Goal: Task Accomplishment & Management: Manage account settings

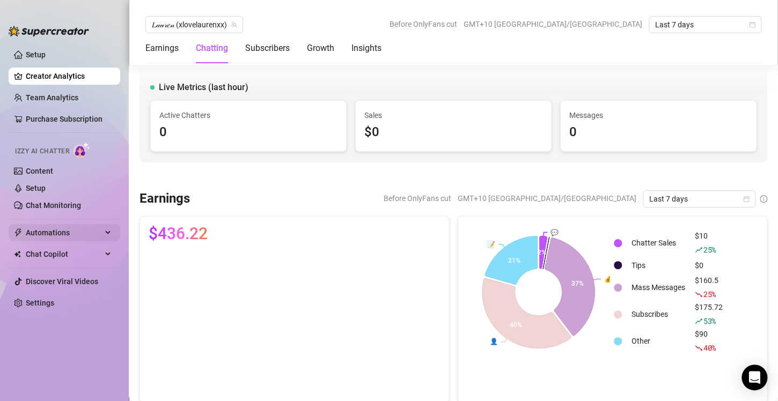
scroll to position [816, 0]
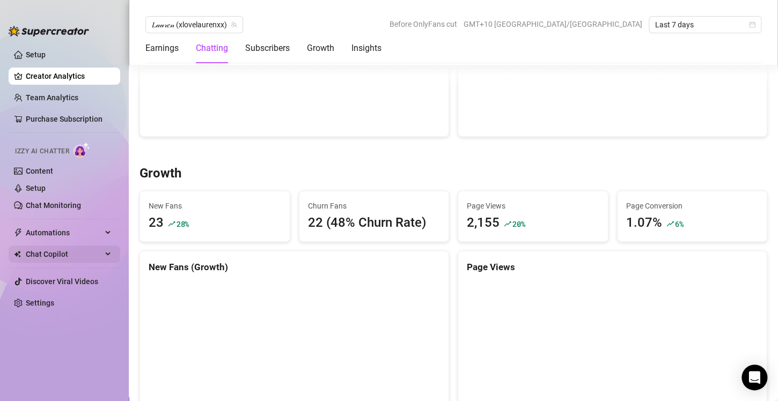
click at [70, 250] on span "Chat Copilot" at bounding box center [64, 254] width 76 height 17
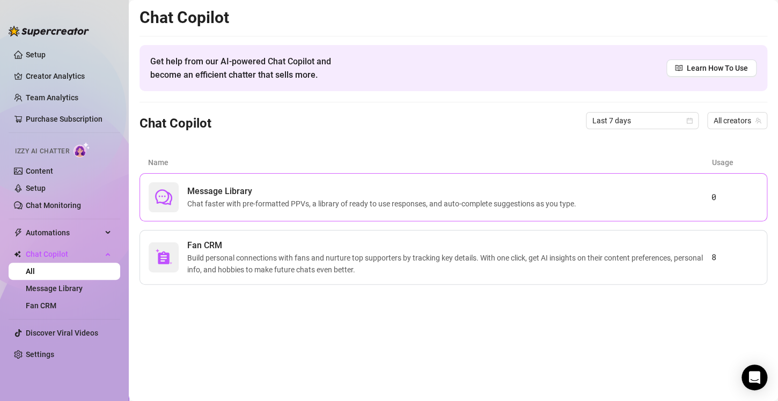
click at [223, 201] on span "Chat faster with pre-formatted PPVs, a library of ready to use responses, and a…" at bounding box center [383, 204] width 393 height 12
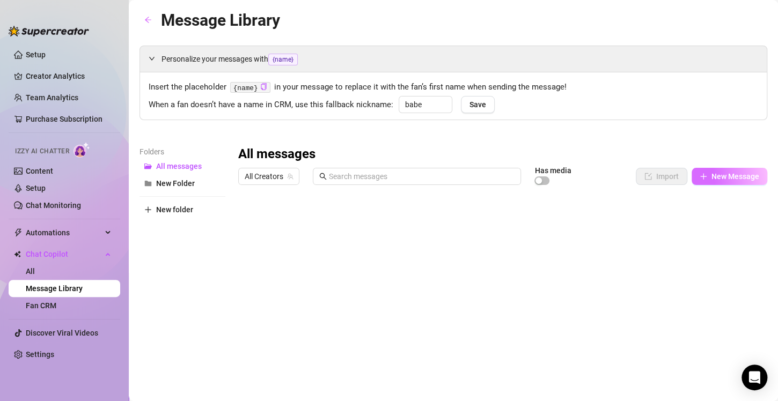
click at [691, 179] on button "New Message" at bounding box center [729, 176] width 76 height 17
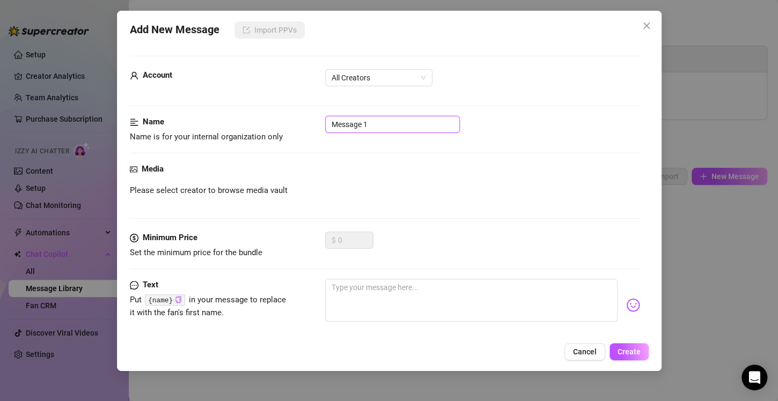
drag, startPoint x: 372, startPoint y: 127, endPoint x: 326, endPoint y: 122, distance: 46.4
click at [326, 122] on input "Message 1" at bounding box center [392, 124] width 135 height 17
click at [355, 85] on span "All Creators" at bounding box center [378, 78] width 94 height 16
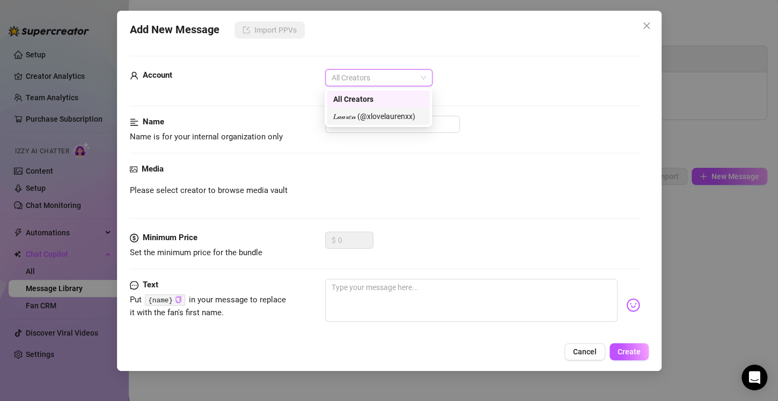
click at [356, 114] on div "𝐿𝒶𝓊𝓇𝑒𝓃 (@xlovelaurenxx)" at bounding box center [378, 116] width 90 height 12
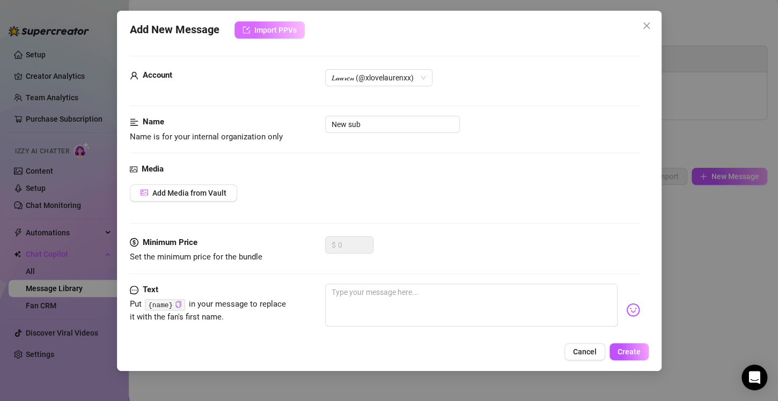
click at [253, 33] on button "Import PPVs" at bounding box center [269, 29] width 70 height 17
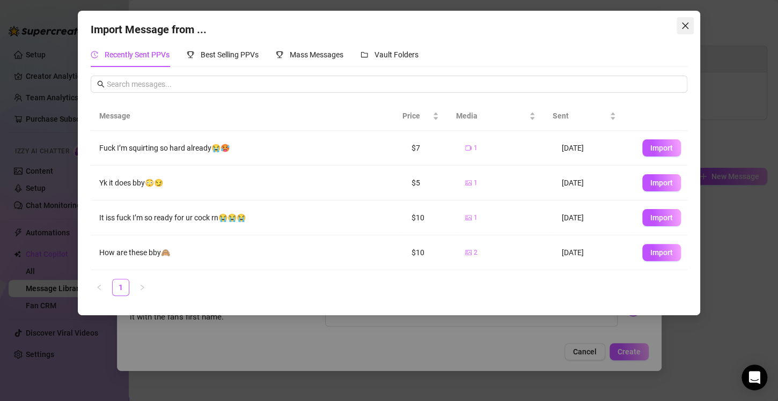
click at [681, 27] on icon "close" at bounding box center [685, 25] width 9 height 9
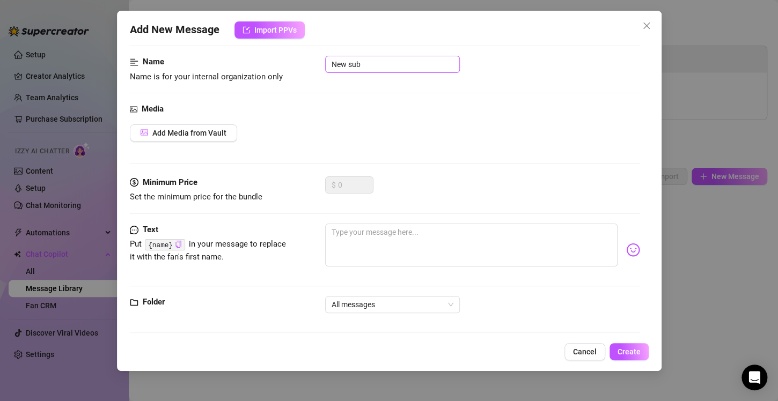
scroll to position [65, 0]
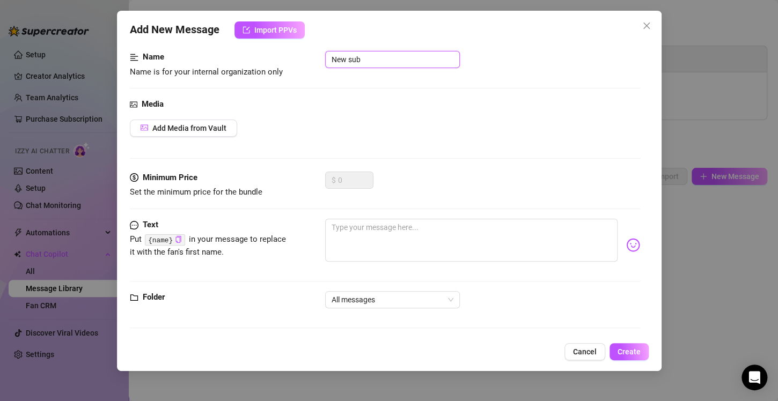
click at [372, 54] on input "New sub" at bounding box center [392, 59] width 135 height 17
drag, startPoint x: 372, startPoint y: 54, endPoint x: 384, endPoint y: 95, distance: 43.3
click at [384, 95] on div "Name Name is for your internal organization only New sub convo" at bounding box center [385, 74] width 510 height 47
type input "New sub convo"
click at [638, 27] on span "Close" at bounding box center [646, 25] width 17 height 9
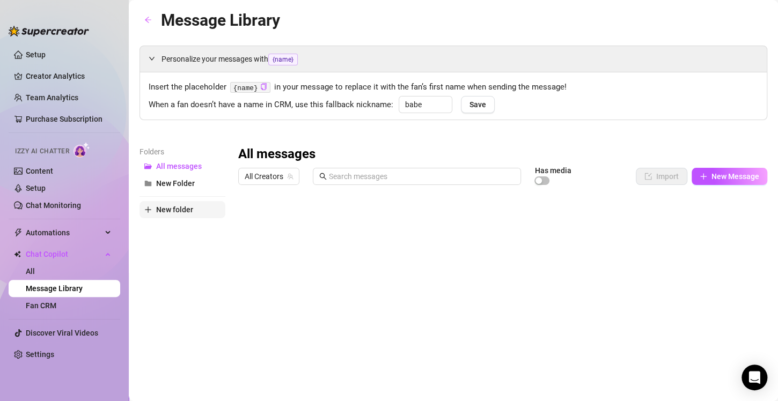
click at [182, 209] on span "New folder" at bounding box center [174, 209] width 37 height 9
click at [178, 203] on input "text" at bounding box center [182, 200] width 86 height 17
type input "w"
type input "New sub"
click at [267, 246] on div "All messages All Creators Has media Import New Message Title Text Media $ AI Pr…" at bounding box center [502, 322] width 529 height 353
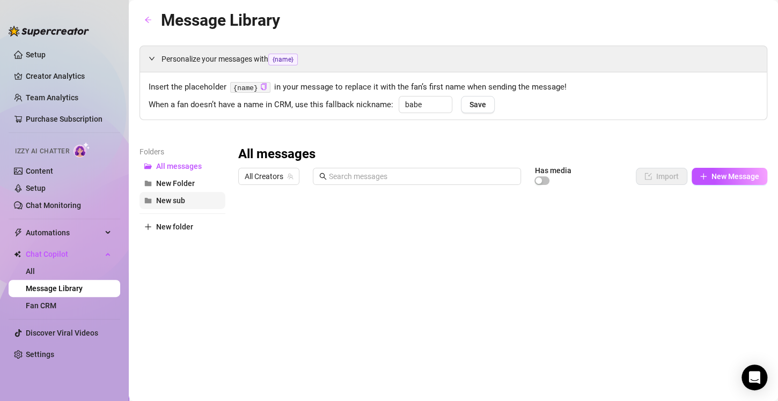
click at [171, 201] on span "New sub" at bounding box center [170, 200] width 29 height 9
click at [708, 187] on div "All Creators Has media Import New Message" at bounding box center [502, 178] width 529 height 23
click at [701, 183] on button "New Message" at bounding box center [729, 176] width 76 height 17
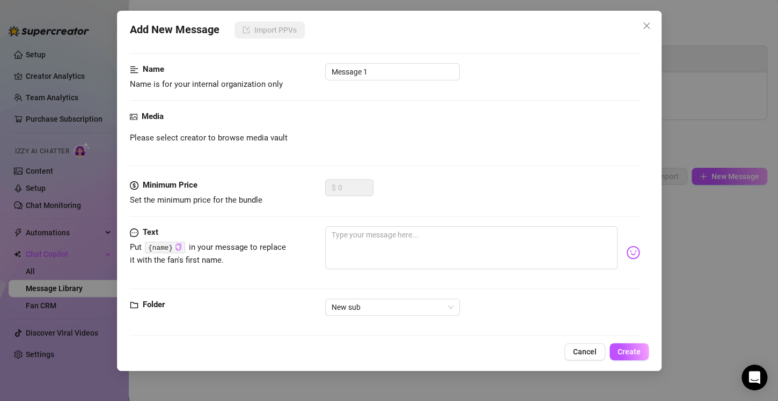
scroll to position [60, 0]
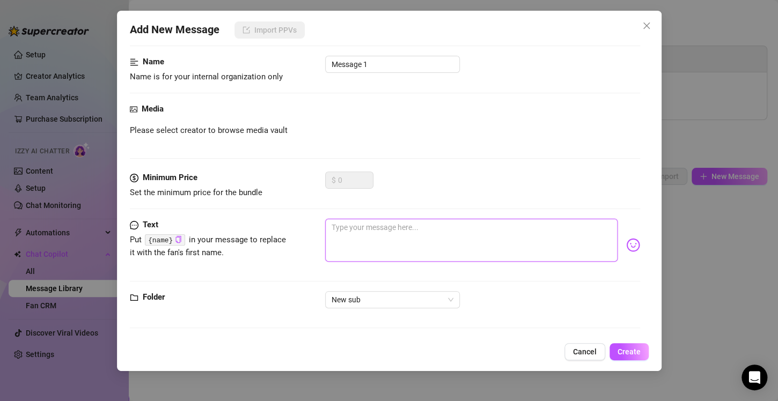
click at [344, 230] on textarea at bounding box center [471, 240] width 292 height 43
type textarea "H"
type textarea "Hr"
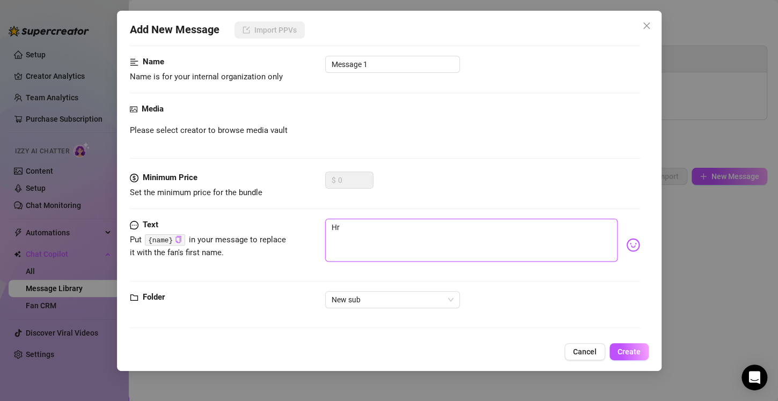
type textarea "Hru"
type textarea "Hruu"
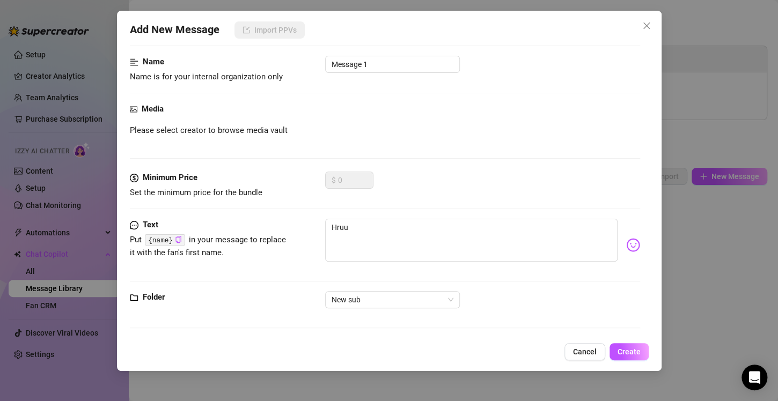
click at [628, 246] on img at bounding box center [633, 245] width 14 height 14
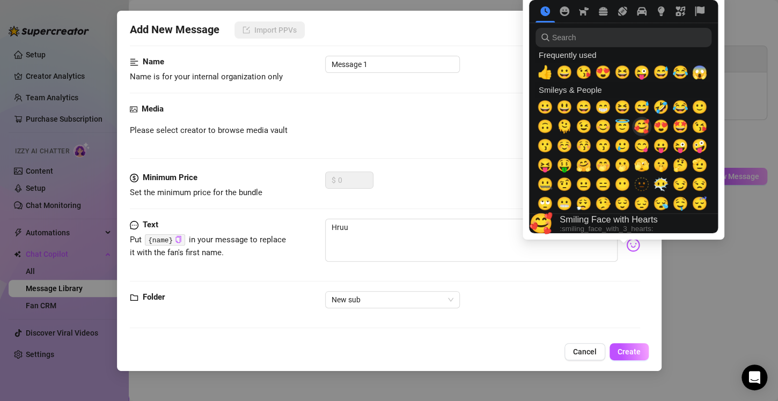
click at [643, 126] on span "🥰" at bounding box center [641, 126] width 16 height 15
type textarea "Hruu🥰"
click at [643, 126] on span "🥰" at bounding box center [641, 126] width 16 height 15
type textarea "Hruu🥰🥰"
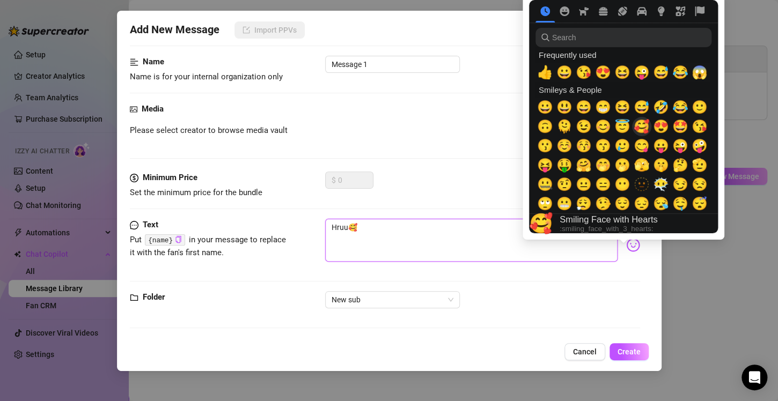
type textarea "Hruu🥰🥰"
type textarea "Hruu🥰"
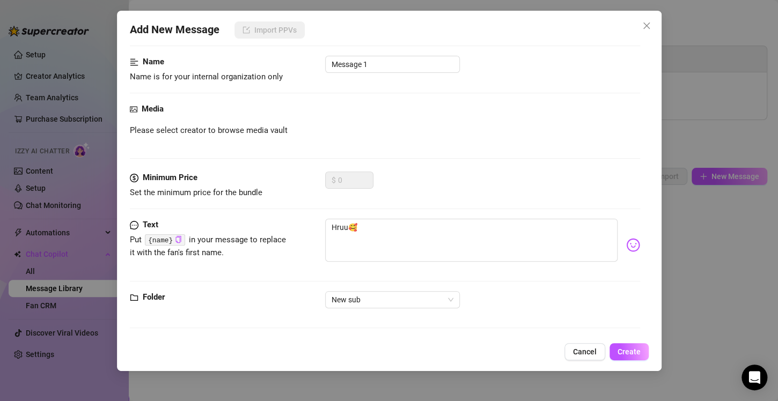
click at [472, 194] on div "$ 0" at bounding box center [482, 185] width 315 height 27
click at [635, 351] on span "Create" at bounding box center [628, 352] width 23 height 9
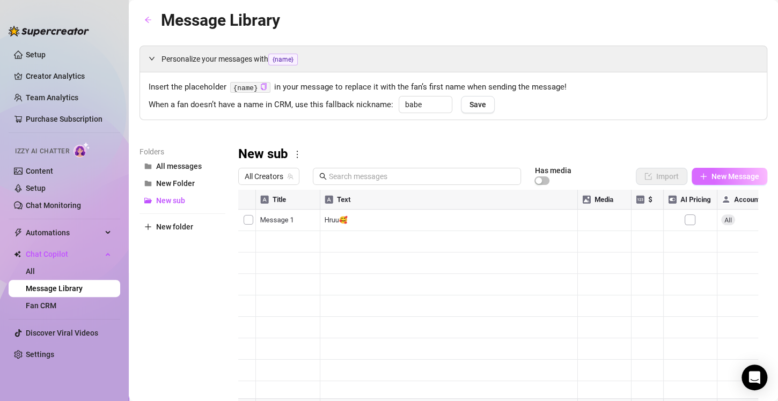
click at [728, 177] on span "New Message" at bounding box center [735, 176] width 48 height 9
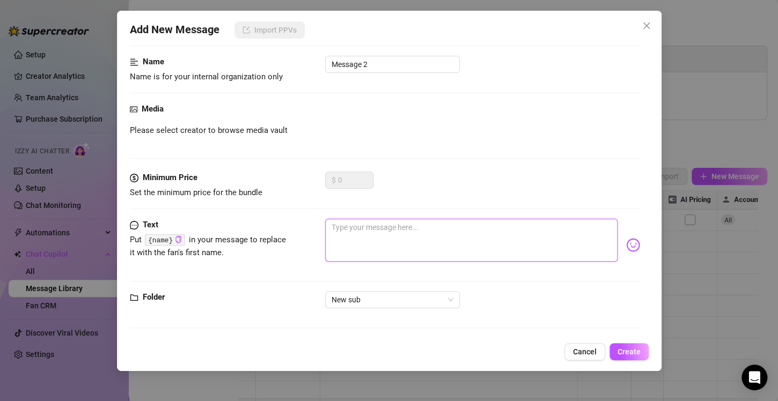
click at [364, 231] on textarea at bounding box center [471, 240] width 292 height 43
type textarea "S"
type textarea "So"
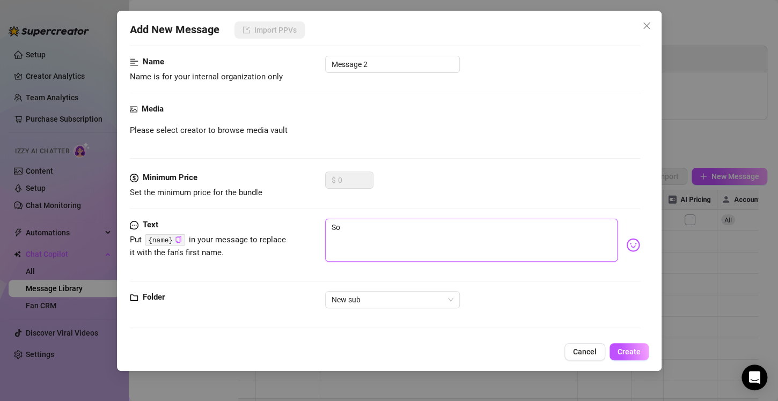
type textarea "So"
type textarea "So w"
type textarea "So wh"
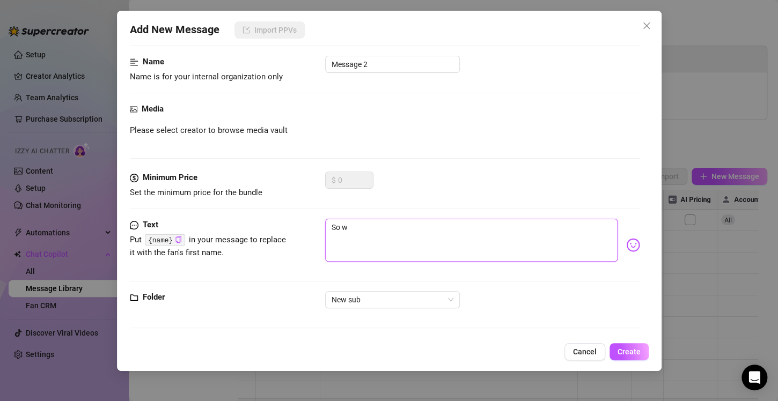
type textarea "So wh"
type textarea "So wha"
type textarea "So what"
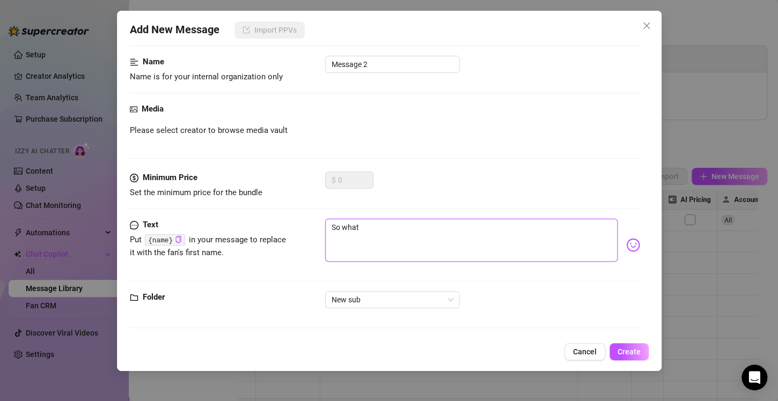
type textarea "So what"
type textarea "So what b"
type textarea "So what br"
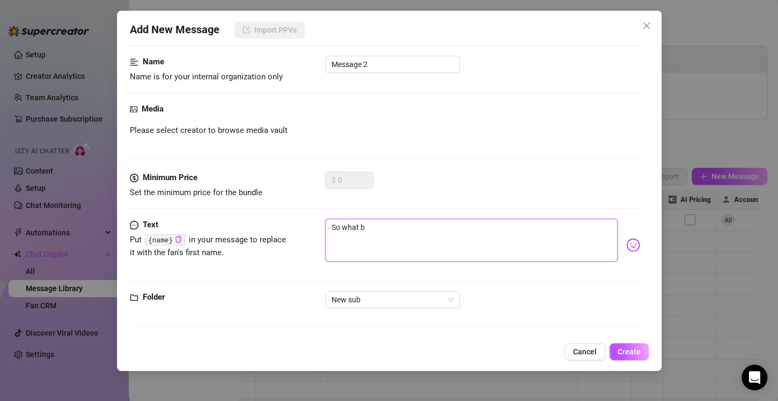
type textarea "So what br"
type textarea "So what bro"
type textarea "So what brou"
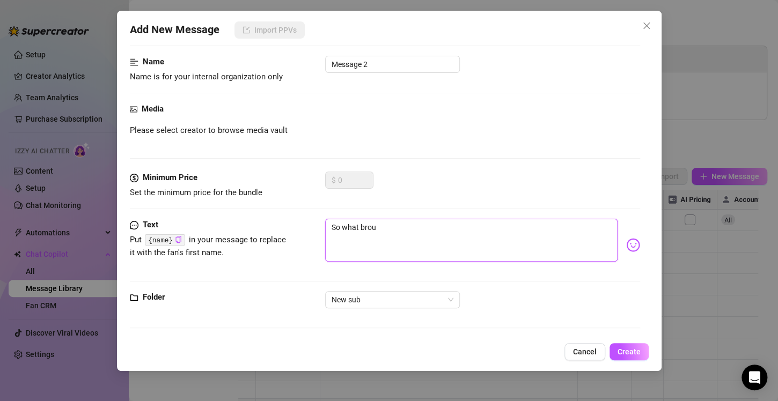
type textarea "So what broug"
type textarea "So what [PERSON_NAME]"
type textarea "So what brought"
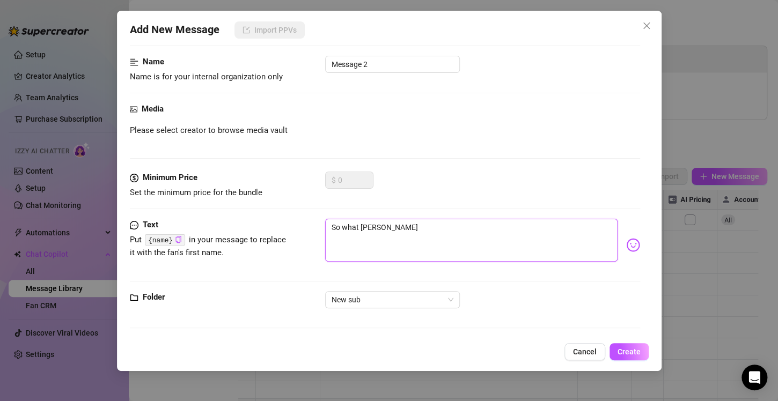
type textarea "So what brought"
type textarea "So what brought u"
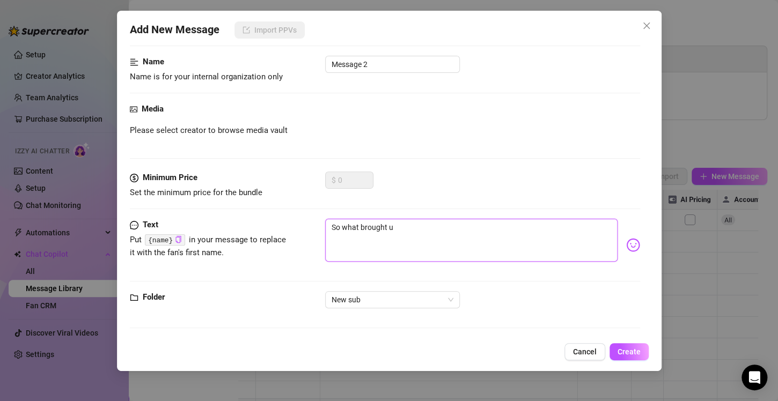
type textarea "So what brought u"
type textarea "So what brought u h"
type textarea "So what brought u he"
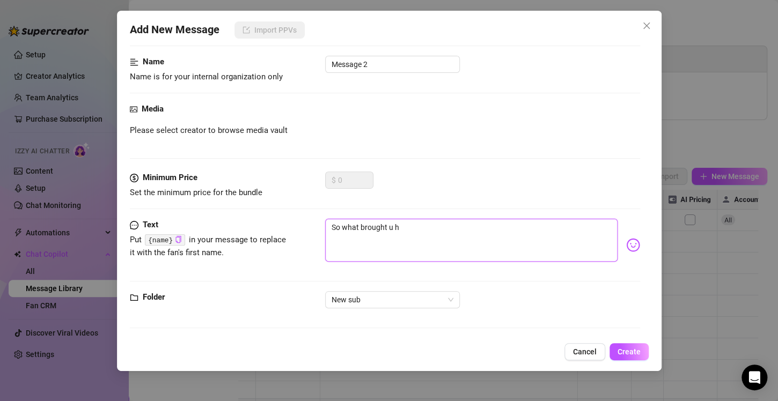
type textarea "So what brought u he"
type textarea "So what brought u her"
type textarea "So what brought u here"
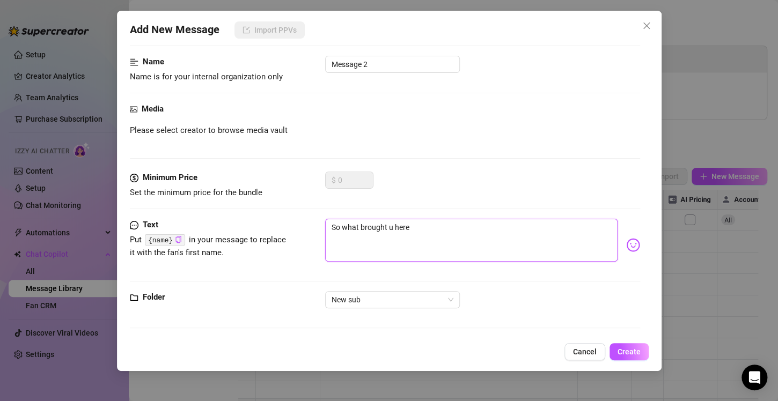
type textarea "So what brought u here"
type textarea "So what brought u here h"
type textarea "So what brought u here he"
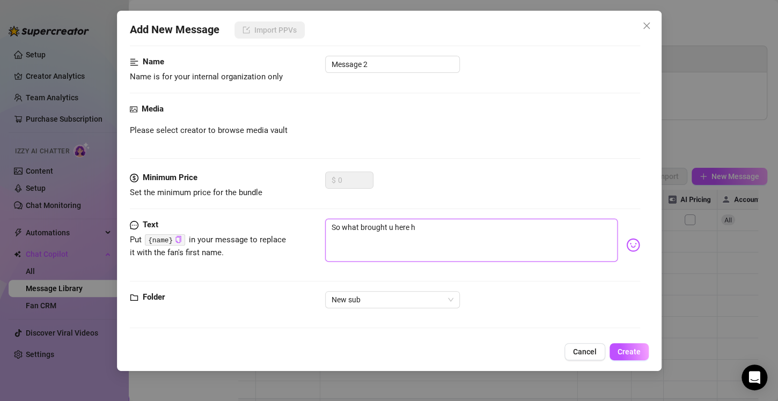
type textarea "So what brought u here he"
type textarea "So what brought u here heh"
type textarea "So what brought u here hehe"
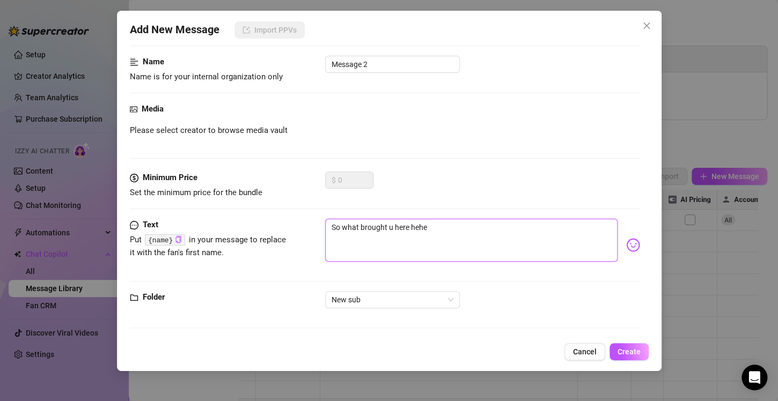
type textarea "So what brought u here hehe"
type textarea "So what brought u here hehe x"
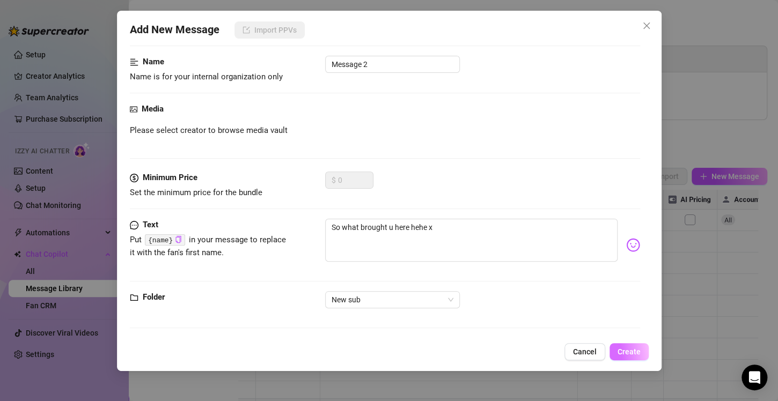
click at [620, 354] on span "Create" at bounding box center [628, 352] width 23 height 9
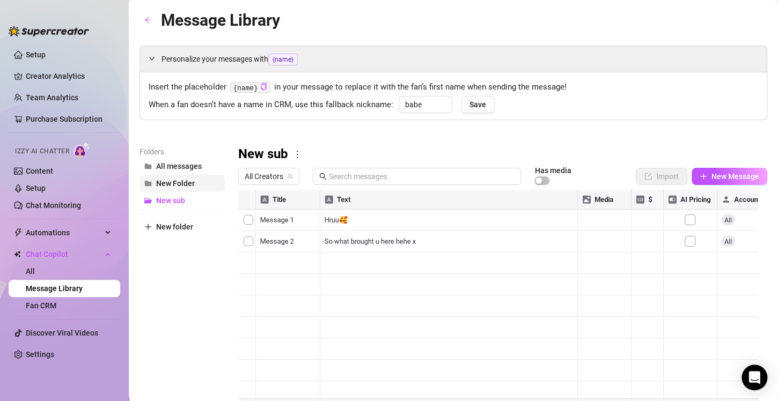
click at [160, 179] on span "New Folder" at bounding box center [175, 183] width 39 height 9
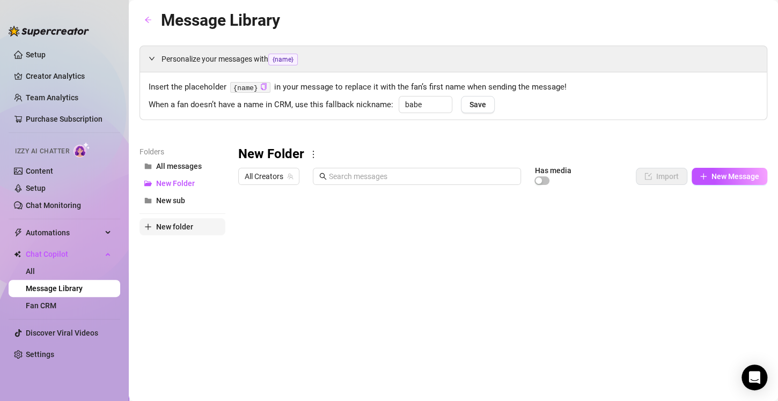
click at [192, 226] on span "New folder" at bounding box center [174, 227] width 37 height 9
click at [188, 216] on input "text" at bounding box center [182, 217] width 86 height 17
type input "Quick message"
click at [306, 239] on div "New Folder All Creators Has media Import New Message Title Text Media $ AI Pric…" at bounding box center [502, 322] width 529 height 353
click at [190, 216] on span "Quick message" at bounding box center [182, 217] width 52 height 9
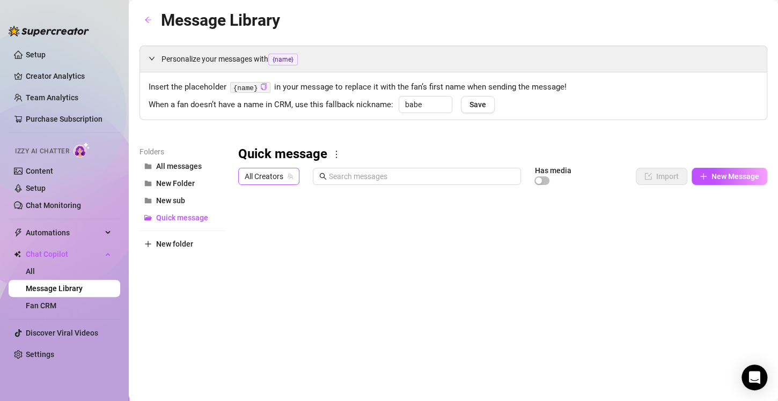
click at [274, 174] on span "All Creators" at bounding box center [269, 176] width 48 height 16
click at [285, 210] on span "𝐿𝒶𝓊𝓇𝑒𝓃" at bounding box center [275, 216] width 23 height 12
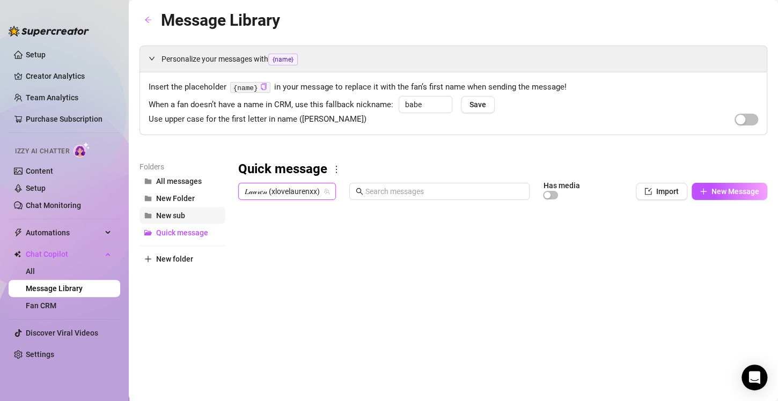
click at [190, 215] on button "New sub" at bounding box center [182, 215] width 86 height 17
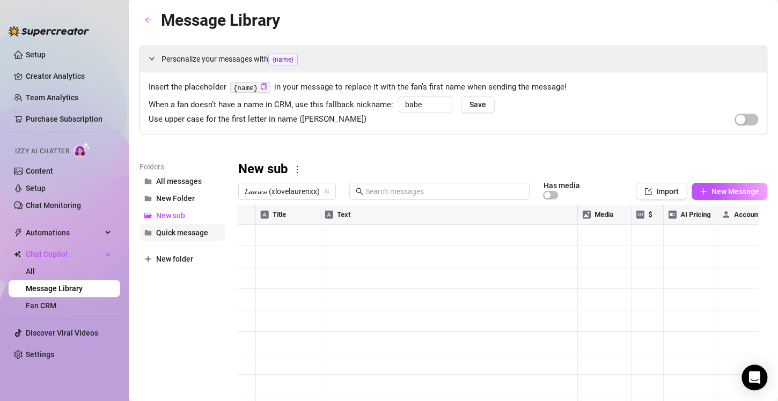
click at [210, 233] on button "Quick message" at bounding box center [182, 232] width 86 height 17
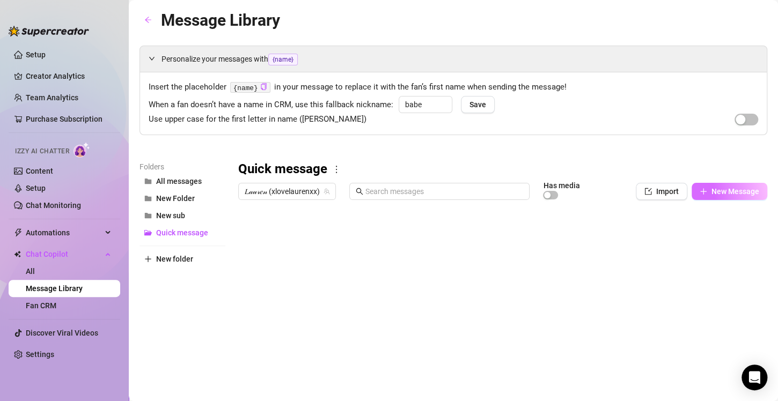
click at [712, 194] on span "New Message" at bounding box center [735, 191] width 48 height 9
type textarea "Type your message here..."
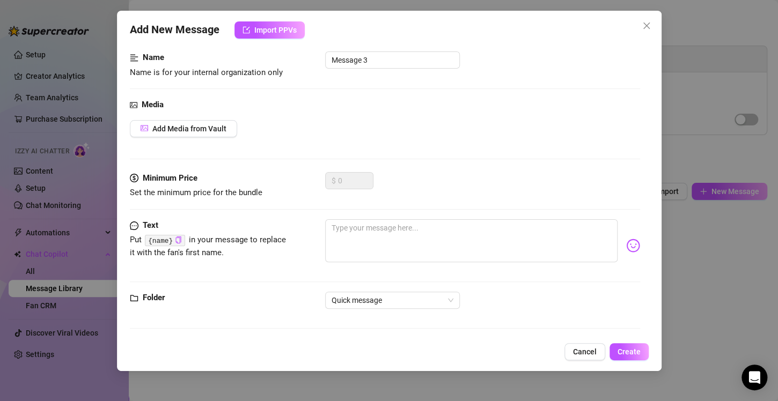
scroll to position [0, 0]
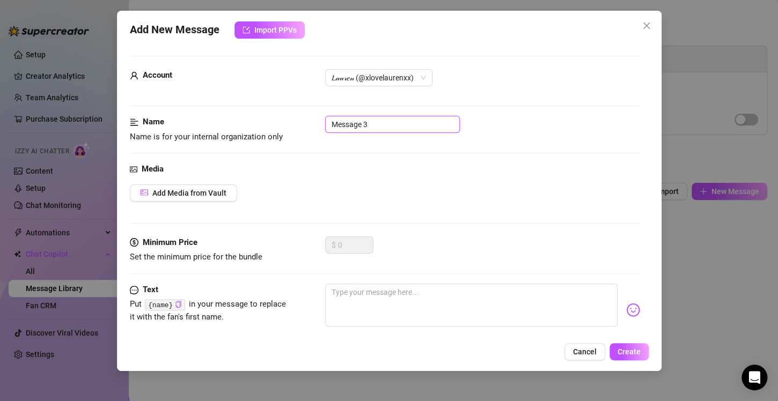
click at [378, 124] on input "Message 3" at bounding box center [392, 124] width 135 height 17
drag, startPoint x: 378, startPoint y: 124, endPoint x: 323, endPoint y: 123, distance: 55.3
click at [323, 123] on div "Name Name is for your internal organization only Message 3" at bounding box center [385, 129] width 510 height 27
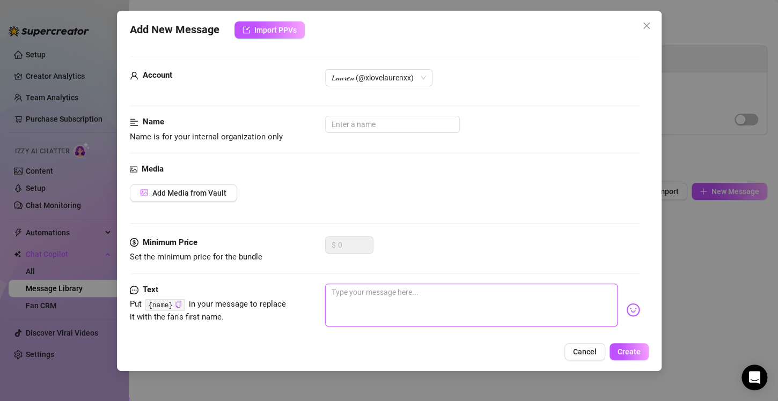
click at [411, 303] on textarea at bounding box center [471, 305] width 292 height 43
type textarea "H"
type textarea "He"
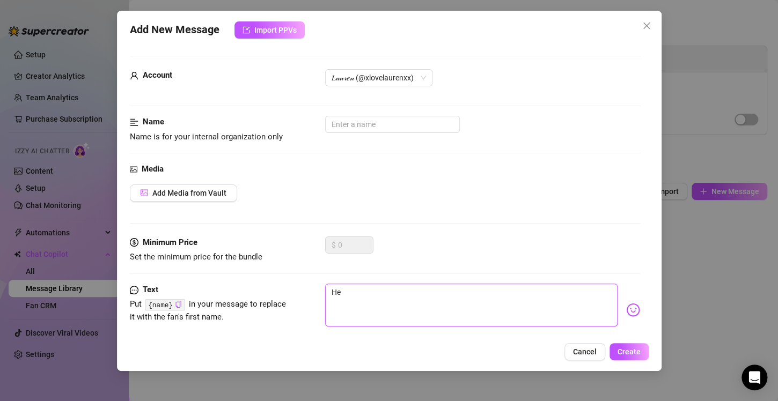
type textarea "Hey"
type textarea "Heyy"
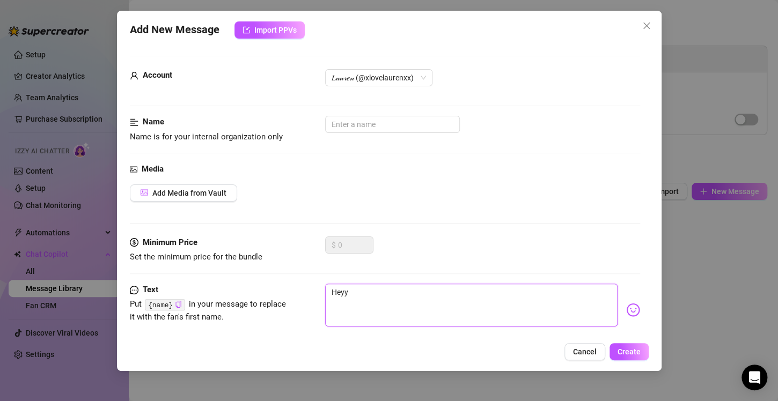
type textarea "Heyy"
type textarea "Heyy h"
type textarea "Heyy"
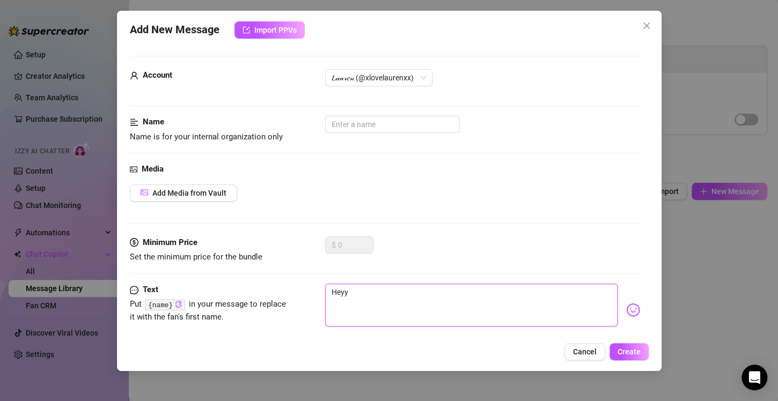
type textarea "Heyy w"
type textarea "Heyy wh"
type textarea "Heyy wha"
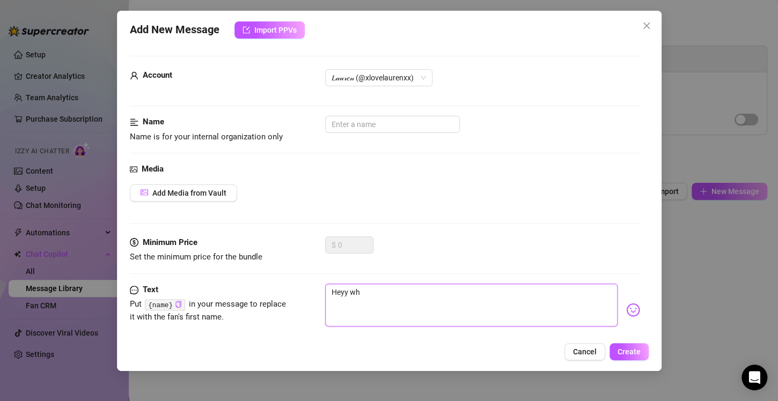
type textarea "Heyy wha"
type textarea "Heyy what"
type textarea "Heyy what'"
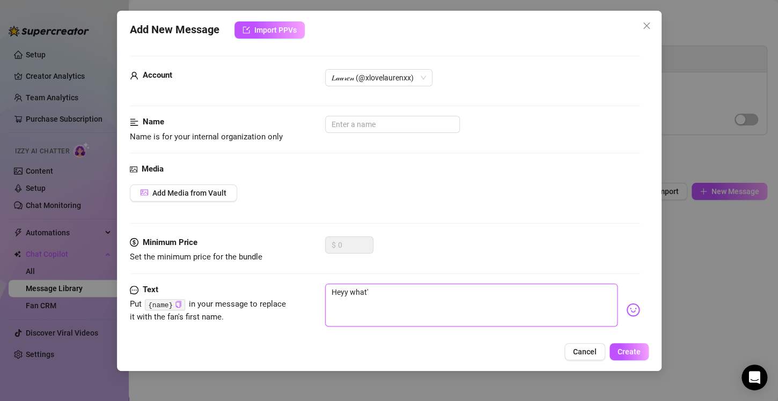
type textarea "Heyy what's"
type textarea "Heyy what's u"
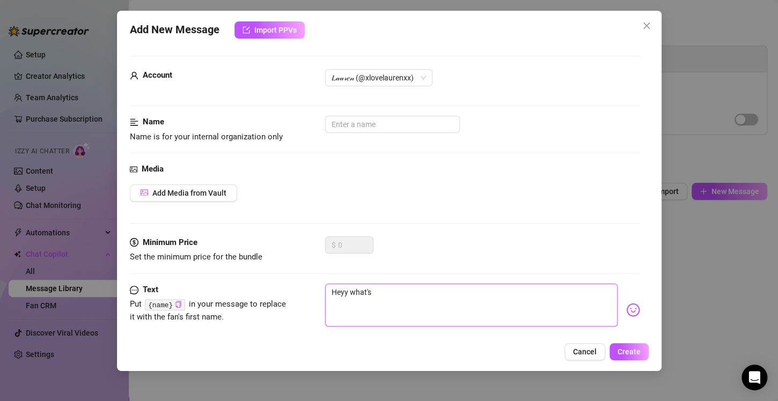
type textarea "Heyy what's u"
type textarea "Heyy what's up"
type textarea "Heyy what's up!"
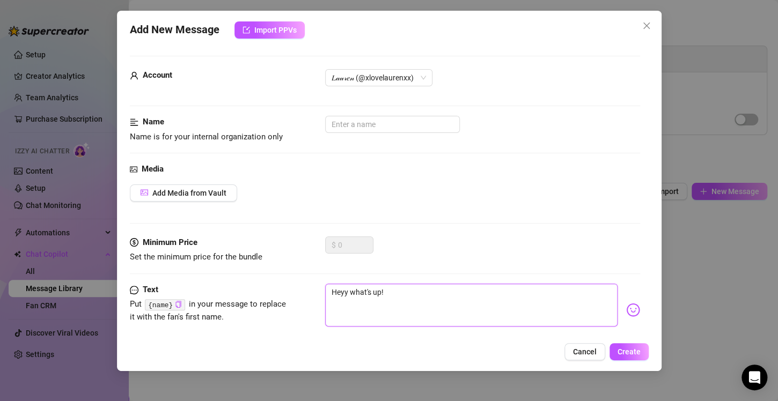
type textarea "Heyy what's up!!"
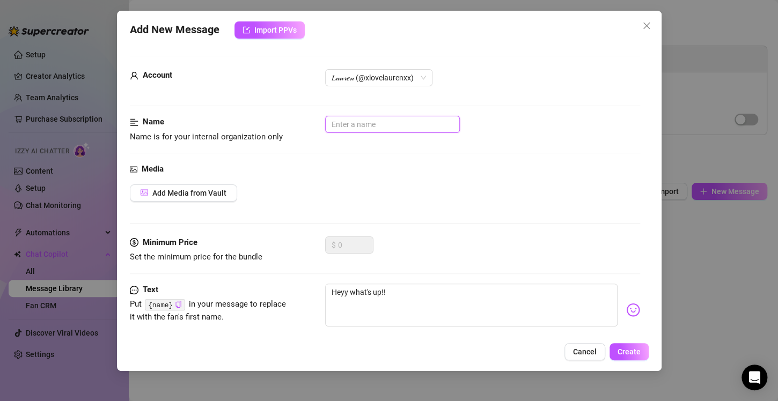
click at [360, 128] on input "text" at bounding box center [392, 124] width 135 height 17
type input "G"
drag, startPoint x: 356, startPoint y: 124, endPoint x: 327, endPoint y: 124, distance: 29.0
click at [327, 124] on input "Hello" at bounding box center [392, 124] width 135 height 17
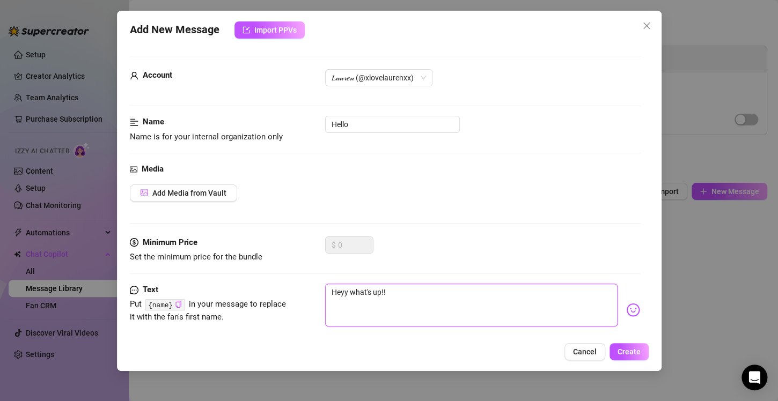
drag, startPoint x: 401, startPoint y: 291, endPoint x: 321, endPoint y: 291, distance: 79.9
click at [321, 291] on div "Text Put {name} in your message to replace it with the fan's first name. Heyy w…" at bounding box center [385, 310] width 510 height 53
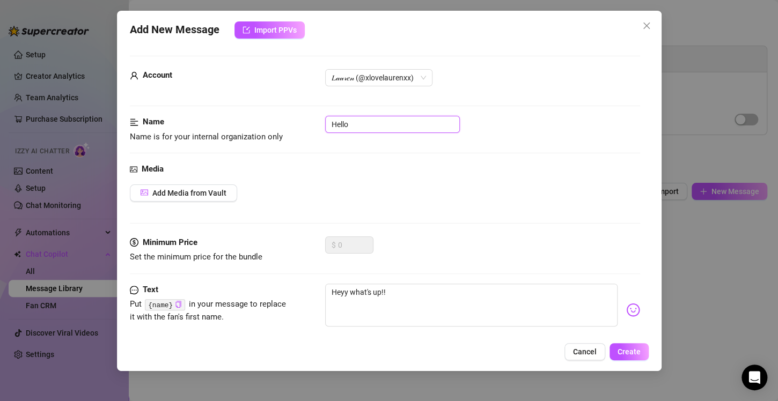
click at [334, 127] on input "Hello" at bounding box center [392, 124] width 135 height 17
paste input "yy what's up!!"
type input "Heyy what's up!!"
click at [623, 350] on span "Create" at bounding box center [628, 352] width 23 height 9
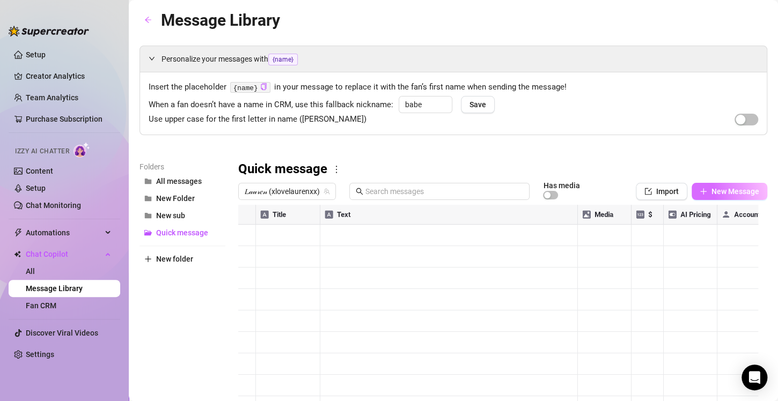
click at [735, 190] on span "New Message" at bounding box center [735, 191] width 48 height 9
type textarea "Type your message here..."
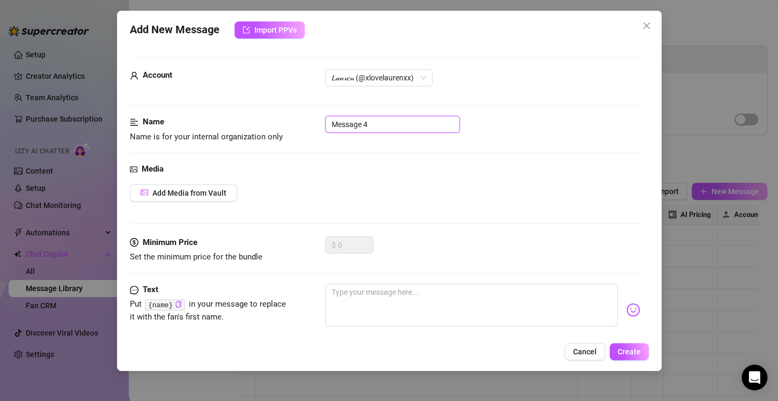
drag, startPoint x: 368, startPoint y: 126, endPoint x: 322, endPoint y: 120, distance: 46.5
click at [322, 120] on div "Name Name is for your internal organization only Message 4" at bounding box center [385, 129] width 510 height 27
drag, startPoint x: 387, startPoint y: 120, endPoint x: 322, endPoint y: 119, distance: 64.9
click at [322, 119] on div "Name Name is for your internal organization only Hru babe ?:)" at bounding box center [385, 129] width 510 height 27
type input "Hru babe ?:)"
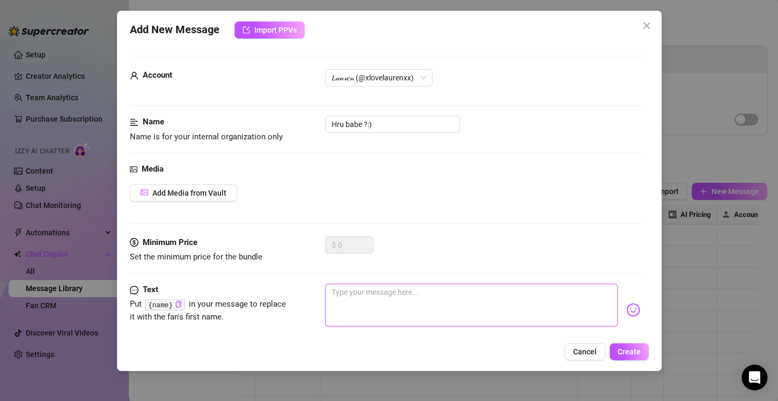
click at [360, 296] on textarea at bounding box center [471, 305] width 292 height 43
paste textarea "Hru babe ?:)"
type textarea "Hru babe ?:)"
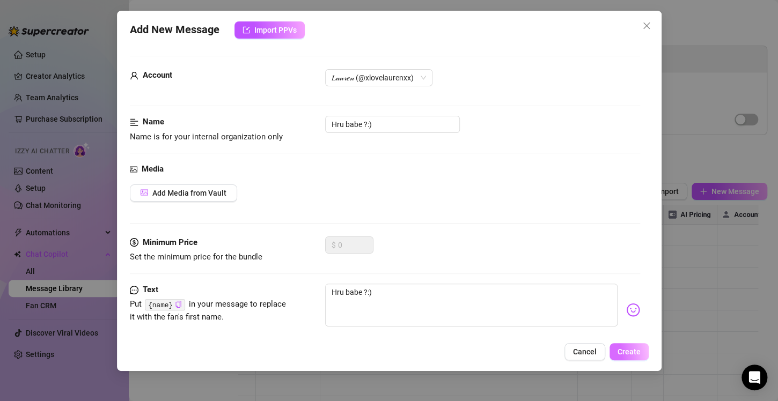
click at [618, 350] on span "Create" at bounding box center [628, 352] width 23 height 9
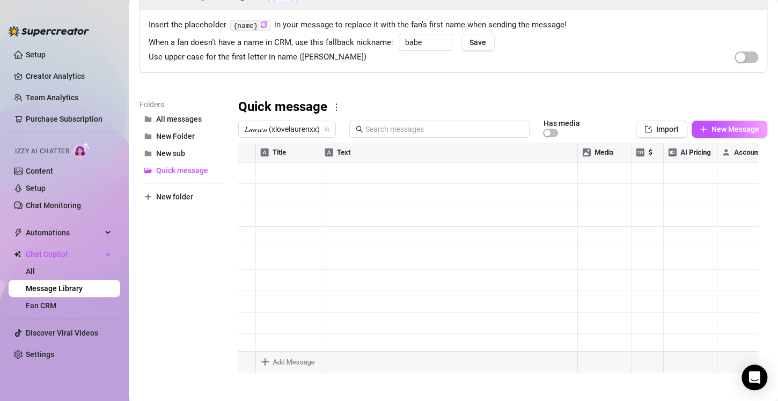
scroll to position [62, 0]
click at [713, 132] on span "New Message" at bounding box center [735, 129] width 48 height 9
type textarea "Type your message here..."
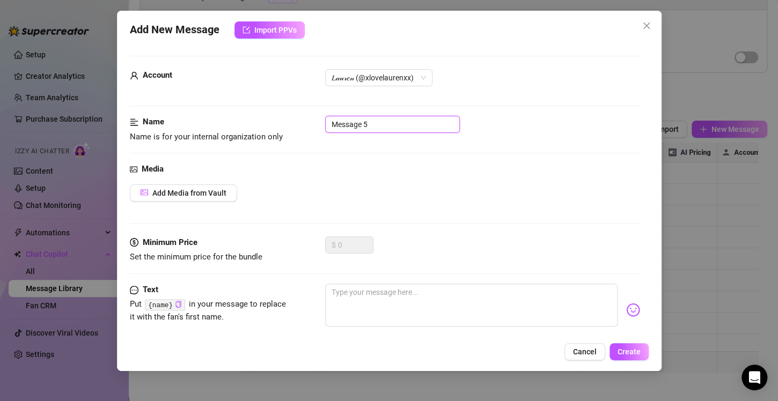
drag, startPoint x: 371, startPoint y: 125, endPoint x: 314, endPoint y: 118, distance: 56.8
click at [314, 118] on div "Name Name is for your internal organization only Message 5" at bounding box center [385, 129] width 510 height 27
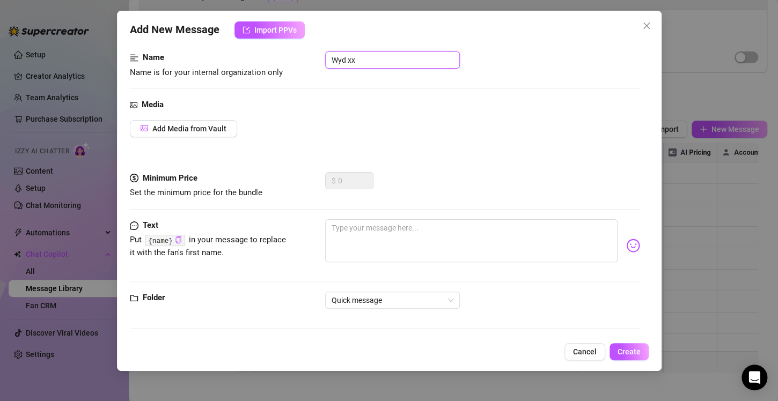
scroll to position [65, 0]
type input "Wyd xx"
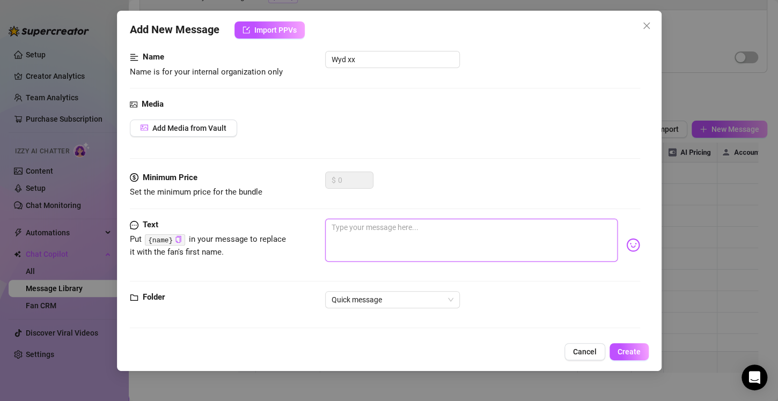
click at [386, 253] on textarea at bounding box center [471, 240] width 292 height 43
type textarea "W"
type textarea "Wy"
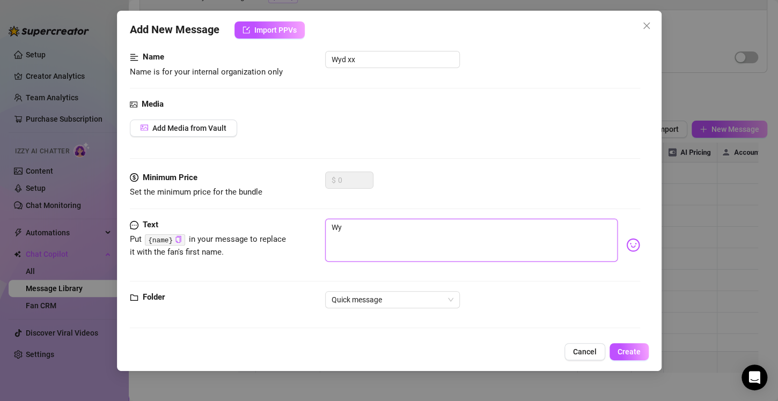
type textarea "Wyd"
type textarea "Wyd x"
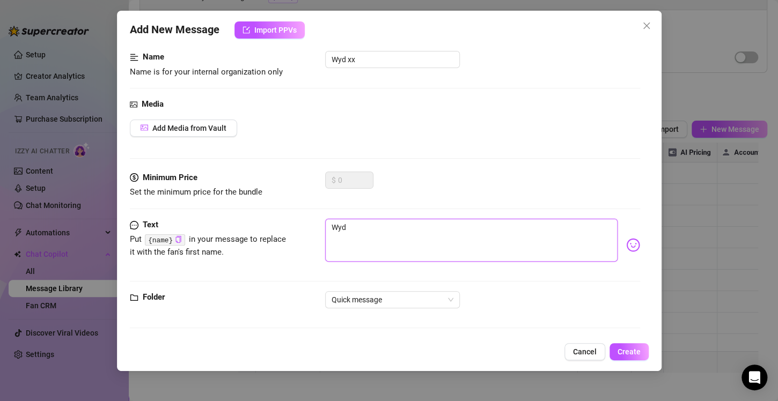
type textarea "Wyd x"
type textarea "Wyd xx"
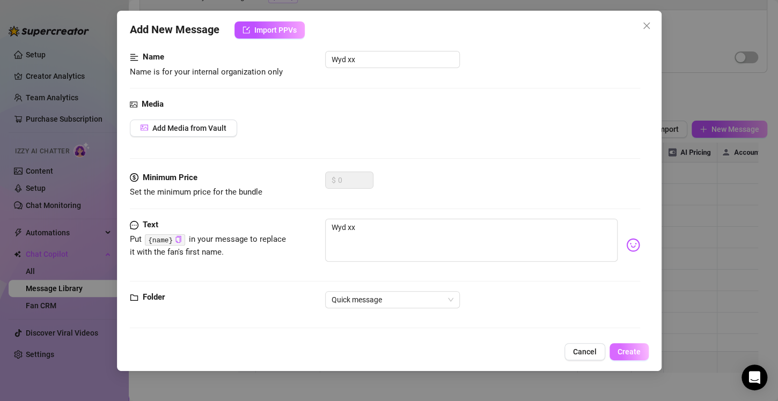
click at [618, 351] on span "Create" at bounding box center [628, 352] width 23 height 9
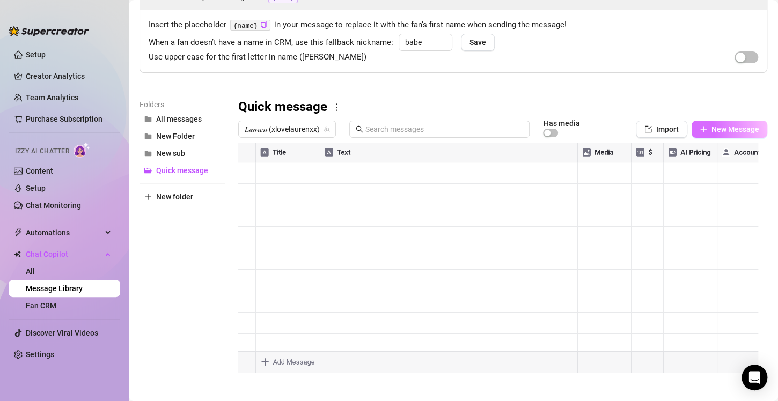
click at [699, 128] on icon "plus" at bounding box center [703, 130] width 8 height 8
type textarea "Type your message here..."
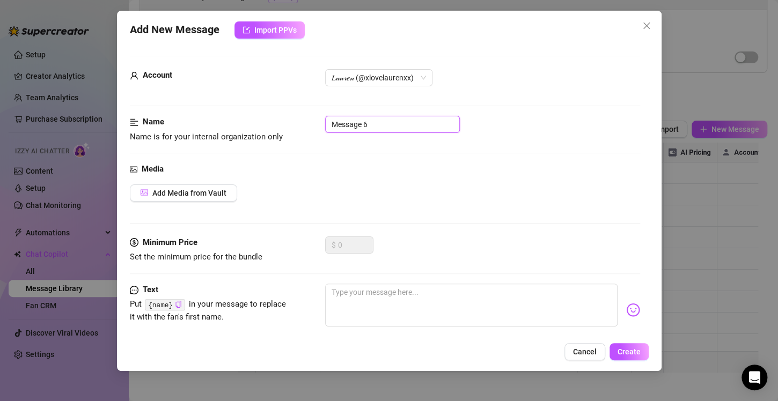
drag, startPoint x: 370, startPoint y: 122, endPoint x: 325, endPoint y: 119, distance: 44.6
click at [325, 119] on input "Message 6" at bounding box center [392, 124] width 135 height 17
click at [387, 126] on input "Ahaha thank you" at bounding box center [392, 124] width 135 height 17
drag, startPoint x: 387, startPoint y: 126, endPoint x: 321, endPoint y: 117, distance: 65.9
click at [321, 117] on div "Name Name is for your internal organization only Ahaha thank you" at bounding box center [385, 129] width 510 height 27
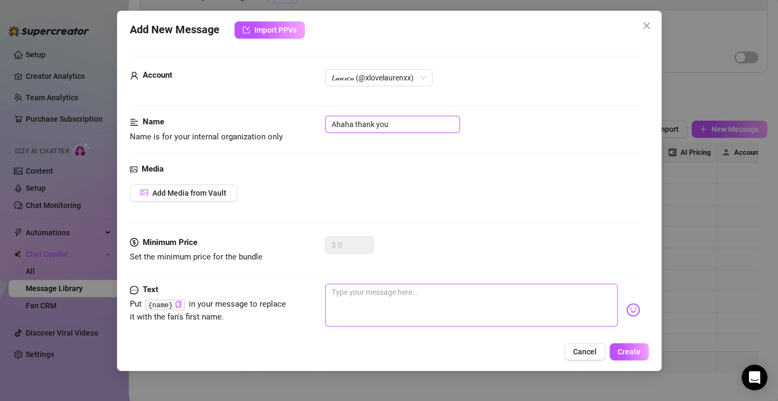
type input "Ahaha thank you"
click at [361, 289] on textarea at bounding box center [471, 305] width 292 height 43
paste textarea "Ahaha thank you"
type textarea "Ahaha thank you"
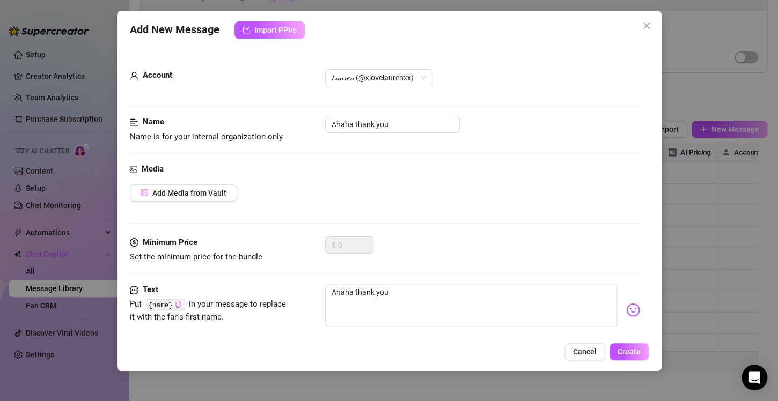
click at [632, 304] on div "Account 𝐿𝒶𝓊𝓇𝑒𝓃 (@xlovelaurenxx) Name Name is for your internal organization onl…" at bounding box center [389, 190] width 519 height 294
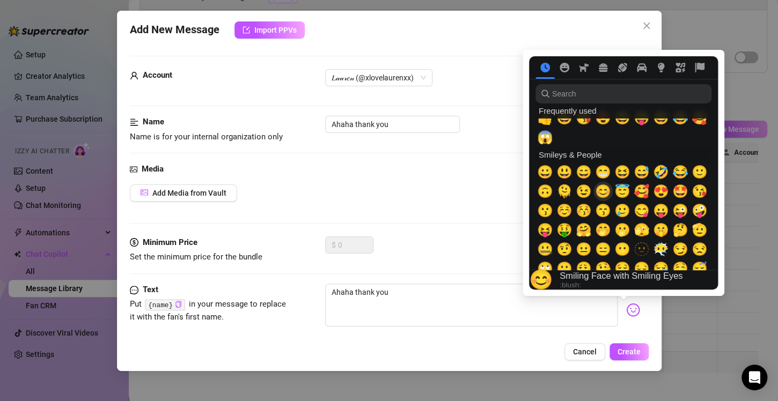
scroll to position [12, 0]
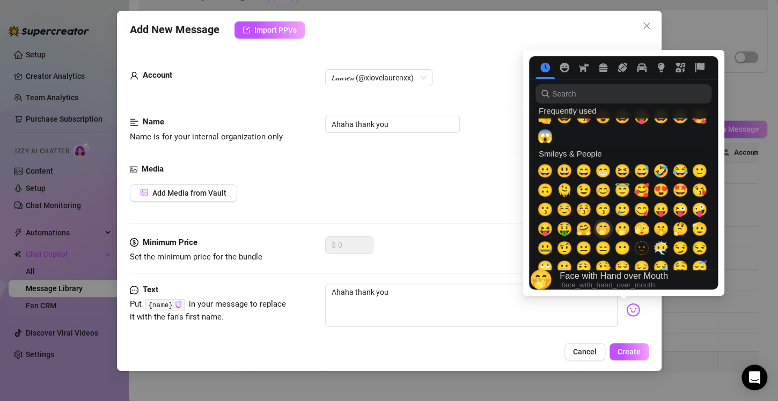
click at [599, 225] on span "🤭" at bounding box center [603, 229] width 16 height 15
type textarea "Ahaha thank you🤭"
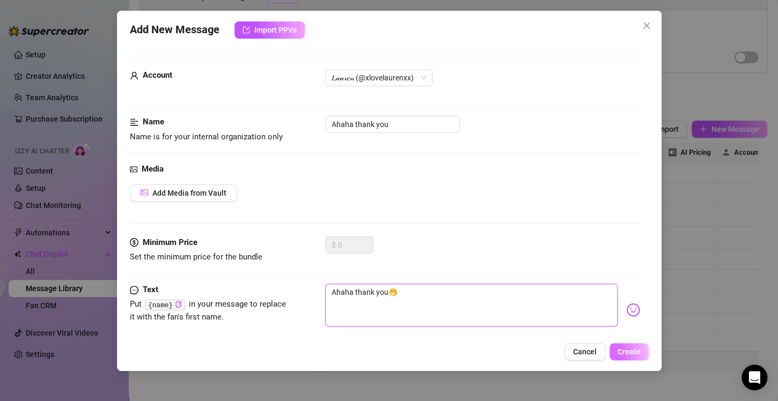
type textarea "Ahaha thank you🤭"
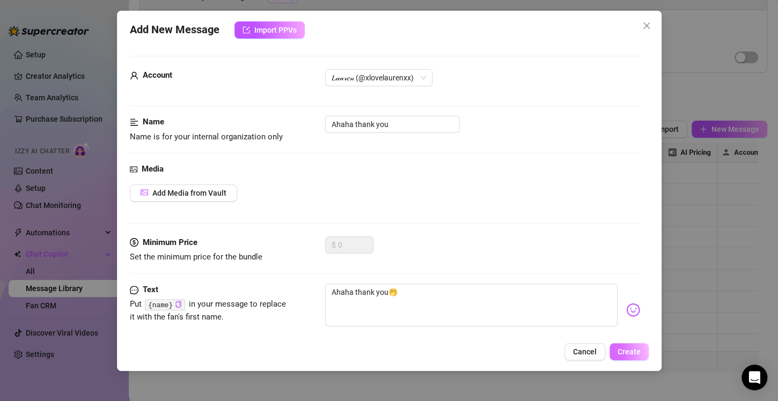
click at [617, 353] on button "Create" at bounding box center [628, 351] width 39 height 17
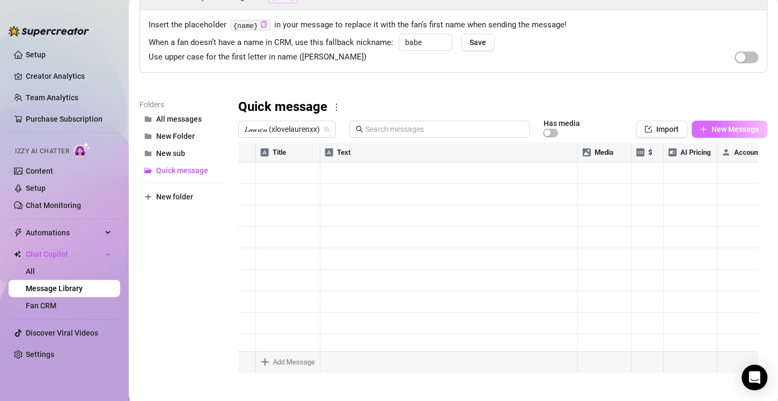
click at [718, 130] on span "New Message" at bounding box center [735, 129] width 48 height 9
type textarea "Type your message here..."
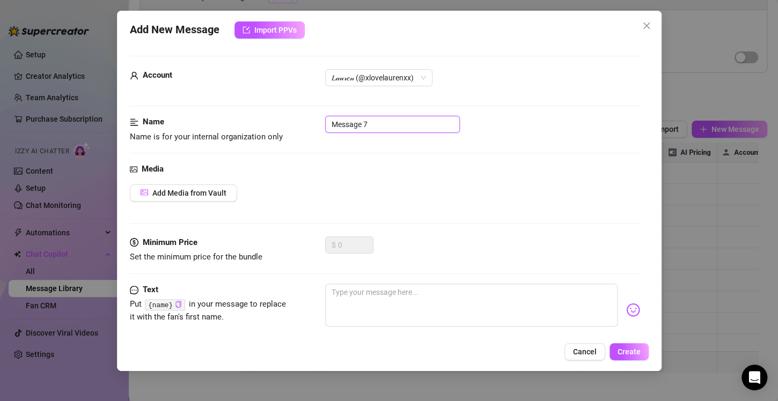
drag, startPoint x: 369, startPoint y: 123, endPoint x: 323, endPoint y: 122, distance: 45.1
click at [323, 122] on div "Name Name is for your internal organization only Message 7" at bounding box center [385, 129] width 510 height 27
type input "Omg ty babe"
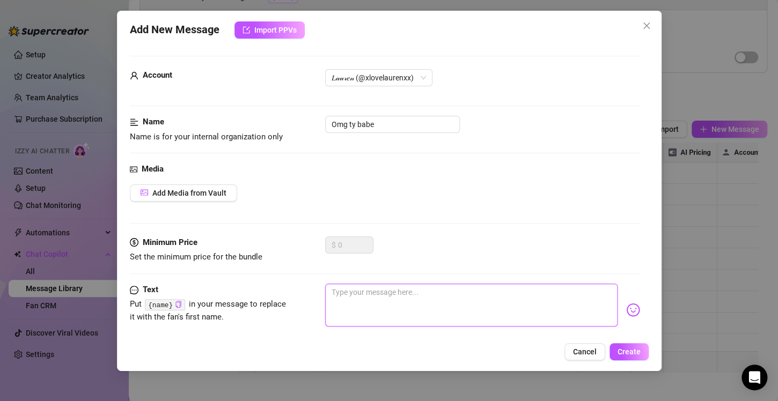
click at [426, 301] on textarea at bounding box center [471, 305] width 292 height 43
type textarea "O"
type textarea "Om"
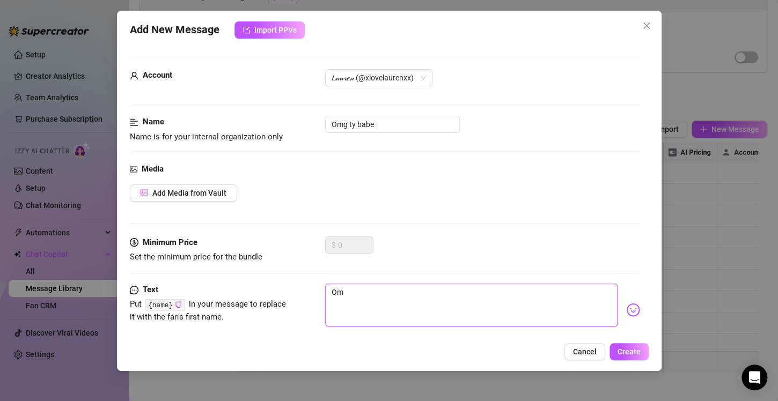
type textarea "Omg"
type textarea "Omg t"
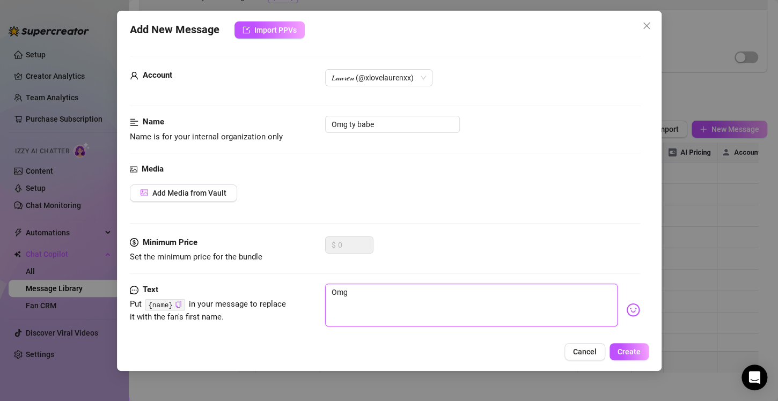
type textarea "Omg t"
type textarea "Omg tt"
type textarea "Omg tty"
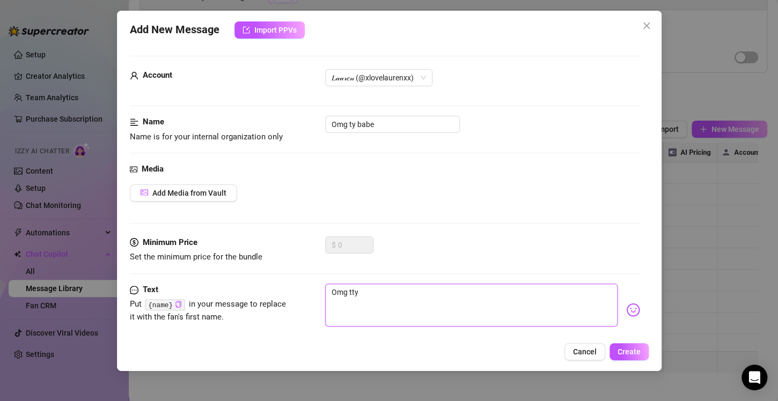
type textarea "Omg tty"
type textarea "Omg tty b"
type textarea "Omg tty ba"
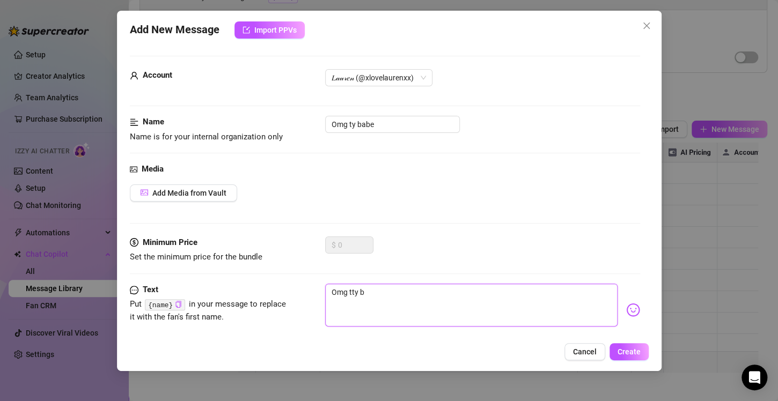
type textarea "Omg tty ba"
type textarea "Omg tty bab"
type textarea "Omg tty ba"
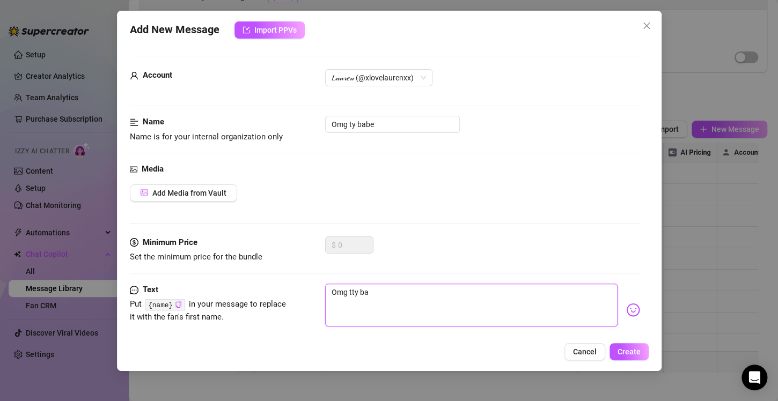
type textarea "Omg tty b"
type textarea "Omg tty"
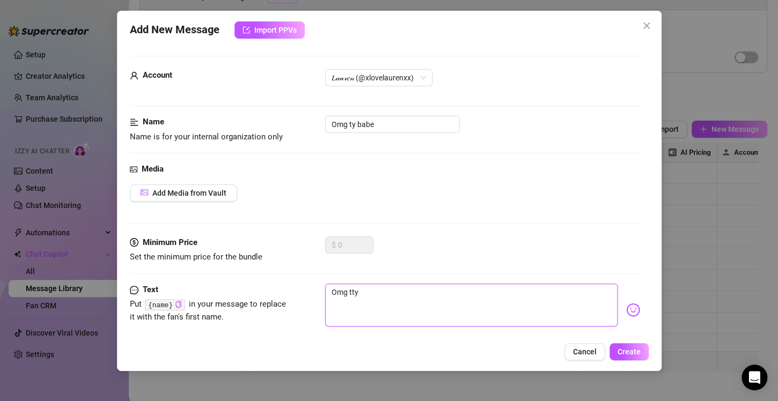
type textarea "Omg tty"
type textarea "Omg tt"
type textarea "Omg t"
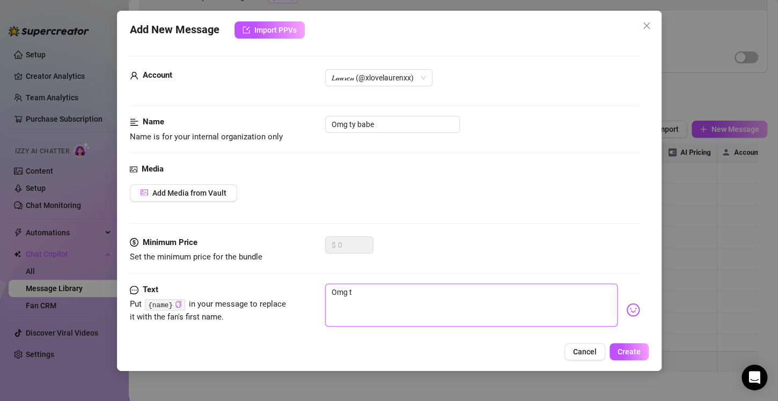
type textarea "Omg ty"
type textarea "Omg ty b"
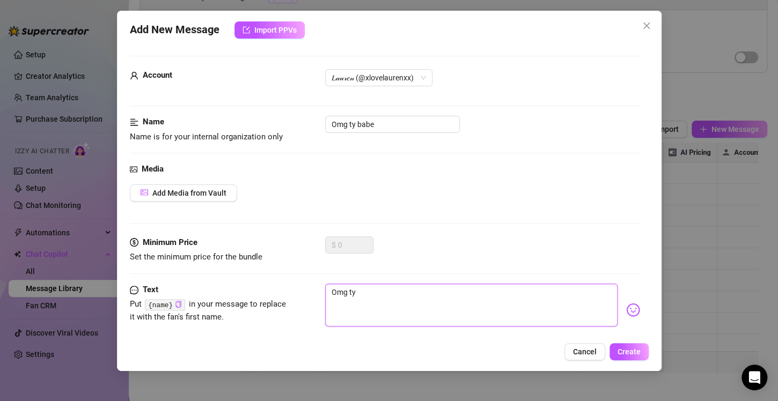
type textarea "Omg ty b"
type textarea "Omg ty ba"
type textarea "Omg ty bab"
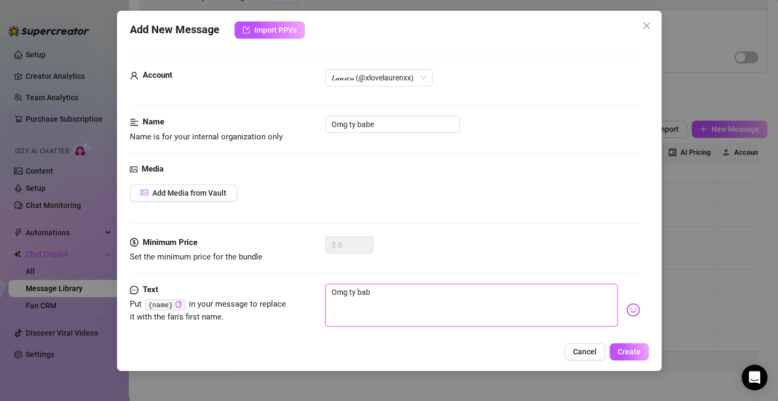
type textarea "Omg ty babe"
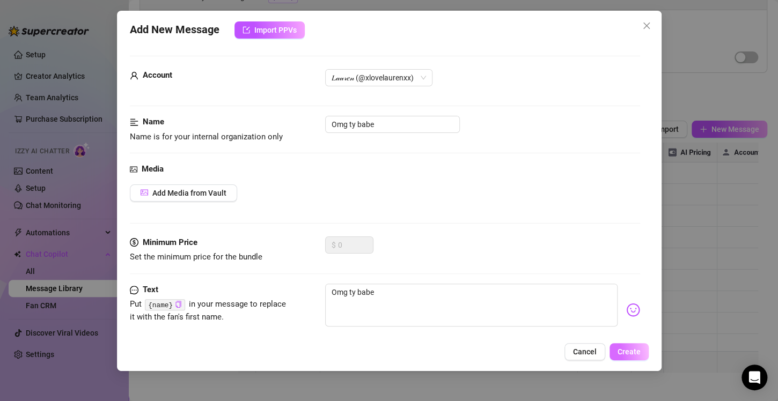
click at [624, 353] on span "Create" at bounding box center [628, 352] width 23 height 9
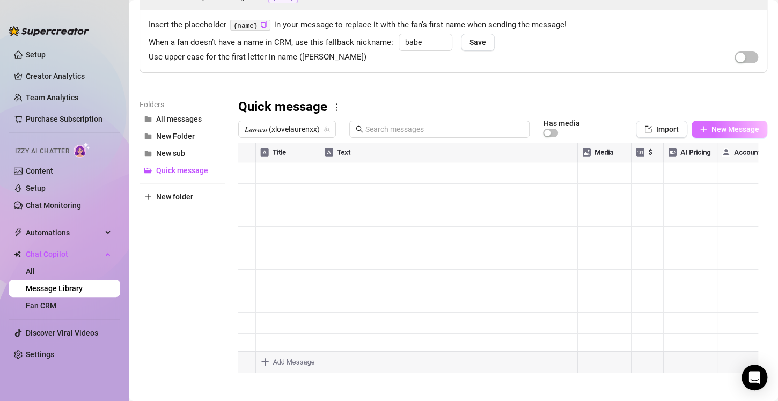
click at [698, 123] on button "New Message" at bounding box center [729, 129] width 76 height 17
type textarea "Type your message here..."
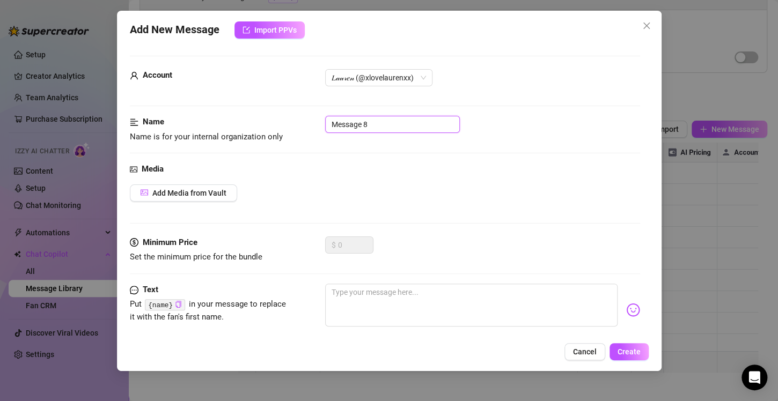
drag, startPoint x: 378, startPoint y: 120, endPoint x: 313, endPoint y: 114, distance: 65.1
click at [313, 114] on form "Account 𝐿𝒶𝓊𝓇𝑒𝓃 (@xlovelaurenxx) Name Name is for your internal organization onl…" at bounding box center [385, 229] width 510 height 347
drag, startPoint x: 414, startPoint y: 121, endPoint x: 311, endPoint y: 130, distance: 103.4
click at [311, 130] on div "Name Name is for your internal organization only How have u been:))" at bounding box center [385, 129] width 510 height 27
type input "How have u been:))"
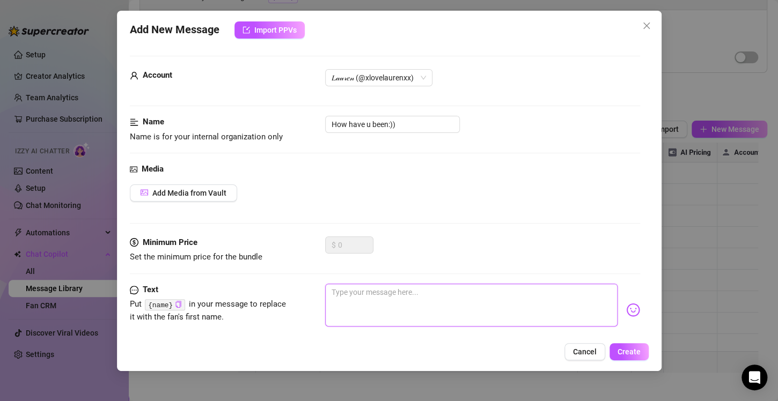
click at [349, 291] on textarea at bounding box center [471, 305] width 292 height 43
paste textarea "How have u been:))"
type textarea "How have u been:))"
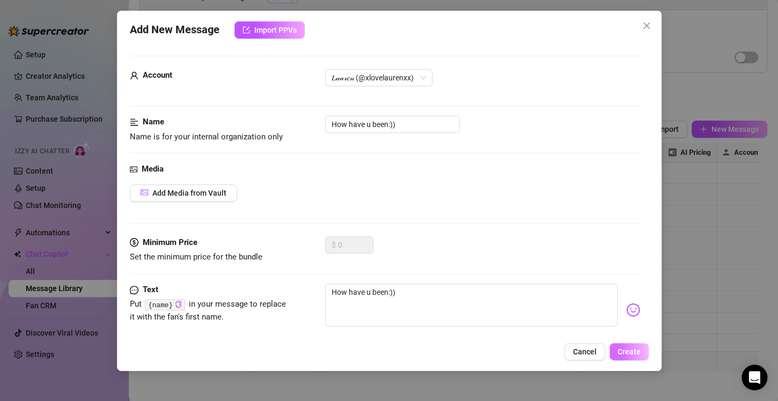
click at [616, 351] on button "Create" at bounding box center [628, 351] width 39 height 17
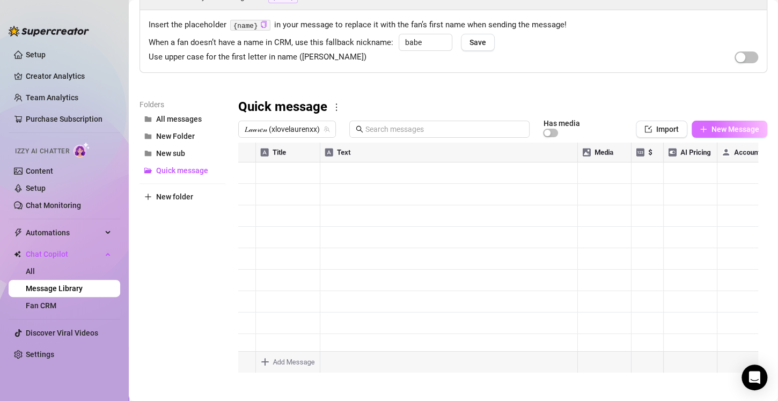
click at [699, 128] on icon "plus" at bounding box center [703, 130] width 8 height 8
type textarea "Type your message here..."
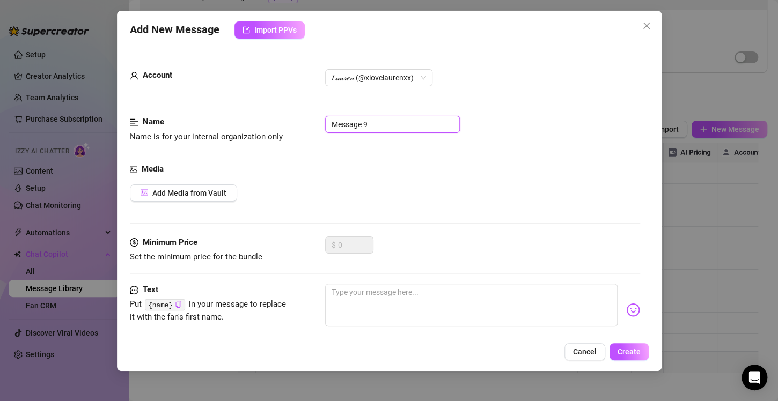
drag, startPoint x: 384, startPoint y: 123, endPoint x: 327, endPoint y: 119, distance: 57.0
click at [327, 119] on input "Message 9" at bounding box center [392, 124] width 135 height 17
drag, startPoint x: 405, startPoint y: 122, endPoint x: 318, endPoint y: 126, distance: 87.5
click at [318, 126] on div "Name Name is for your internal organization only Hows ur day been xx" at bounding box center [385, 129] width 510 height 27
type input "Hows ur day been xx"
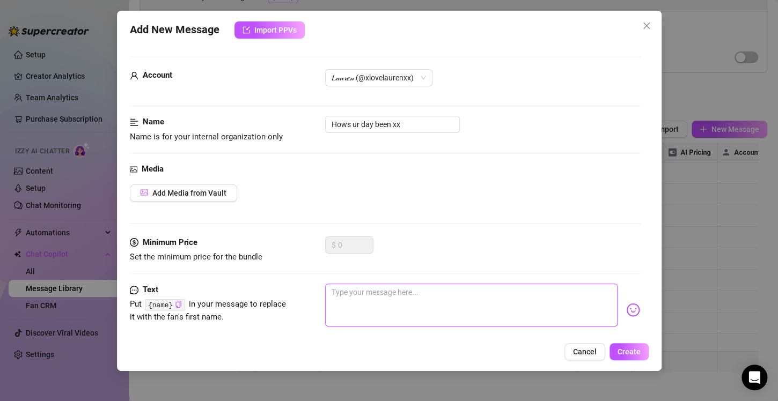
click at [365, 298] on textarea at bounding box center [471, 305] width 292 height 43
paste textarea "Hows ur day been xx"
type textarea "Hows ur day been xx"
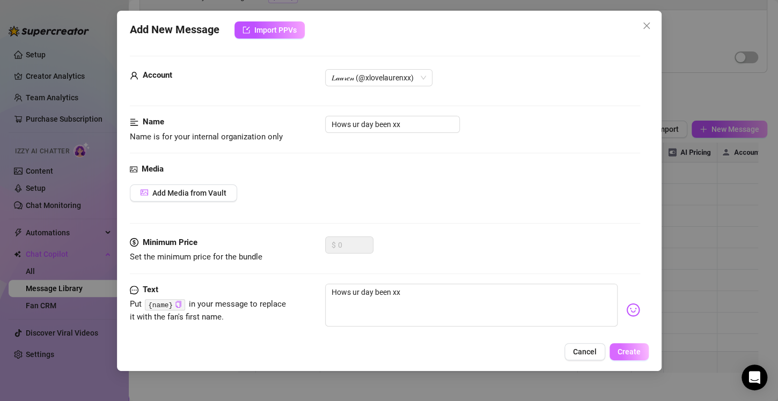
click at [619, 349] on span "Create" at bounding box center [628, 352] width 23 height 9
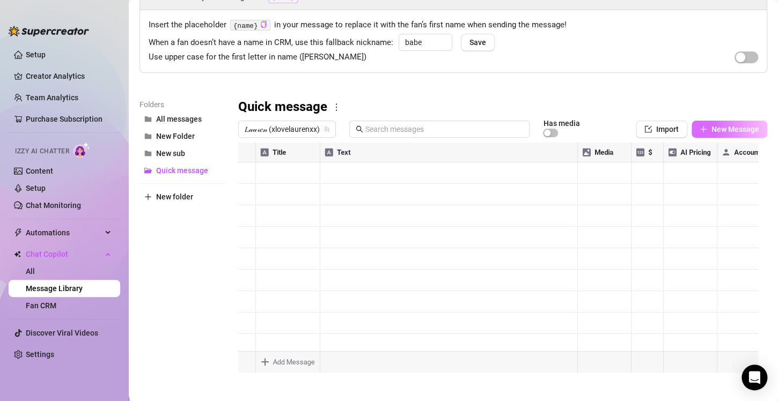
click at [729, 122] on button "New Message" at bounding box center [729, 129] width 76 height 17
type textarea "Type your message here..."
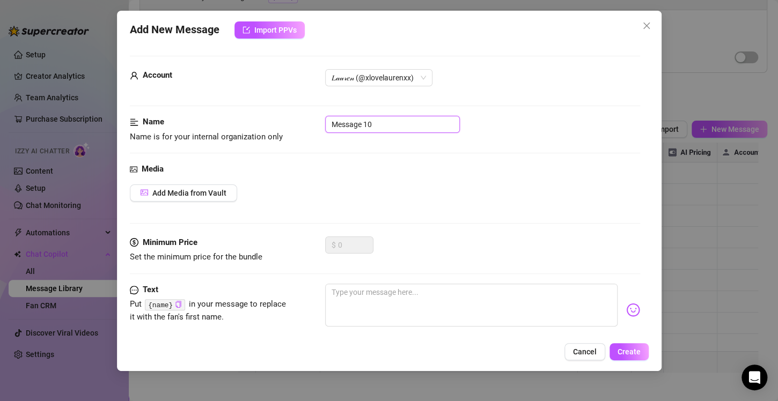
drag, startPoint x: 376, startPoint y: 126, endPoint x: 259, endPoint y: 120, distance: 117.1
click at [259, 120] on div "Name Name is for your internal organization only Message 10" at bounding box center [385, 129] width 510 height 27
drag, startPoint x: 411, startPoint y: 123, endPoint x: 323, endPoint y: 117, distance: 88.2
click at [323, 117] on div "Name Name is for your internal organization only How are u feeling [DATE]?" at bounding box center [385, 129] width 510 height 27
type input "How are u feeling [DATE]?"
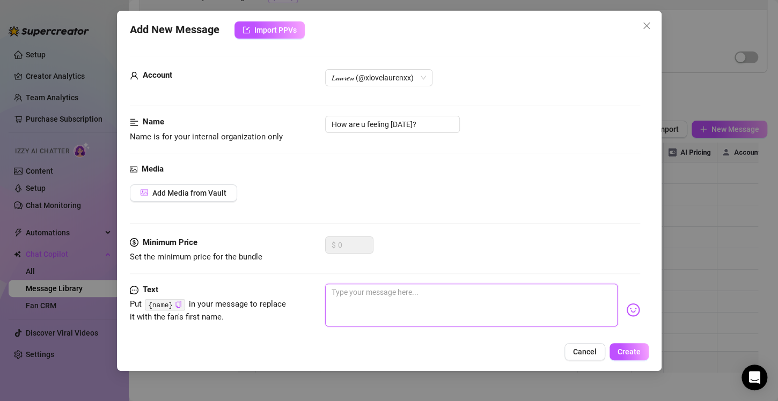
click at [343, 292] on textarea at bounding box center [471, 305] width 292 height 43
paste textarea "How are u feeling [DATE]?"
type textarea "How are u feeling [DATE]?"
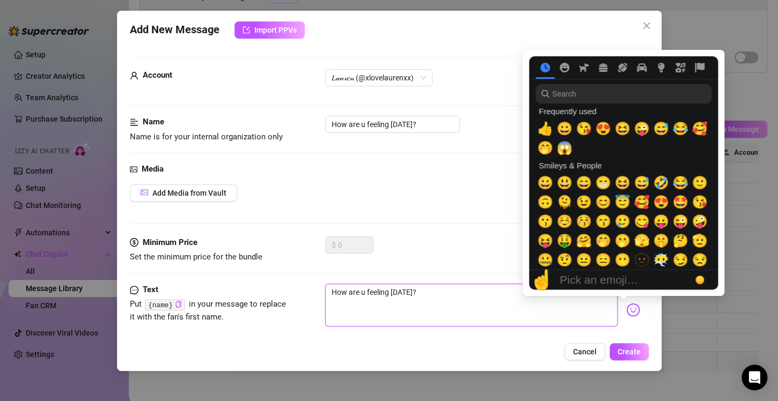
type textarea "How are u feeling [DATE]?"
click at [626, 310] on img at bounding box center [633, 310] width 14 height 14
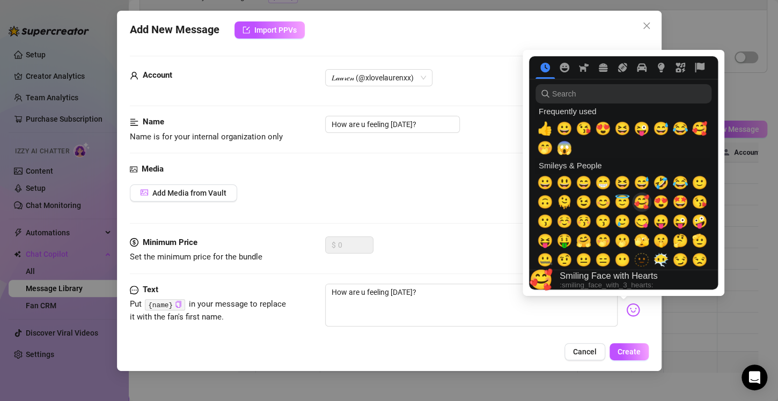
click at [638, 203] on span "🥰" at bounding box center [641, 202] width 16 height 15
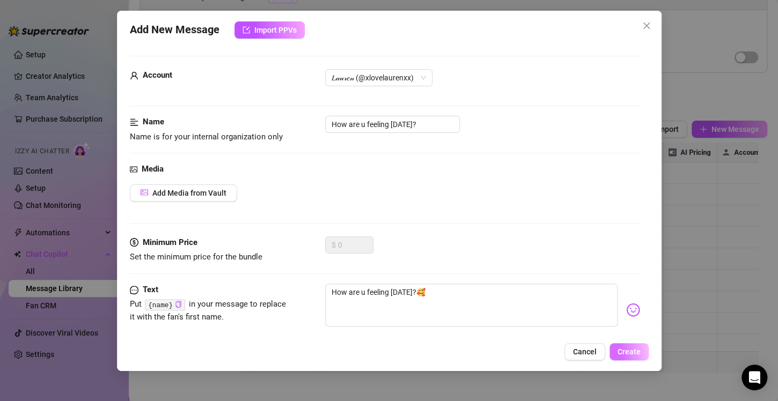
click at [620, 348] on span "Create" at bounding box center [628, 352] width 23 height 9
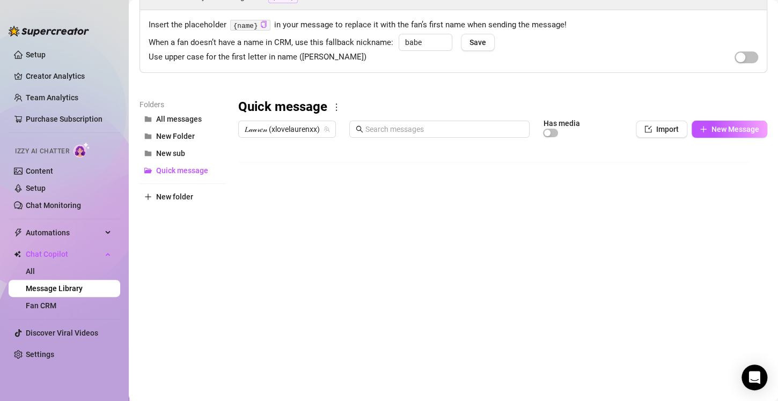
scroll to position [0, 0]
click at [174, 157] on button "New sub" at bounding box center [182, 153] width 86 height 17
click at [691, 122] on button "New Message" at bounding box center [729, 129] width 76 height 17
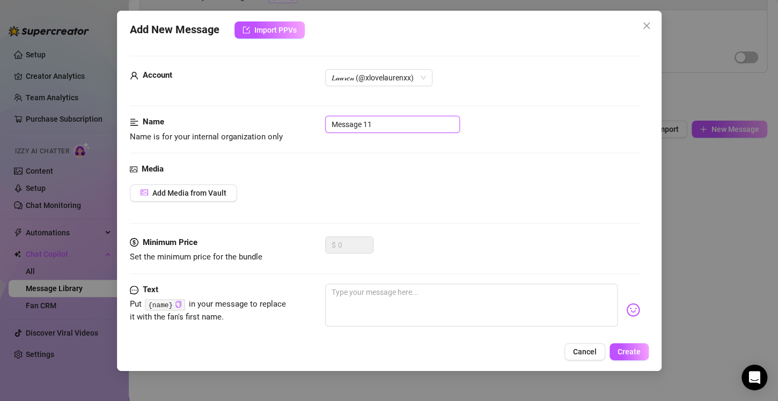
drag, startPoint x: 382, startPoint y: 123, endPoint x: 325, endPoint y: 124, distance: 57.4
click at [325, 124] on input "Message 11" at bounding box center [392, 124] width 135 height 17
drag, startPoint x: 430, startPoint y: 122, endPoint x: 322, endPoint y: 126, distance: 107.9
click at [322, 126] on div "Name Name is for your internal organization only I'm so excited ur here omg" at bounding box center [385, 129] width 510 height 27
click at [647, 26] on icon "close" at bounding box center [646, 25] width 9 height 9
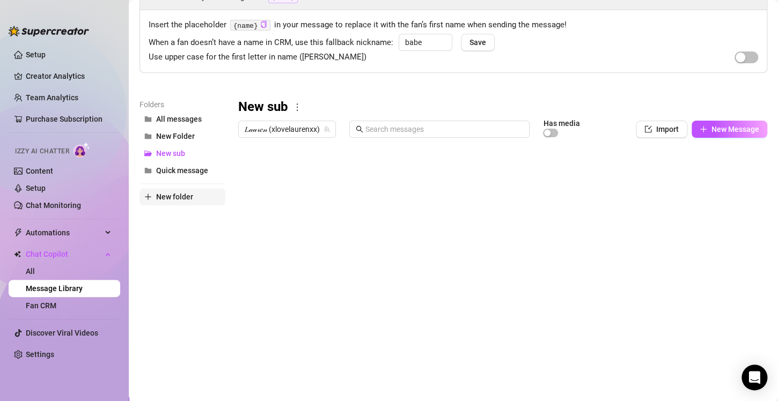
click at [179, 198] on span "New folder" at bounding box center [174, 197] width 37 height 9
click at [177, 190] on input "text" at bounding box center [182, 187] width 86 height 17
click at [160, 255] on div "Folders All messages New Folder New sub Quick message Sexting New folder" at bounding box center [182, 240] width 86 height 283
click at [178, 189] on span "Sexting" at bounding box center [169, 187] width 26 height 9
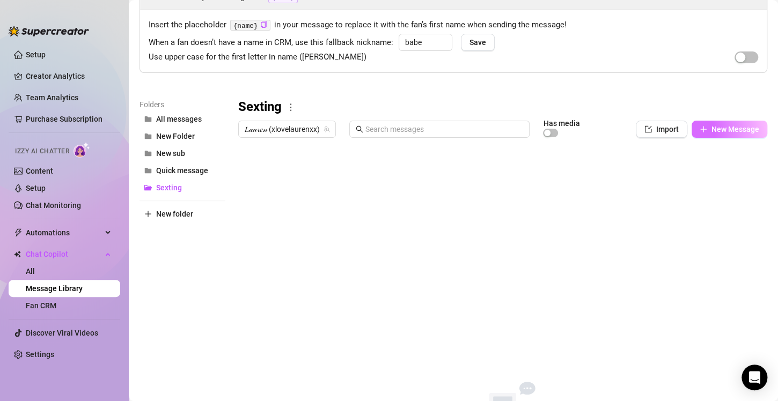
click at [730, 128] on span "New Message" at bounding box center [735, 129] width 48 height 9
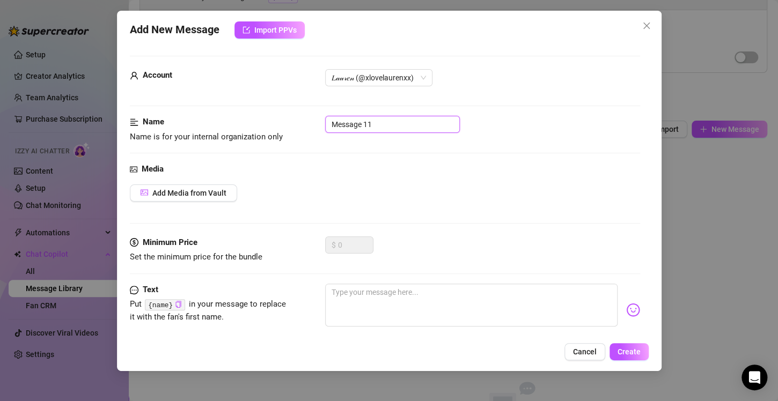
click at [344, 120] on input "Message 11" at bounding box center [392, 124] width 135 height 17
click at [393, 128] on input "Message 11" at bounding box center [392, 124] width 135 height 17
click at [366, 122] on input "Message 11" at bounding box center [392, 124] width 135 height 17
click at [369, 126] on input "Message 11" at bounding box center [392, 124] width 135 height 17
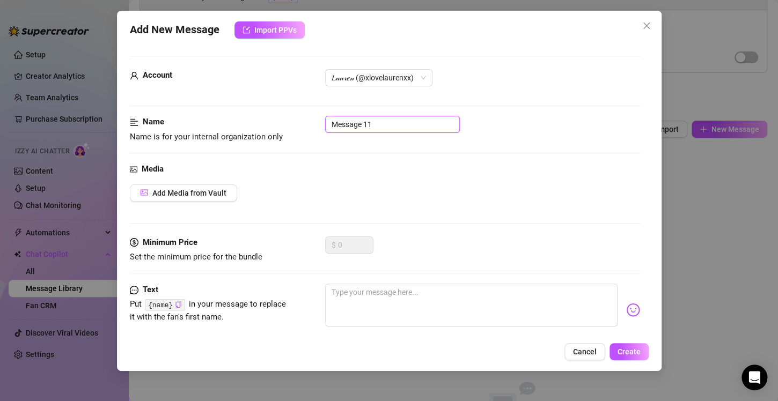
click at [375, 126] on input "Message 11" at bounding box center [392, 124] width 135 height 17
drag, startPoint x: 374, startPoint y: 124, endPoint x: 322, endPoint y: 123, distance: 52.0
click at [322, 123] on div "Name Name is for your internal organization only Message 11" at bounding box center [385, 129] width 510 height 27
click at [643, 23] on icon "close" at bounding box center [646, 26] width 6 height 6
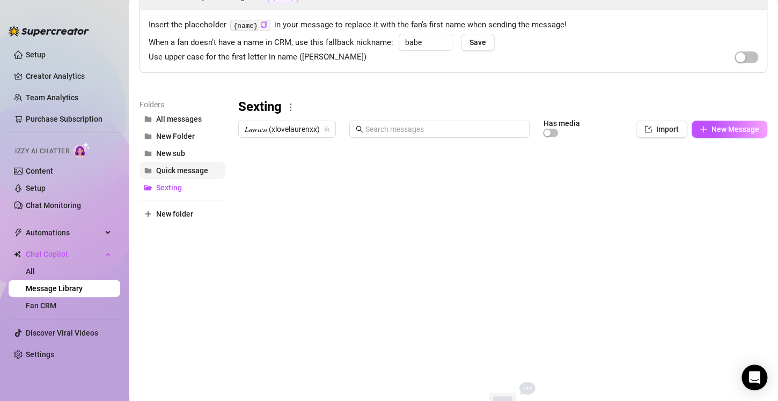
click at [188, 166] on span "Quick message" at bounding box center [182, 170] width 52 height 9
click at [698, 128] on button "New Message" at bounding box center [729, 129] width 76 height 17
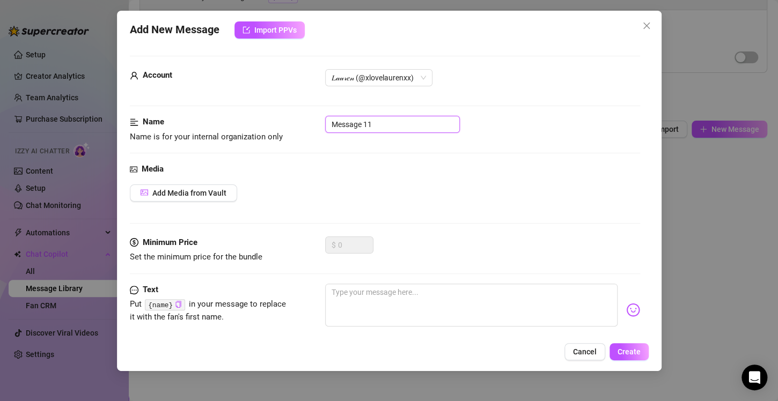
drag, startPoint x: 396, startPoint y: 125, endPoint x: 321, endPoint y: 127, distance: 75.1
click at [321, 127] on div "Name Name is for your internal organization only Message 11" at bounding box center [385, 129] width 510 height 27
drag, startPoint x: 403, startPoint y: 123, endPoint x: 322, endPoint y: 122, distance: 81.0
click at [322, 122] on div "Name Name is for your internal organization only How are u [DATE] bby" at bounding box center [385, 129] width 510 height 27
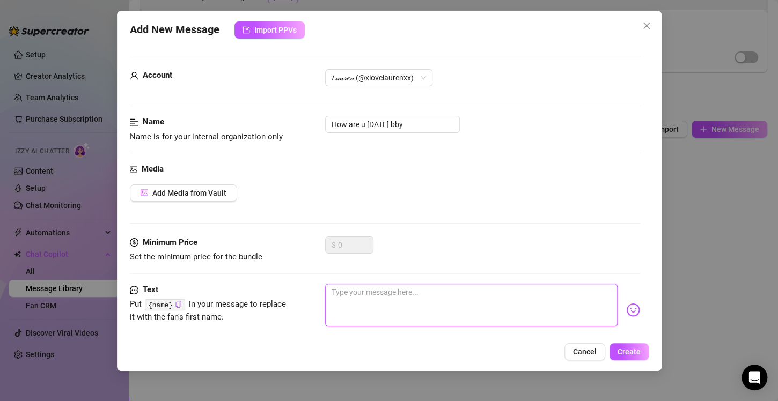
click at [360, 296] on textarea at bounding box center [471, 305] width 292 height 43
paste textarea "How are u [DATE] bby"
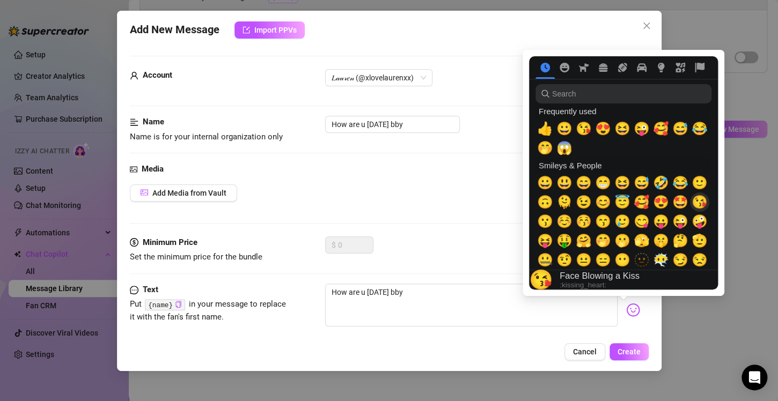
click at [703, 206] on span "😘" at bounding box center [699, 202] width 16 height 15
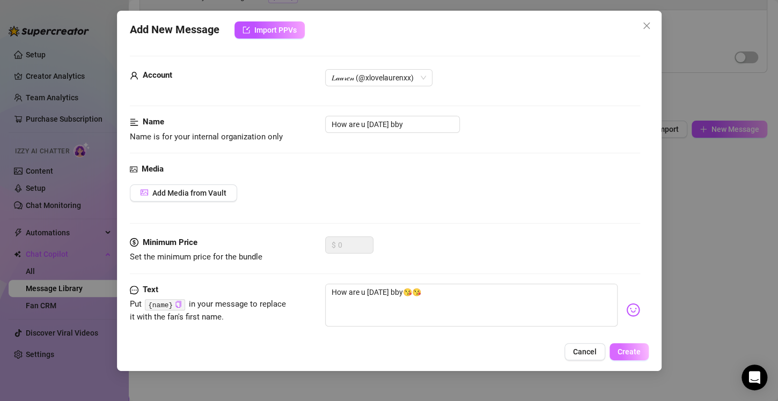
click at [623, 355] on span "Create" at bounding box center [628, 352] width 23 height 9
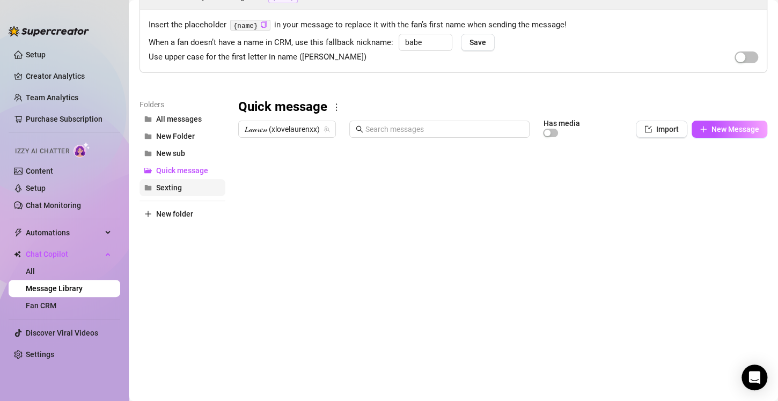
click at [172, 183] on span "Sexting" at bounding box center [169, 187] width 26 height 9
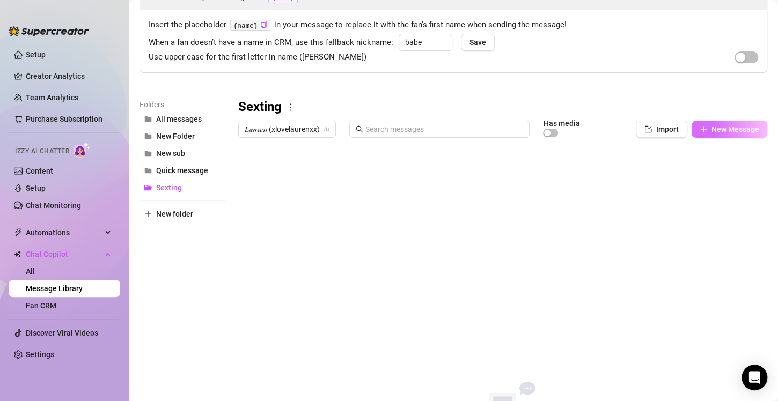
click at [739, 130] on span "New Message" at bounding box center [735, 129] width 48 height 9
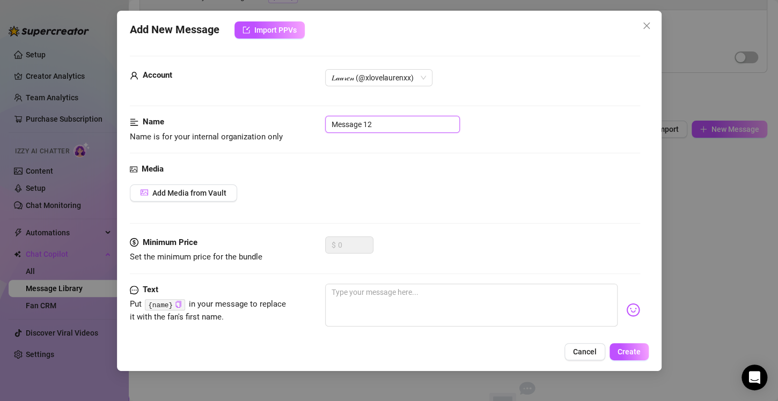
drag, startPoint x: 375, startPoint y: 124, endPoint x: 314, endPoint y: 121, distance: 60.7
click at [314, 121] on div "Name Name is for your internal organization only Message 12" at bounding box center [385, 129] width 510 height 27
drag, startPoint x: 416, startPoint y: 123, endPoint x: 306, endPoint y: 121, distance: 109.4
click at [306, 121] on div "Name Name is for your internal organization only How are u feeling [DATE]" at bounding box center [385, 129] width 510 height 27
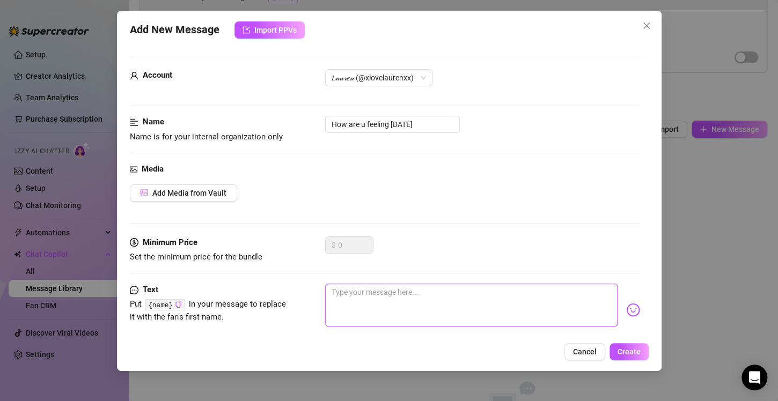
click at [343, 292] on textarea at bounding box center [471, 305] width 292 height 43
paste textarea "How are u feeling [DATE]"
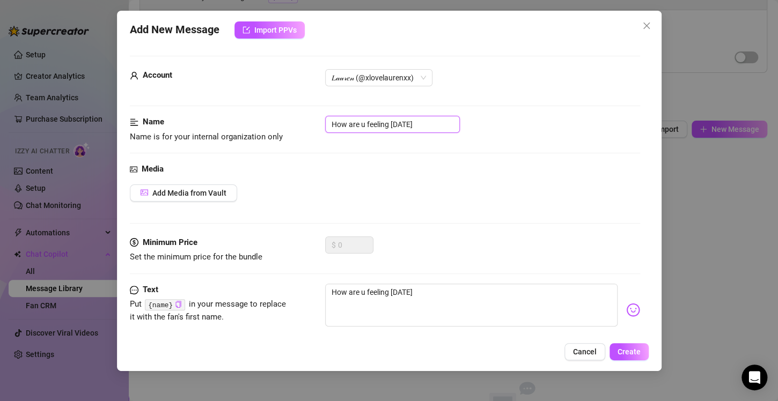
click at [437, 128] on input "How are u feeling [DATE]" at bounding box center [392, 124] width 135 height 17
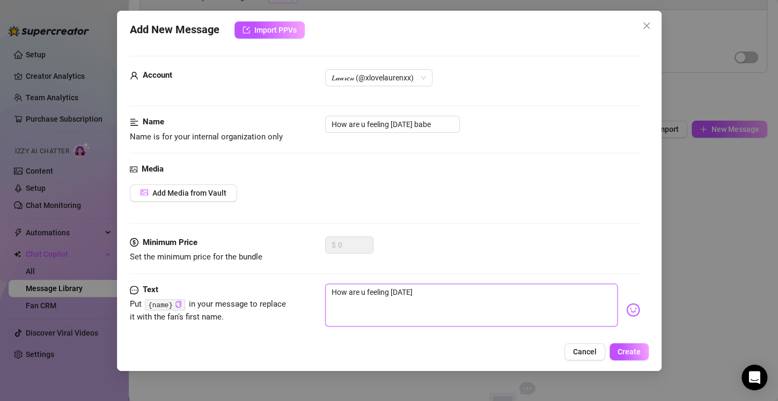
click at [448, 288] on textarea "How are u feeling [DATE]" at bounding box center [471, 305] width 292 height 43
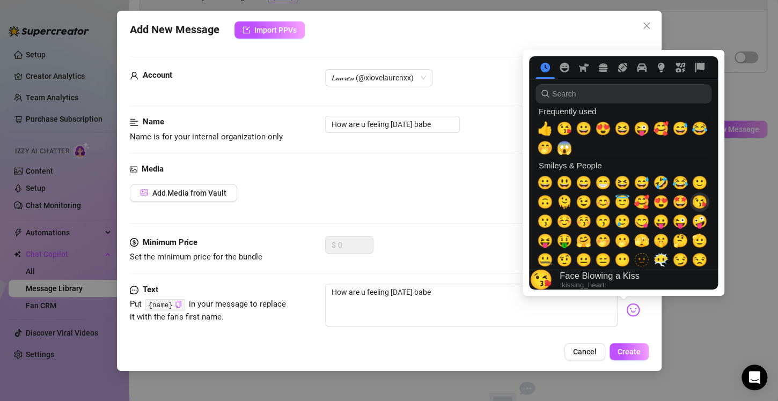
click at [703, 201] on span "😘" at bounding box center [699, 202] width 16 height 15
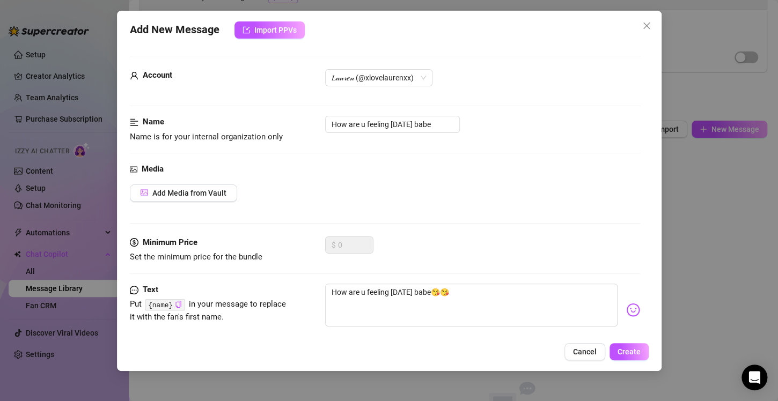
click at [635, 361] on div "Add New Message Import PPVs Account 𝐿𝒶𝓊𝓇𝑒𝓃 (@xlovelaurenxx) Name Name is for yo…" at bounding box center [389, 191] width 544 height 360
click at [632, 353] on span "Create" at bounding box center [628, 352] width 23 height 9
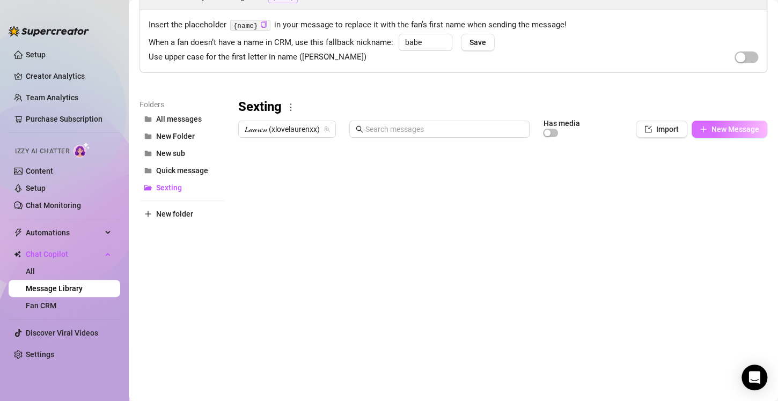
click at [711, 130] on span "New Message" at bounding box center [735, 129] width 48 height 9
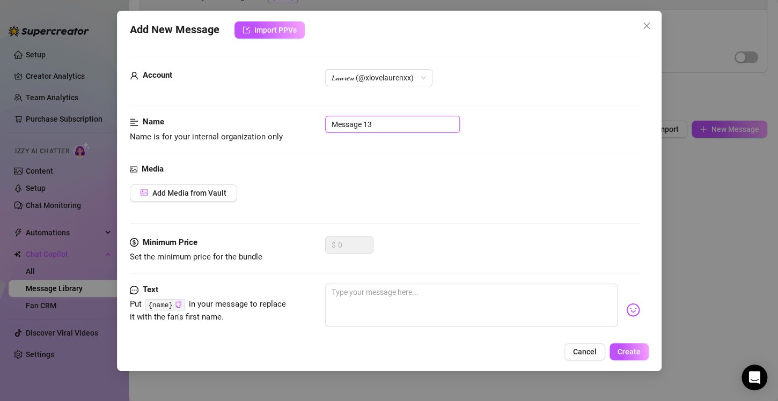
drag, startPoint x: 379, startPoint y: 126, endPoint x: 297, endPoint y: 120, distance: 82.3
click at [297, 120] on div "Name Name is for your internal organization only Message 13" at bounding box center [385, 129] width 510 height 27
drag, startPoint x: 445, startPoint y: 120, endPoint x: 291, endPoint y: 117, distance: 154.5
click at [291, 117] on div "Name Name is for your internal organization only Wanna see what i'm wearing ?" at bounding box center [385, 129] width 510 height 27
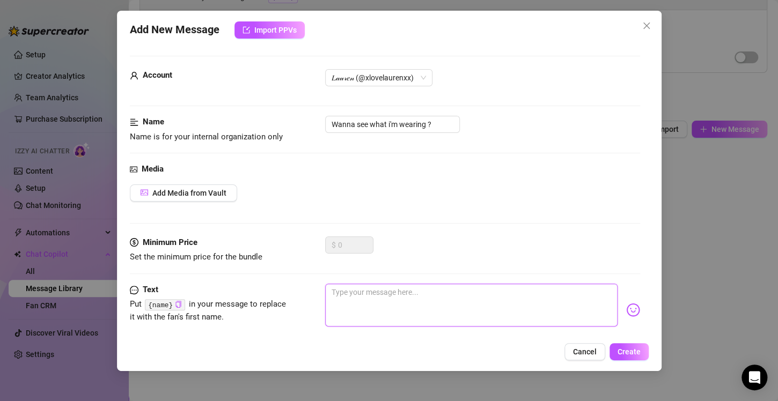
click at [334, 291] on textarea at bounding box center [471, 305] width 292 height 43
paste textarea "Wanna see what i'm wearing ?"
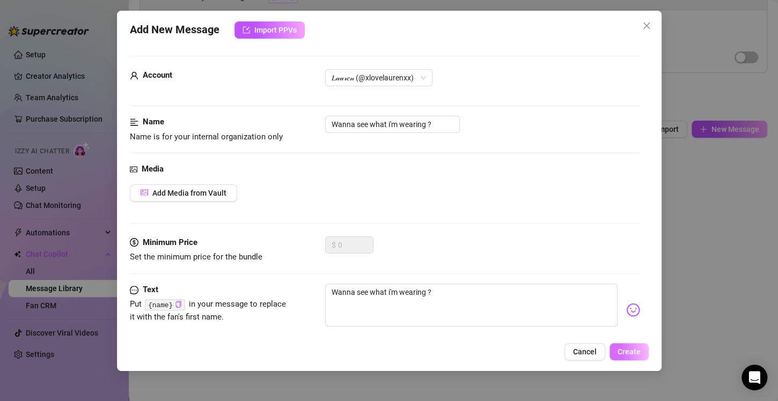
click at [624, 355] on span "Create" at bounding box center [628, 352] width 23 height 9
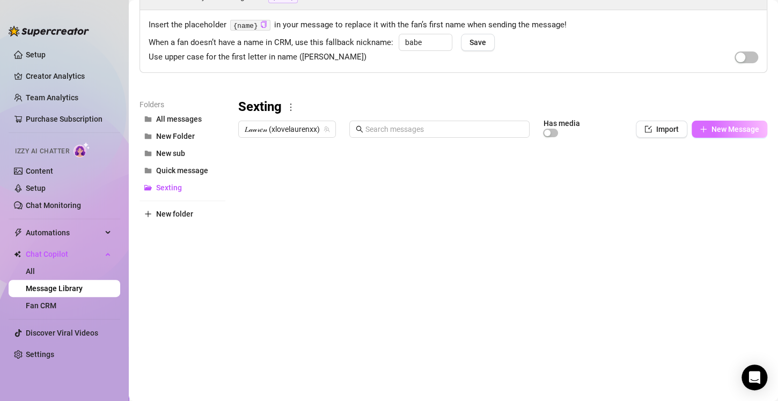
click at [720, 128] on span "New Message" at bounding box center [735, 129] width 48 height 9
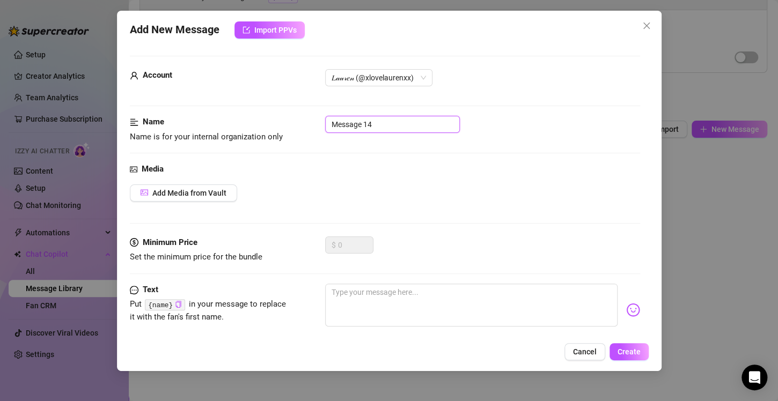
drag, startPoint x: 379, startPoint y: 122, endPoint x: 309, endPoint y: 117, distance: 70.4
click at [309, 117] on div "Name Name is for your internal organization only Message 14" at bounding box center [385, 129] width 510 height 27
drag, startPoint x: 410, startPoint y: 119, endPoint x: 315, endPoint y: 121, distance: 95.5
click at [315, 121] on div "Name Name is for your internal organization only Like what u see? hehe" at bounding box center [385, 129] width 510 height 27
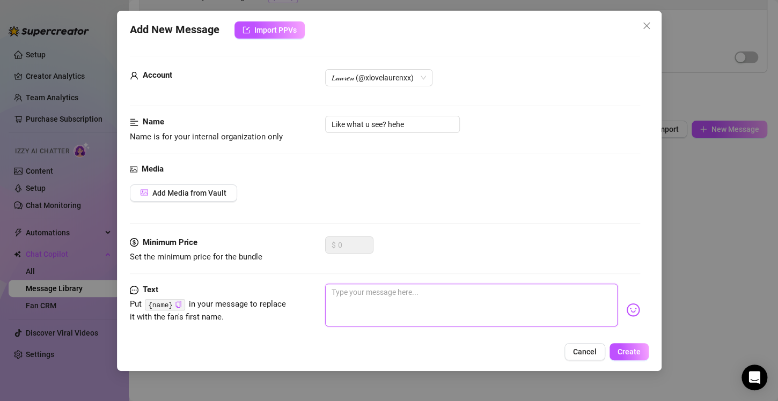
click at [352, 300] on textarea at bounding box center [471, 305] width 292 height 43
paste textarea "Like what u see? hehe"
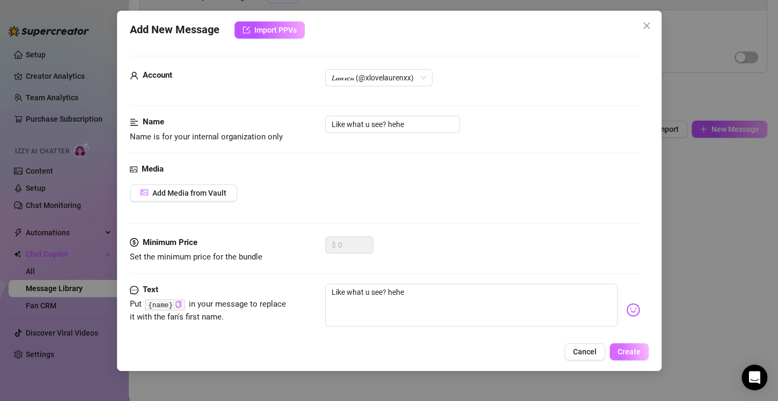
click at [631, 357] on button "Create" at bounding box center [628, 351] width 39 height 17
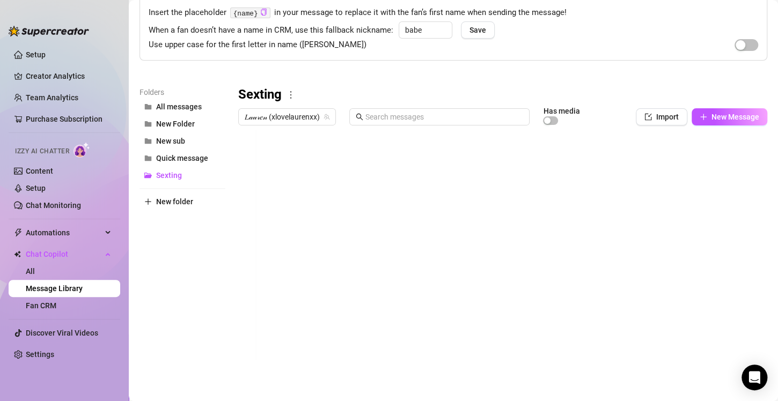
scroll to position [74, 0]
click at [675, 100] on div "Sexting" at bounding box center [502, 95] width 529 height 17
click at [714, 119] on span "New Message" at bounding box center [735, 117] width 48 height 9
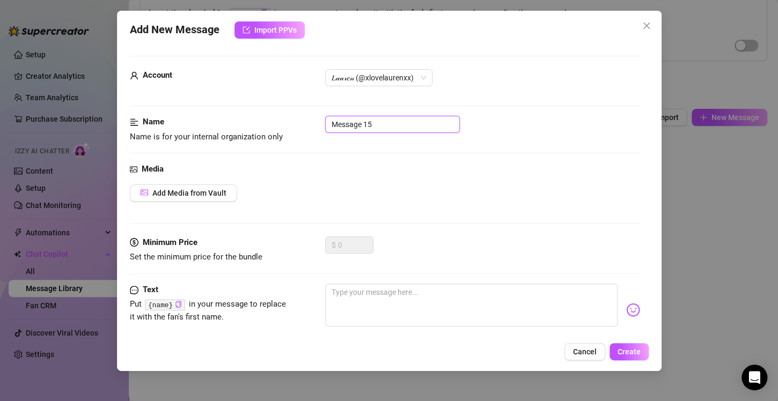
drag, startPoint x: 385, startPoint y: 122, endPoint x: 325, endPoint y: 115, distance: 60.5
click at [325, 115] on form "Account 𝐿𝒶𝓊𝓇𝑒𝓃 (@xlovelaurenxx) Name Name is for your internal organization onl…" at bounding box center [385, 229] width 510 height 347
drag, startPoint x: 401, startPoint y: 127, endPoint x: 313, endPoint y: 121, distance: 87.6
click at [313, 121] on div "Name Name is for your internal organization only im so horny rnn icl" at bounding box center [385, 129] width 510 height 27
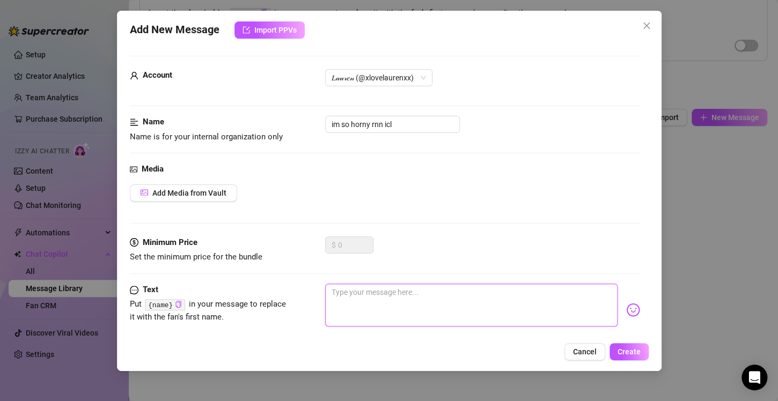
click at [353, 286] on textarea at bounding box center [471, 305] width 292 height 43
paste textarea "im so horny rnn icl"
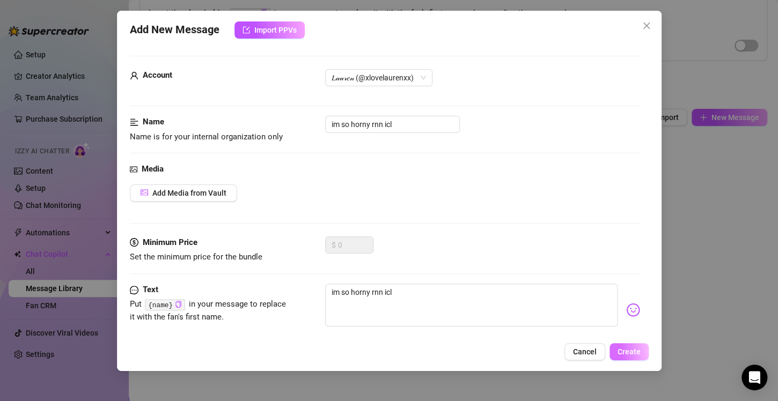
click at [627, 347] on button "Create" at bounding box center [628, 351] width 39 height 17
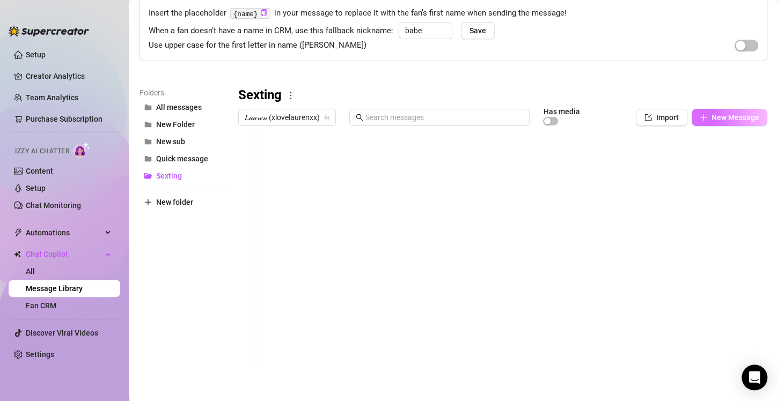
click at [700, 117] on icon "plus" at bounding box center [703, 117] width 6 height 1
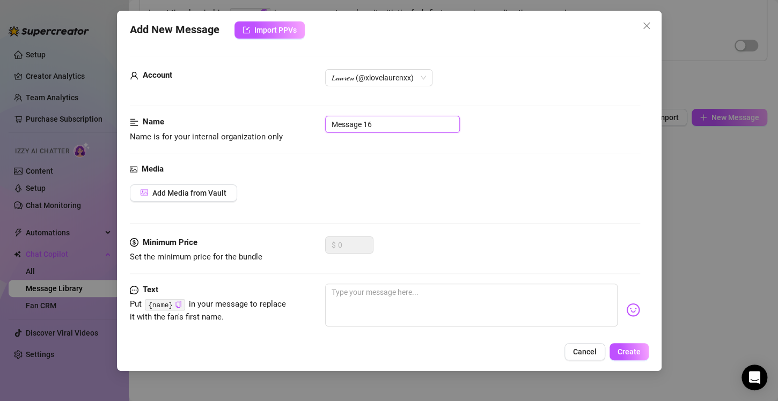
drag, startPoint x: 395, startPoint y: 124, endPoint x: 309, endPoint y: 129, distance: 86.5
click at [309, 129] on div "Name Name is for your internal organization only Message 16" at bounding box center [385, 129] width 510 height 27
drag, startPoint x: 436, startPoint y: 124, endPoint x: 328, endPoint y: 116, distance: 108.1
click at [328, 116] on input "Can I take it all off for u babe" at bounding box center [392, 124] width 135 height 17
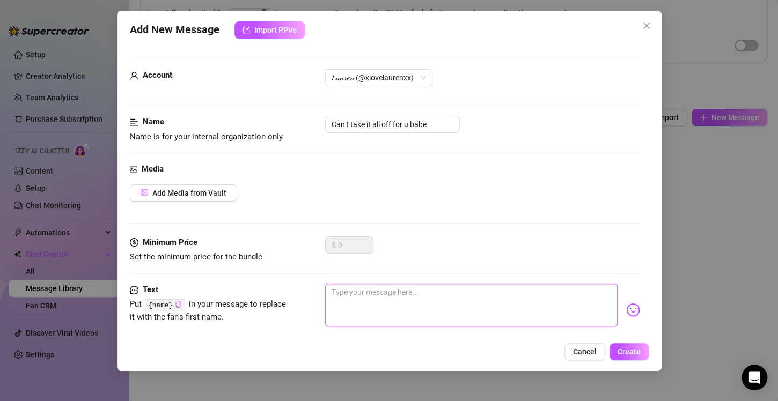
click at [344, 304] on textarea at bounding box center [471, 305] width 292 height 43
paste textarea "Can I take it all off for u babe"
click at [626, 310] on img at bounding box center [633, 310] width 14 height 14
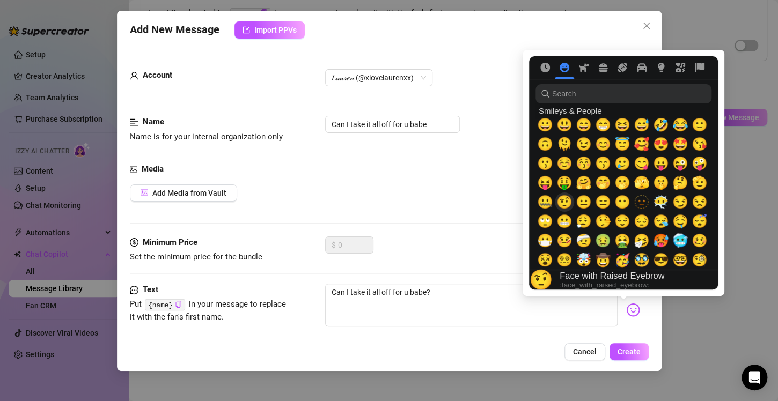
scroll to position [58, 0]
click at [646, 180] on span "🫣" at bounding box center [641, 182] width 16 height 15
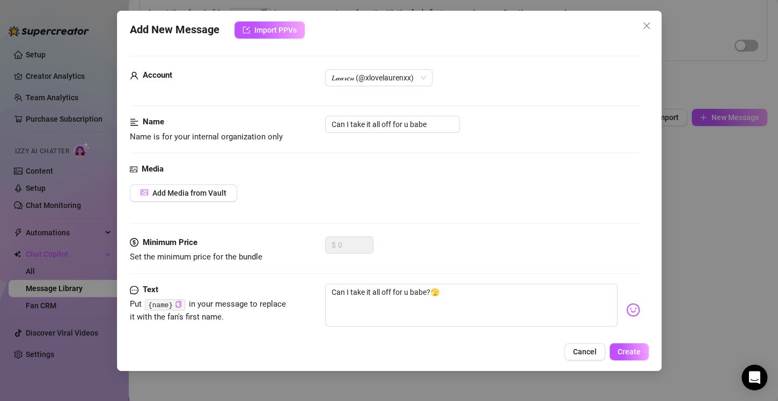
click at [607, 347] on div "Cancel Create" at bounding box center [389, 351] width 519 height 17
click at [618, 348] on span "Create" at bounding box center [628, 352] width 23 height 9
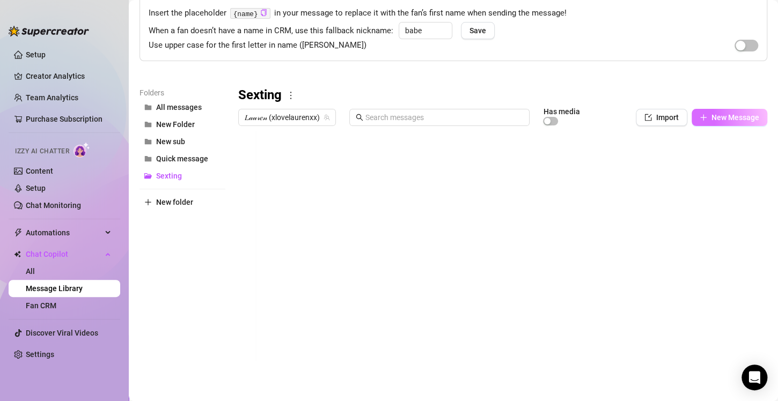
click at [711, 117] on span "New Message" at bounding box center [735, 117] width 48 height 9
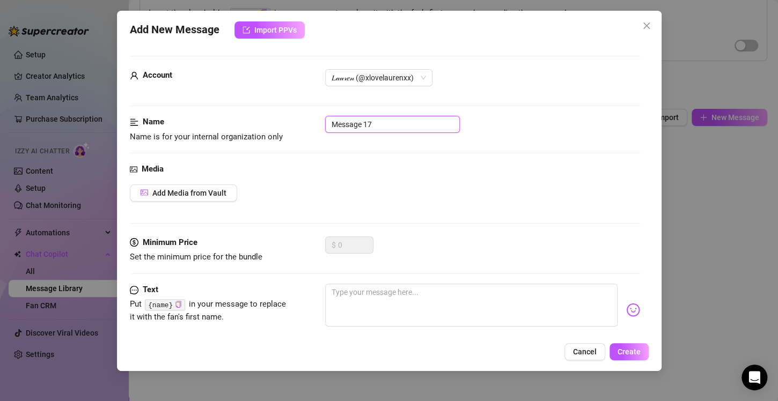
drag, startPoint x: 403, startPoint y: 121, endPoint x: 332, endPoint y: 127, distance: 71.0
drag, startPoint x: 332, startPoint y: 127, endPoint x: 397, endPoint y: 126, distance: 64.9
click at [397, 126] on input "Message 17" at bounding box center [392, 124] width 135 height 17
drag, startPoint x: 377, startPoint y: 123, endPoint x: 317, endPoint y: 126, distance: 60.1
click at [317, 126] on div "Name Name is for your internal organization only Message 17" at bounding box center [385, 129] width 510 height 27
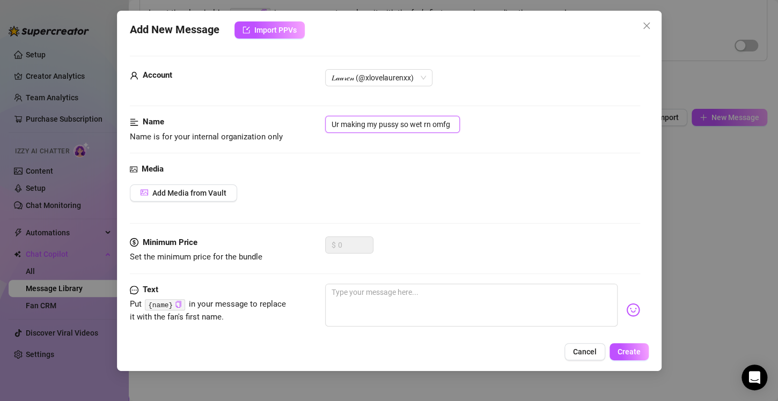
drag, startPoint x: 453, startPoint y: 125, endPoint x: 291, endPoint y: 127, distance: 161.5
click at [291, 127] on div "Name Name is for your internal organization only Ur making my pussy so wet rn o…" at bounding box center [385, 129] width 510 height 27
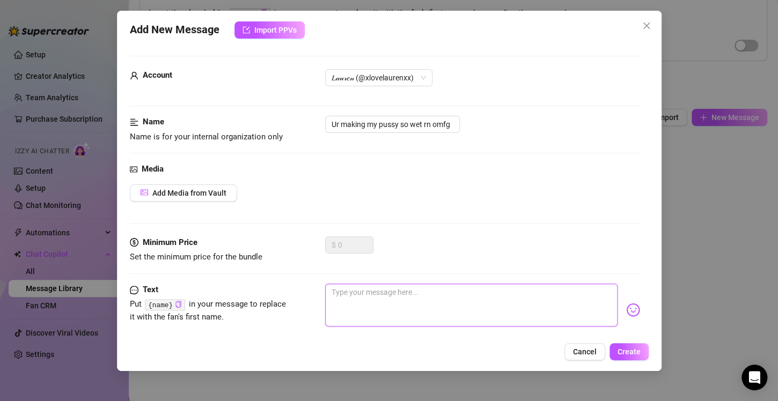
click at [345, 299] on textarea at bounding box center [471, 305] width 292 height 43
paste textarea "Ur making my pussy so wet rn omfg"
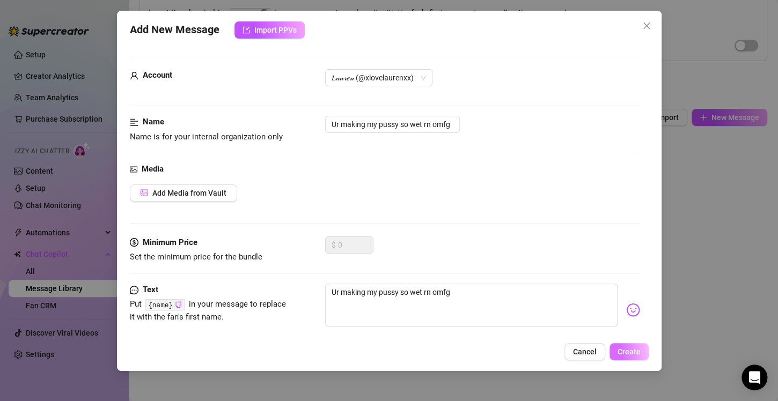
click at [623, 353] on span "Create" at bounding box center [628, 352] width 23 height 9
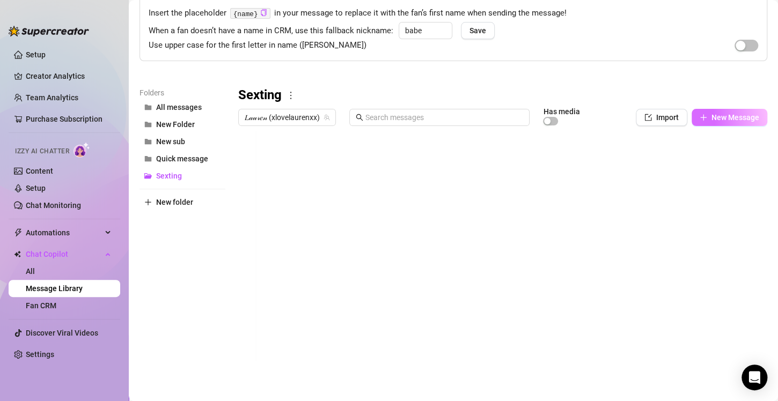
click at [691, 122] on button "New Message" at bounding box center [729, 117] width 76 height 17
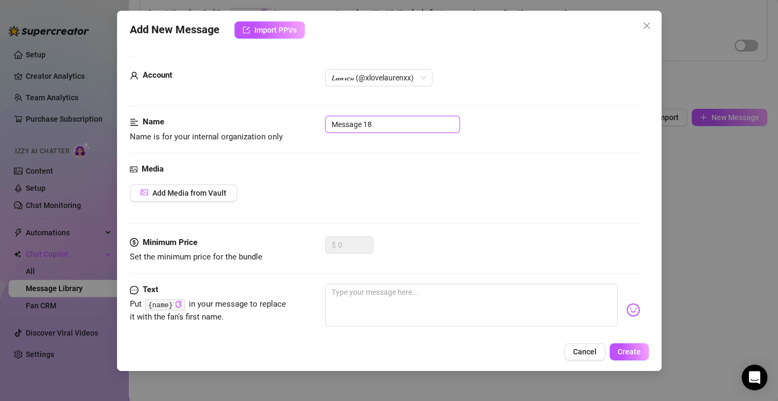
drag, startPoint x: 373, startPoint y: 119, endPoint x: 322, endPoint y: 117, distance: 51.0
click at [322, 117] on div "Name Name is for your internal organization only Message 18" at bounding box center [385, 129] width 510 height 27
drag, startPoint x: 440, startPoint y: 125, endPoint x: 302, endPoint y: 117, distance: 138.6
click at [302, 117] on div "Name Name is for your internal organization only I just wanna touch myself for …" at bounding box center [385, 129] width 510 height 27
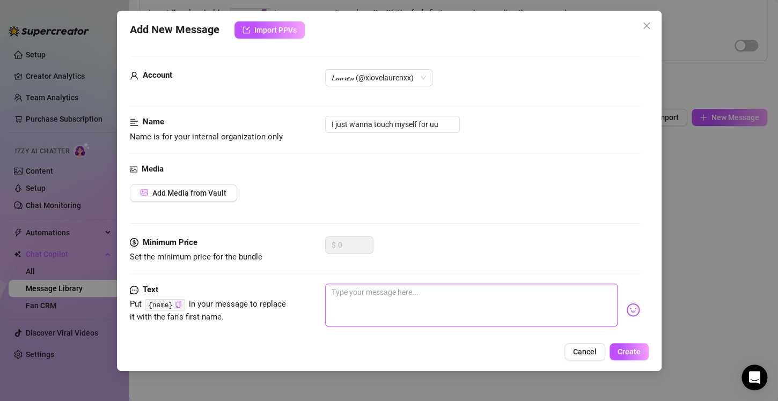
click at [388, 296] on textarea at bounding box center [471, 305] width 292 height 43
paste textarea "I just wanna touch myself for uu"
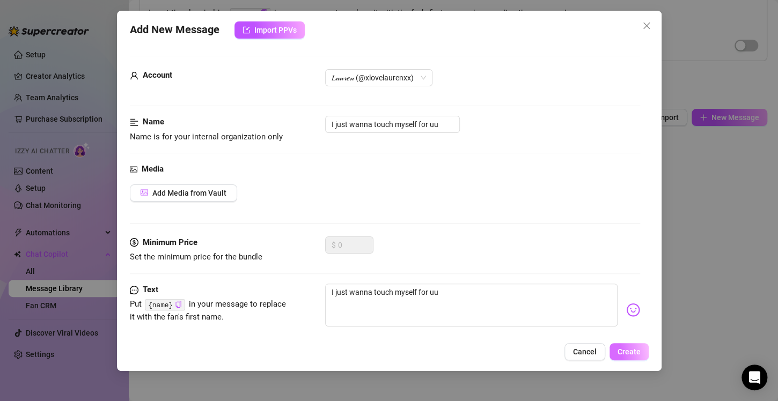
click at [621, 355] on span "Create" at bounding box center [628, 352] width 23 height 9
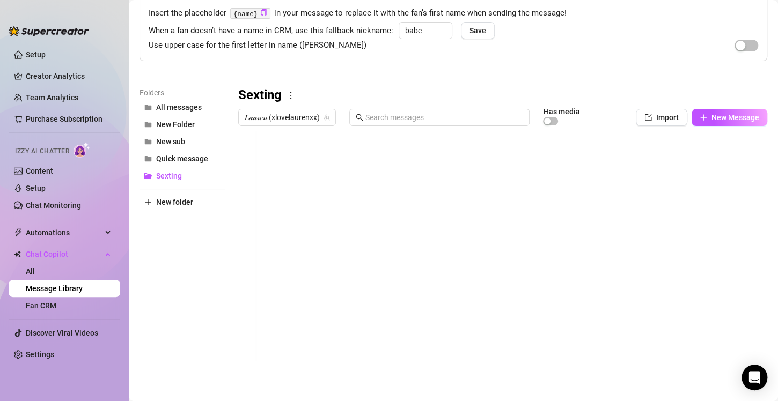
scroll to position [75, 0]
click at [701, 120] on button "New Message" at bounding box center [729, 116] width 76 height 17
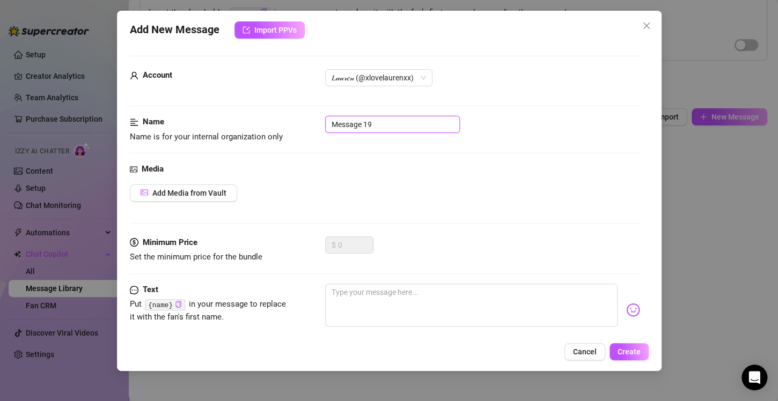
drag, startPoint x: 375, startPoint y: 124, endPoint x: 320, endPoint y: 124, distance: 55.8
click at [320, 124] on div "Name Name is for your internal organization only Message 19" at bounding box center [385, 129] width 510 height 27
drag, startPoint x: 435, startPoint y: 126, endPoint x: 286, endPoint y: 127, distance: 149.1
click at [286, 127] on div "Name Name is for your internal organization only Are u as turned on as I am rn" at bounding box center [385, 129] width 510 height 27
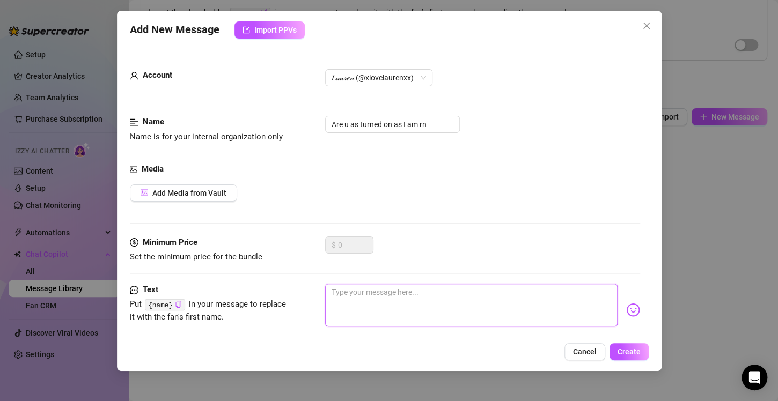
click at [342, 291] on textarea at bounding box center [471, 305] width 292 height 43
paste textarea "Are u as turned on as I am rn"
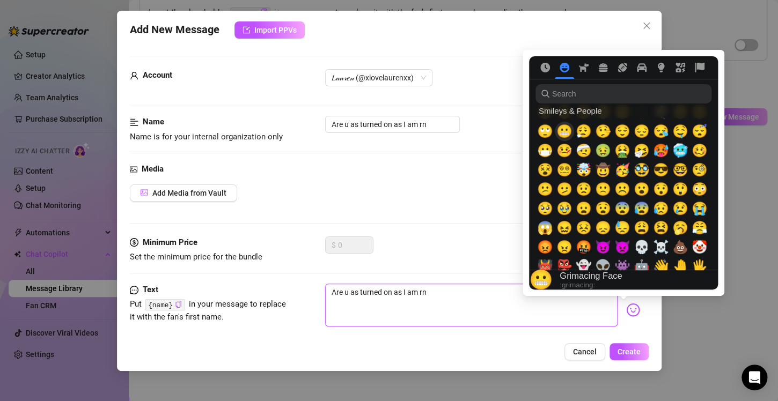
scroll to position [148, 0]
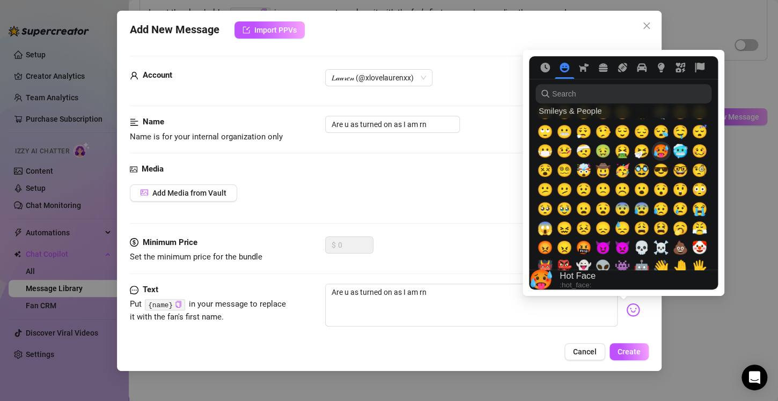
click at [659, 151] on span "🥵" at bounding box center [661, 151] width 16 height 15
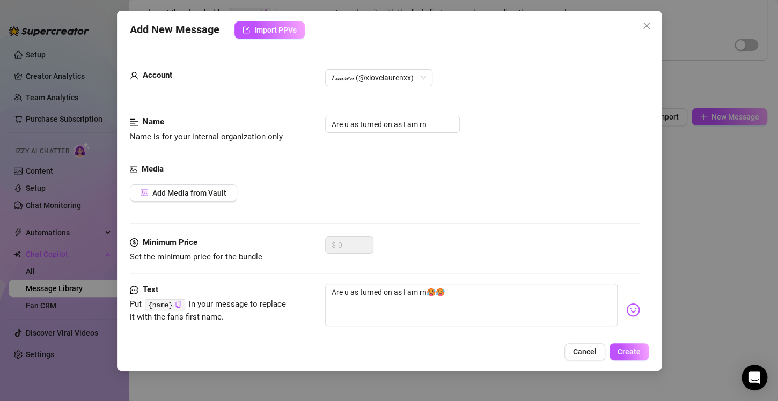
click at [481, 198] on div "Add Media from Vault" at bounding box center [385, 193] width 510 height 17
click at [626, 351] on span "Create" at bounding box center [628, 352] width 23 height 9
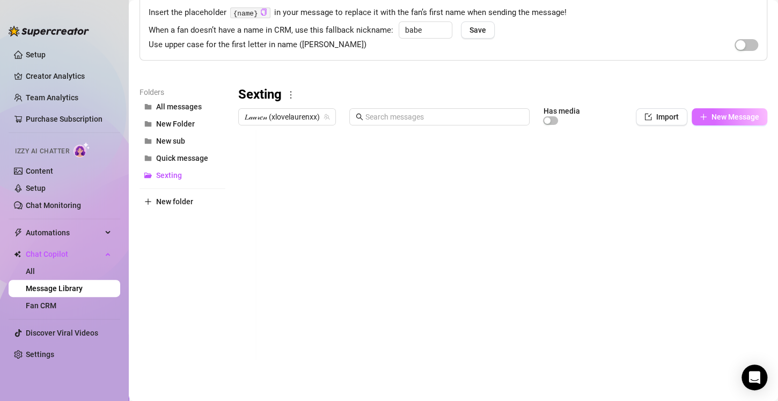
click at [691, 113] on button "New Message" at bounding box center [729, 116] width 76 height 17
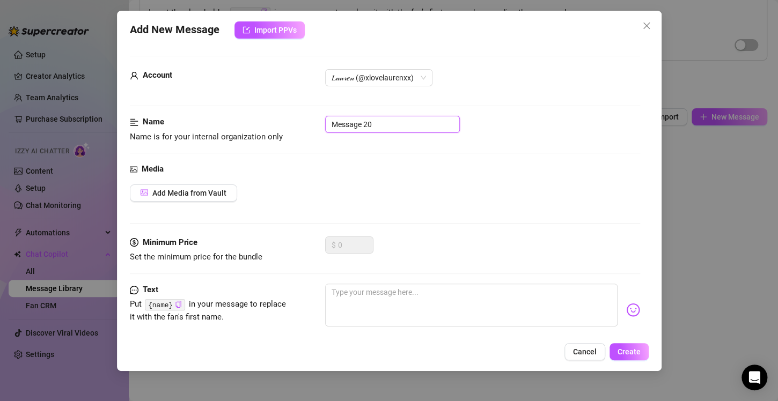
drag, startPoint x: 408, startPoint y: 126, endPoint x: 318, endPoint y: 116, distance: 91.2
click at [318, 116] on div "Name Name is for your internal organization only Message 20" at bounding box center [385, 129] width 510 height 27
drag, startPoint x: 448, startPoint y: 126, endPoint x: 330, endPoint y: 134, distance: 118.3
click at [330, 134] on div "Name Name is for your internal organization only Let me show u im literally dri…" at bounding box center [385, 129] width 510 height 27
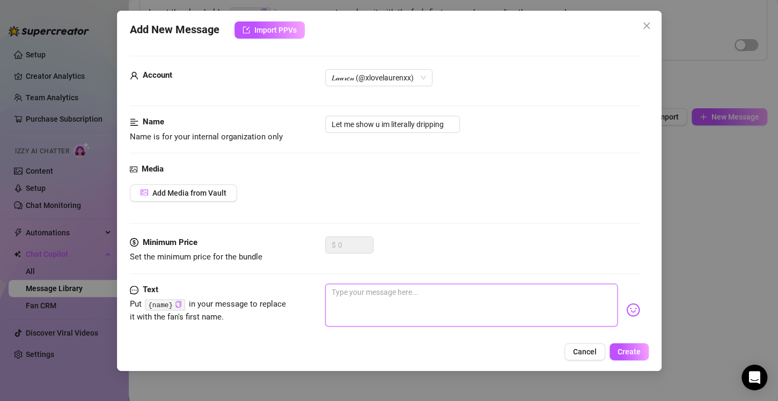
click at [336, 290] on textarea at bounding box center [471, 305] width 292 height 43
paste textarea "Let me show u im literally dripping"
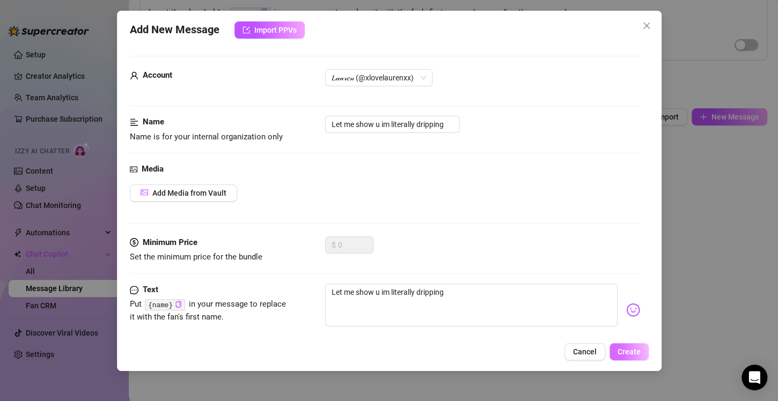
click at [617, 352] on span "Create" at bounding box center [628, 352] width 23 height 9
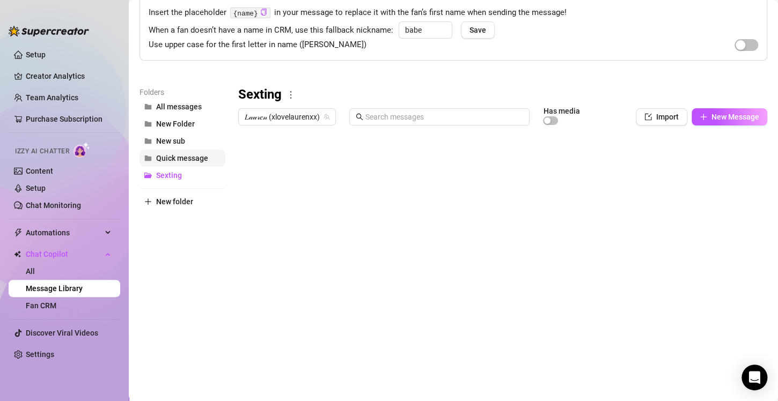
drag, startPoint x: 230, startPoint y: 159, endPoint x: 178, endPoint y: 161, distance: 52.1
click at [178, 161] on div "Folders All messages New Folder New sub Quick message Sexting New folder Sextin…" at bounding box center [453, 227] width 628 height 283
click at [178, 161] on span "Quick message" at bounding box center [182, 158] width 52 height 9
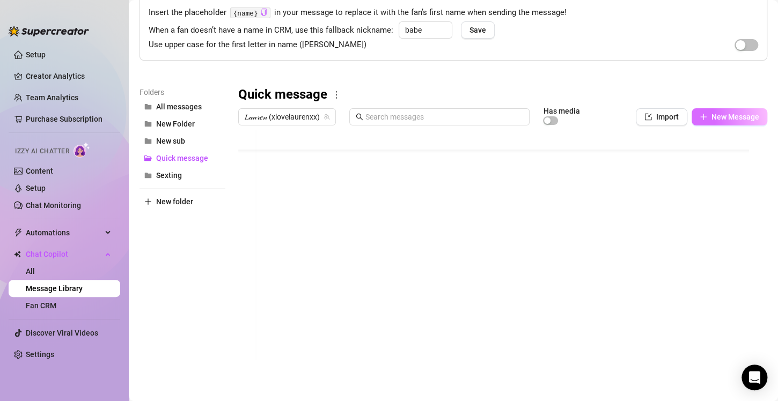
click at [724, 110] on button "New Message" at bounding box center [729, 116] width 76 height 17
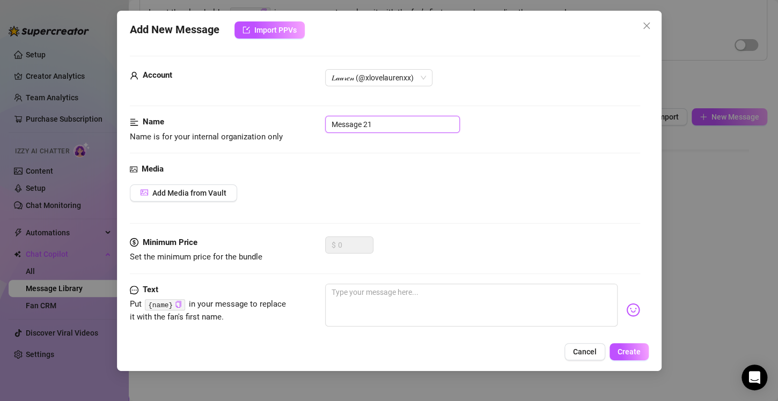
drag, startPoint x: 376, startPoint y: 125, endPoint x: 294, endPoint y: 127, distance: 82.1
click at [294, 127] on div "Name Name is for your internal organization only Message 21" at bounding box center [385, 129] width 510 height 27
drag, startPoint x: 373, startPoint y: 121, endPoint x: 308, endPoint y: 122, distance: 64.9
click at [308, 122] on div "Name Name is for your internal organization only Yea im ok!!" at bounding box center [385, 129] width 510 height 27
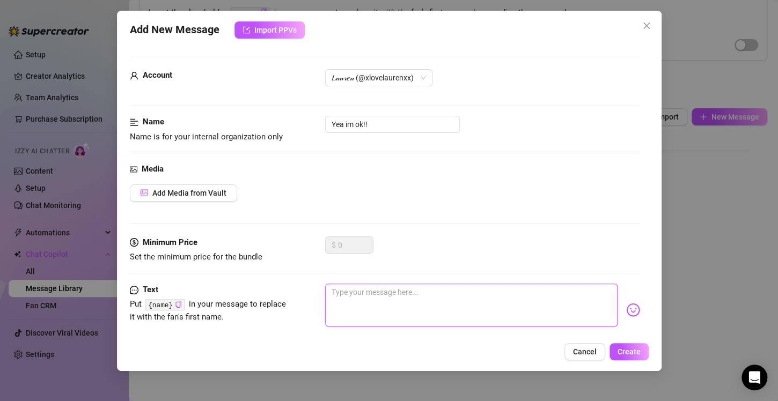
click at [354, 293] on textarea at bounding box center [471, 305] width 292 height 43
paste textarea "Yea im ok!!"
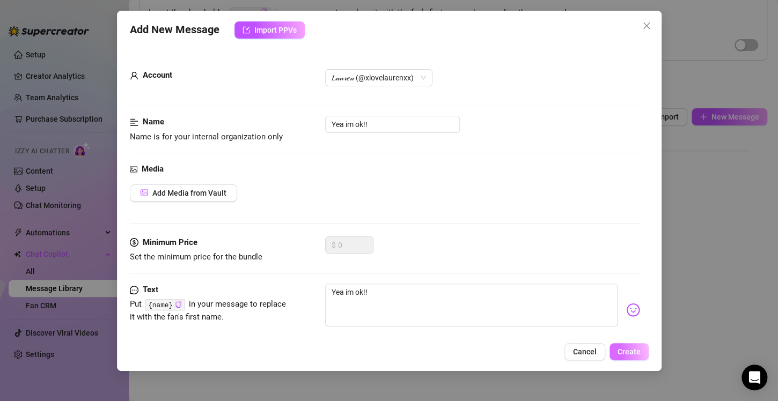
click at [618, 348] on span "Create" at bounding box center [628, 352] width 23 height 9
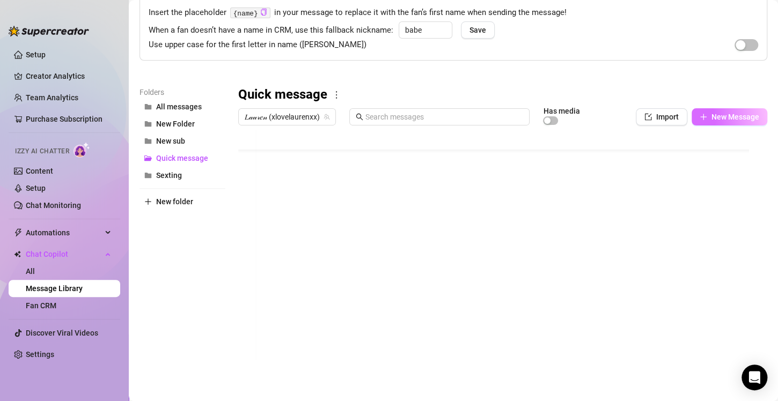
click at [716, 115] on span "New Message" at bounding box center [735, 117] width 48 height 9
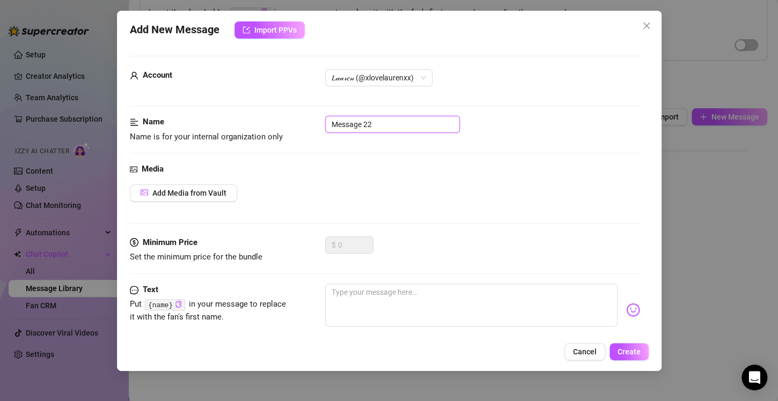
drag, startPoint x: 373, startPoint y: 126, endPoint x: 323, endPoint y: 123, distance: 49.9
click at [323, 123] on div "Name Name is for your internal organization only Message 22" at bounding box center [385, 129] width 510 height 27
click at [650, 26] on icon "close" at bounding box center [646, 25] width 9 height 9
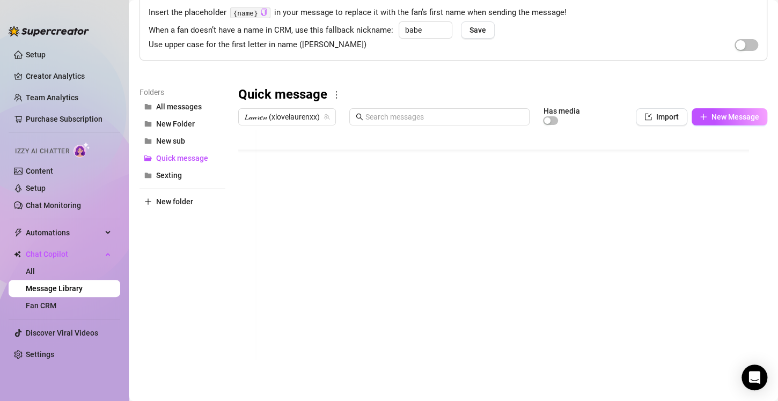
click at [525, 328] on div at bounding box center [498, 249] width 520 height 239
click at [585, 381] on main "Message Library Personalize your messages with {name} Insert the placeholder {n…" at bounding box center [453, 163] width 649 height 476
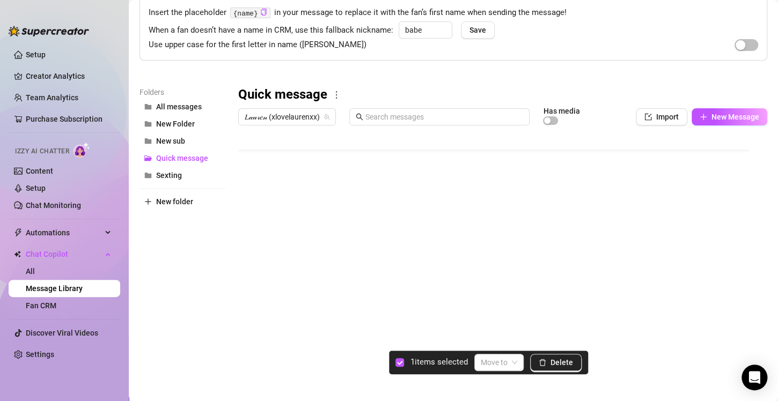
click at [250, 325] on div at bounding box center [498, 249] width 520 height 239
click at [558, 362] on span "Delete" at bounding box center [561, 362] width 23 height 9
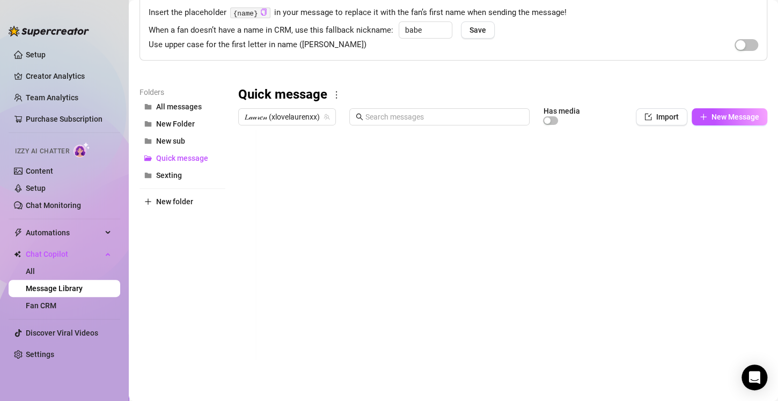
scroll to position [0, 2]
click at [164, 140] on span "New sub" at bounding box center [170, 141] width 29 height 9
click at [165, 175] on span "Sexting" at bounding box center [169, 175] width 26 height 9
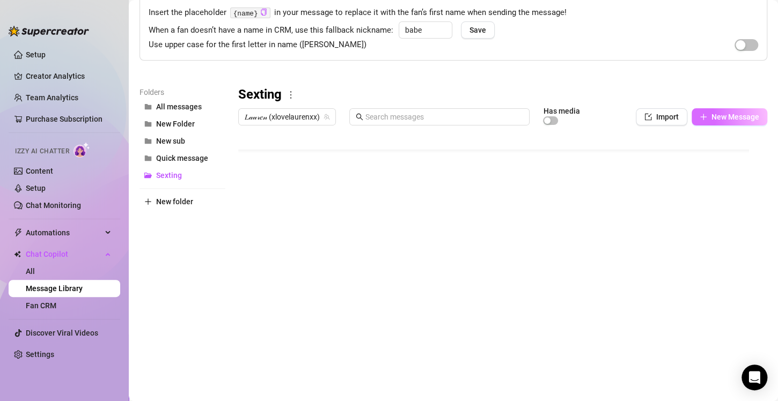
click at [699, 115] on icon "plus" at bounding box center [703, 117] width 8 height 8
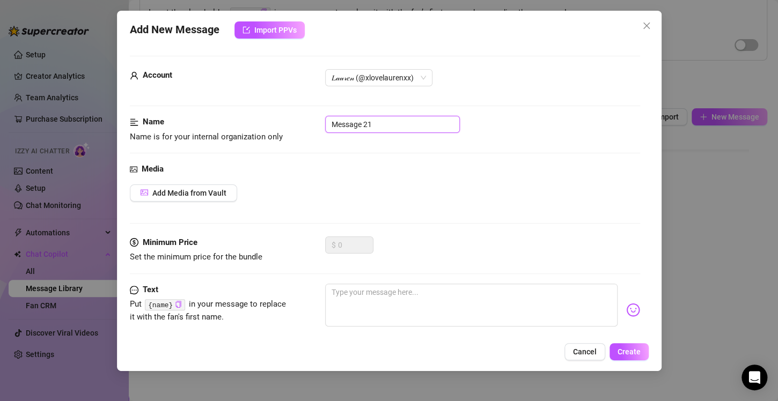
drag, startPoint x: 386, startPoint y: 123, endPoint x: 293, endPoint y: 121, distance: 92.8
click at [293, 121] on div "Name Name is for your internal organization only Message 21" at bounding box center [385, 129] width 510 height 27
drag, startPoint x: 412, startPoint y: 123, endPoint x: 323, endPoint y: 124, distance: 89.6
click at [323, 124] on div "Name Name is for your internal organization only Omgg i need ur cock rn" at bounding box center [385, 129] width 510 height 27
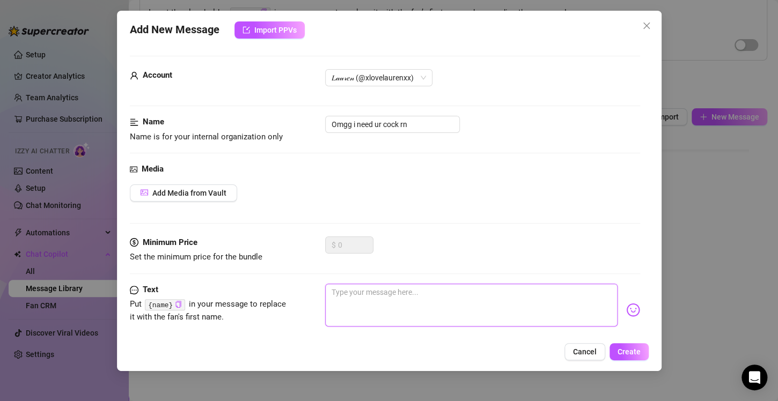
click at [368, 290] on textarea at bounding box center [471, 305] width 292 height 43
paste textarea "Omgg i need ur cock rn"
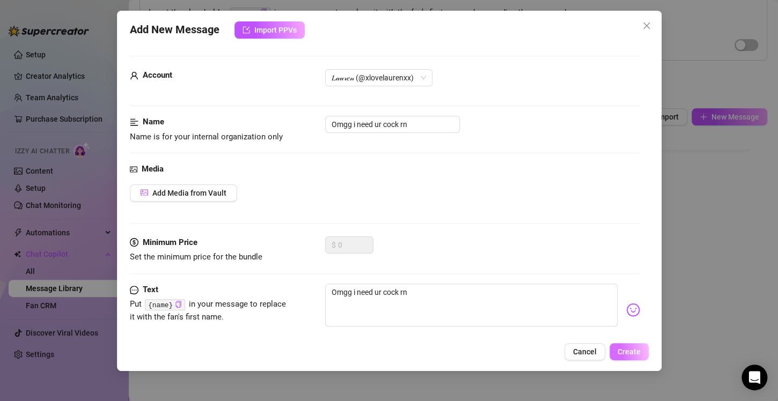
click at [617, 355] on button "Create" at bounding box center [628, 351] width 39 height 17
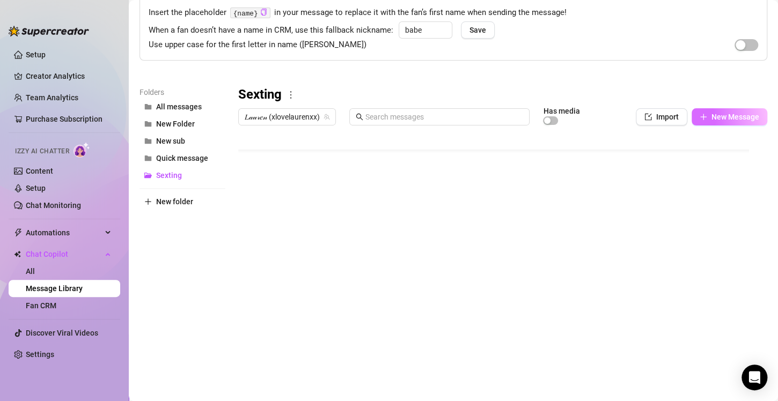
click at [734, 119] on span "New Message" at bounding box center [735, 117] width 48 height 9
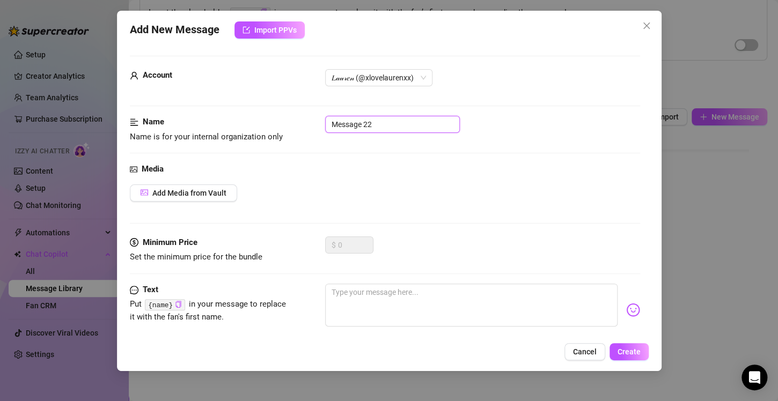
drag, startPoint x: 374, startPoint y: 119, endPoint x: 310, endPoint y: 113, distance: 65.2
click at [310, 113] on form "Account 𝐿𝒶𝓊𝓇𝑒𝓃 (@xlovelaurenxx) Name Name is for your internal organization onl…" at bounding box center [385, 229] width 510 height 347
click at [440, 128] on input "You'd feel so good inside me ugh" at bounding box center [392, 124] width 135 height 17
drag, startPoint x: 440, startPoint y: 125, endPoint x: 327, endPoint y: 117, distance: 113.5
click at [327, 117] on input "You'd feel so good inside me mm" at bounding box center [392, 124] width 135 height 17
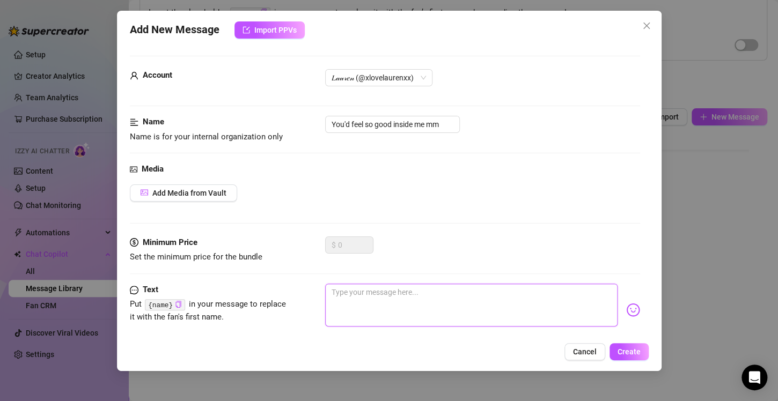
click at [404, 290] on textarea at bounding box center [471, 305] width 292 height 43
paste textarea "You'd feel so good inside me mm"
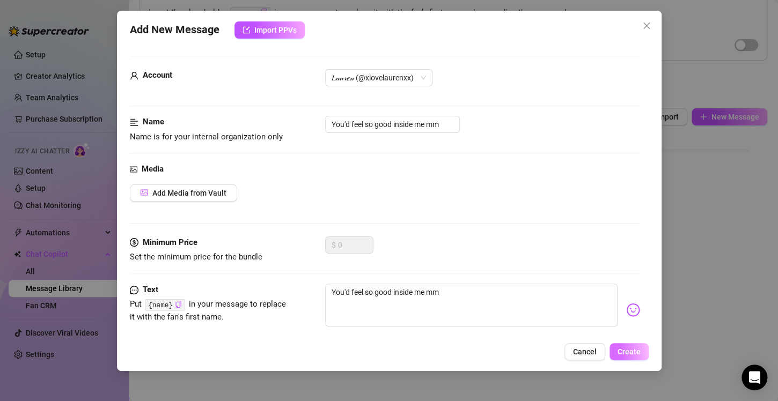
click at [640, 353] on button "Create" at bounding box center [628, 351] width 39 height 17
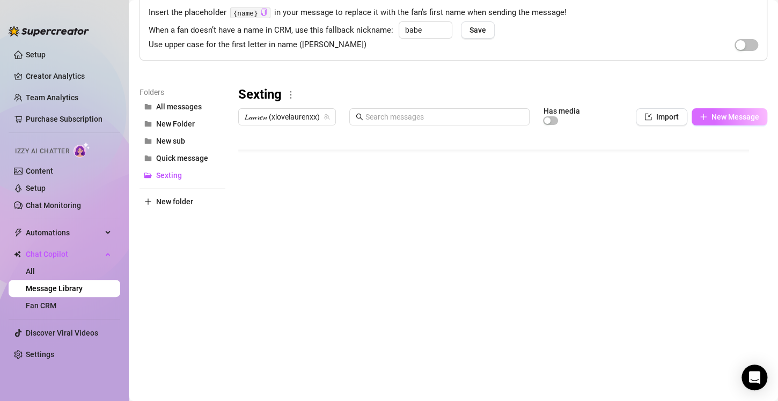
click at [716, 115] on span "New Message" at bounding box center [735, 117] width 48 height 9
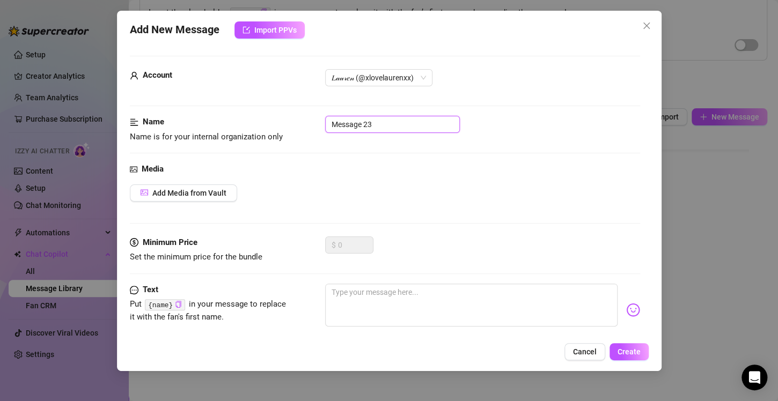
drag, startPoint x: 379, startPoint y: 119, endPoint x: 292, endPoint y: 116, distance: 86.4
click at [292, 116] on div "Name Name is for your internal organization only Message 23" at bounding box center [385, 129] width 510 height 27
click at [646, 25] on icon "close" at bounding box center [646, 26] width 6 height 6
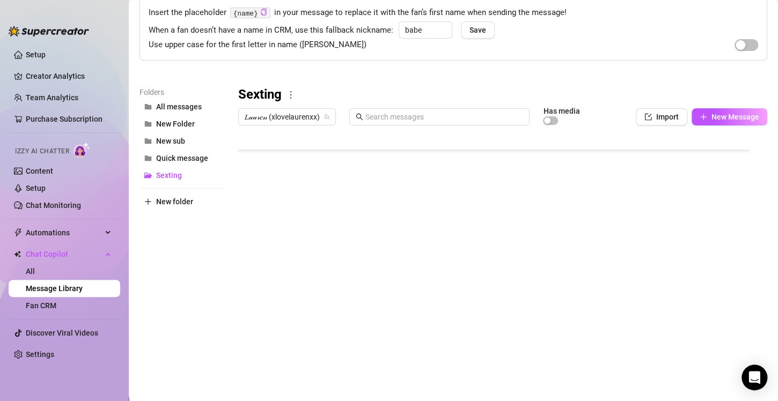
scroll to position [73, 0]
click at [699, 115] on icon "plus" at bounding box center [703, 117] width 8 height 8
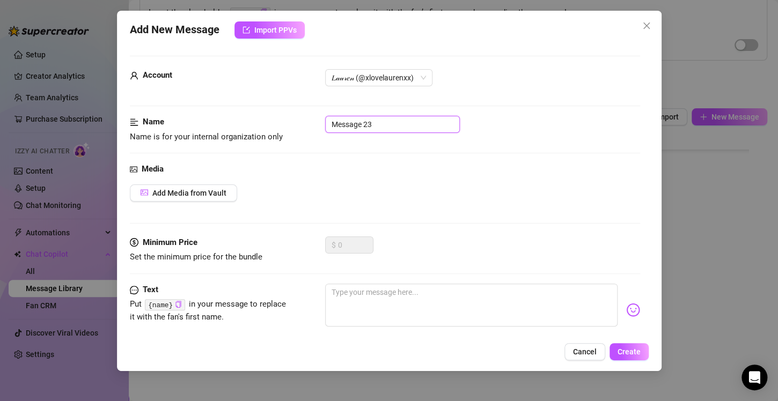
drag, startPoint x: 379, startPoint y: 124, endPoint x: 316, endPoint y: 118, distance: 63.1
click at [316, 118] on div "Name Name is for your internal organization only Message 23" at bounding box center [385, 129] width 510 height 27
click at [645, 28] on icon "close" at bounding box center [646, 25] width 9 height 9
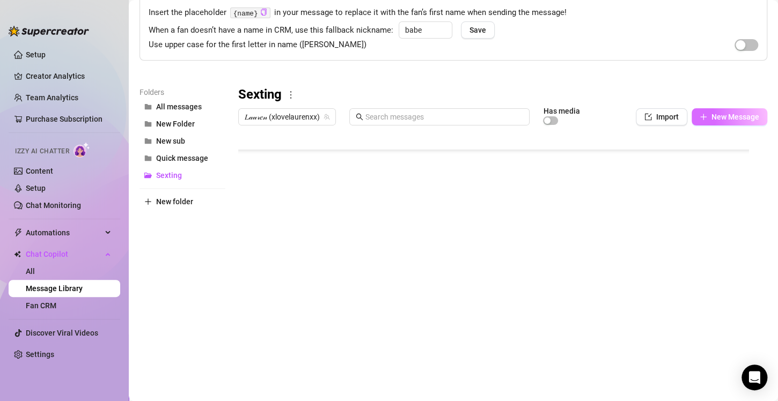
click at [725, 118] on span "New Message" at bounding box center [735, 117] width 48 height 9
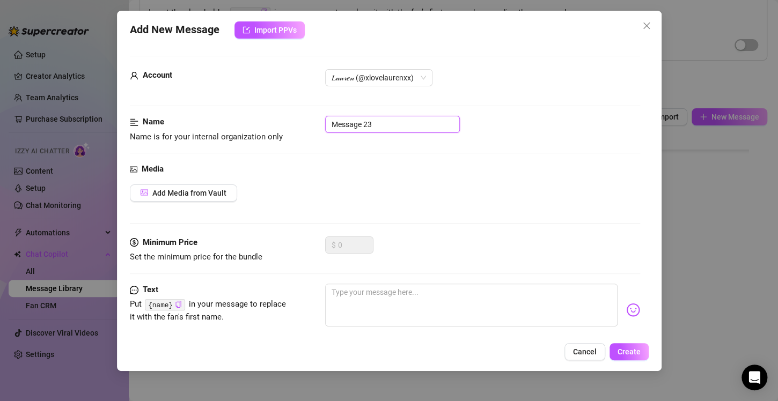
drag, startPoint x: 376, startPoint y: 126, endPoint x: 328, endPoint y: 121, distance: 48.5
click at [328, 121] on input "Message 23" at bounding box center [392, 124] width 135 height 17
drag, startPoint x: 432, startPoint y: 124, endPoint x: 289, endPoint y: 128, distance: 142.7
click at [289, 128] on div "Name Name is for your internal organization only Are u gonna cum for me babe?" at bounding box center [385, 129] width 510 height 27
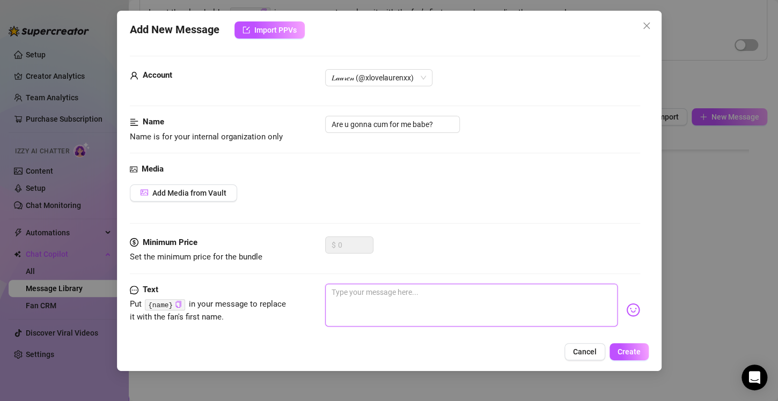
click at [379, 289] on textarea at bounding box center [471, 305] width 292 height 43
paste textarea "Are u gonna cum for me babe?"
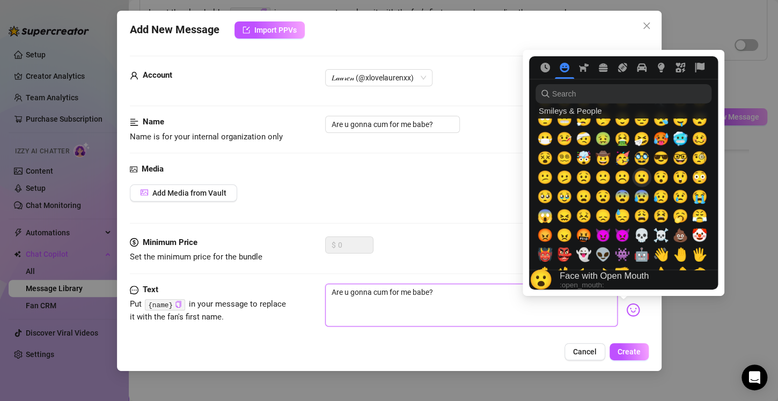
scroll to position [161, 0]
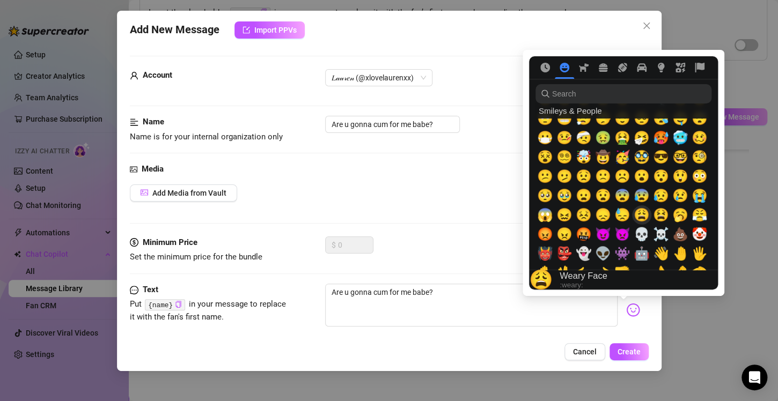
click at [636, 210] on span "😩" at bounding box center [641, 215] width 16 height 15
click at [663, 138] on span "🥵" at bounding box center [661, 137] width 16 height 15
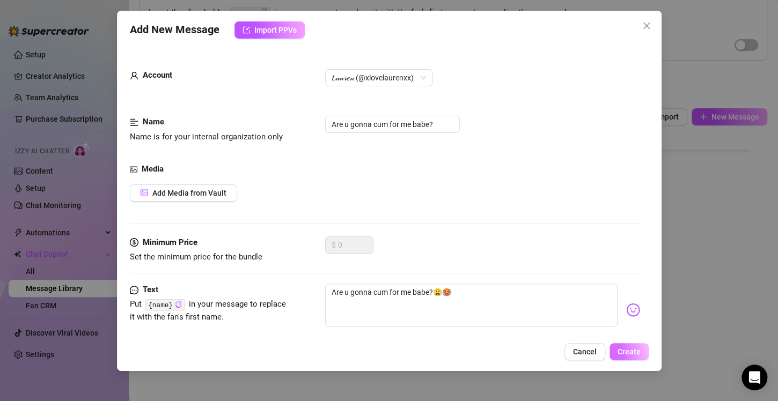
click at [632, 349] on span "Create" at bounding box center [628, 352] width 23 height 9
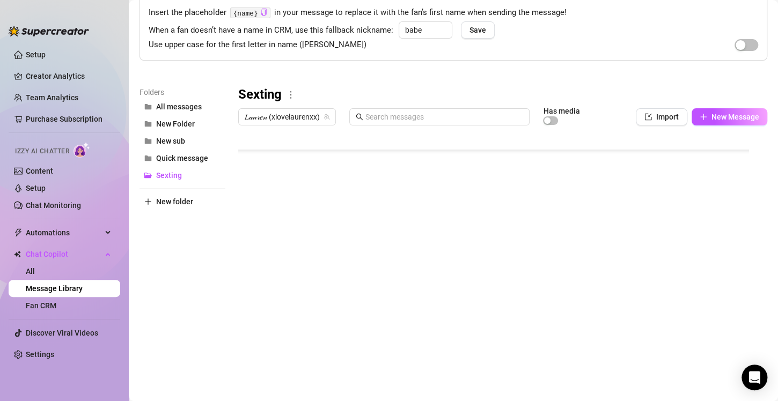
scroll to position [94, 0]
click at [692, 111] on button "New Message" at bounding box center [729, 116] width 76 height 17
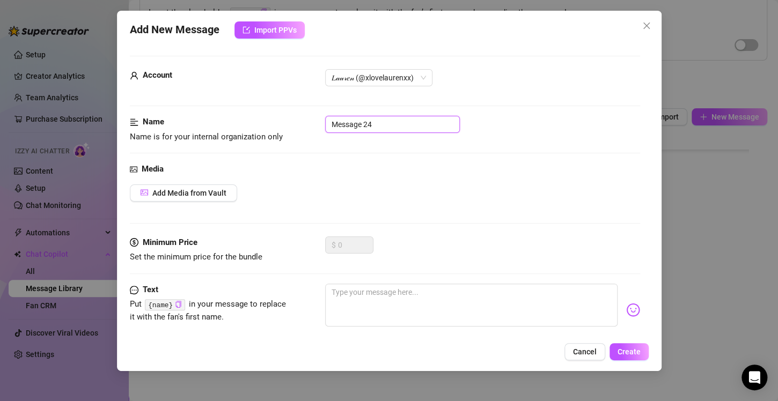
drag, startPoint x: 388, startPoint y: 129, endPoint x: 319, endPoint y: 119, distance: 69.3
click at [319, 119] on div "Name Name is for your internal organization only Message 24" at bounding box center [385, 129] width 510 height 27
drag, startPoint x: 425, startPoint y: 121, endPoint x: 271, endPoint y: 112, distance: 154.7
click at [271, 112] on form "Account 𝐿𝒶𝓊𝓇𝑒𝓃 (@xlovelaurenxx) Name Name is for your internal organization onl…" at bounding box center [385, 229] width 510 height 347
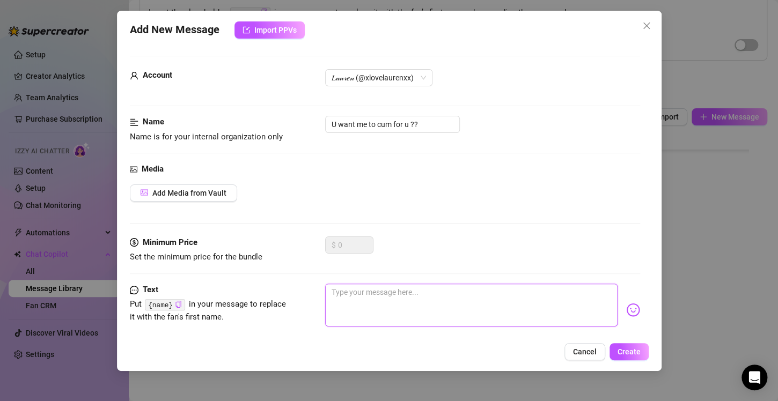
click at [353, 284] on textarea at bounding box center [471, 305] width 292 height 43
paste textarea "U want me to cum for u ??"
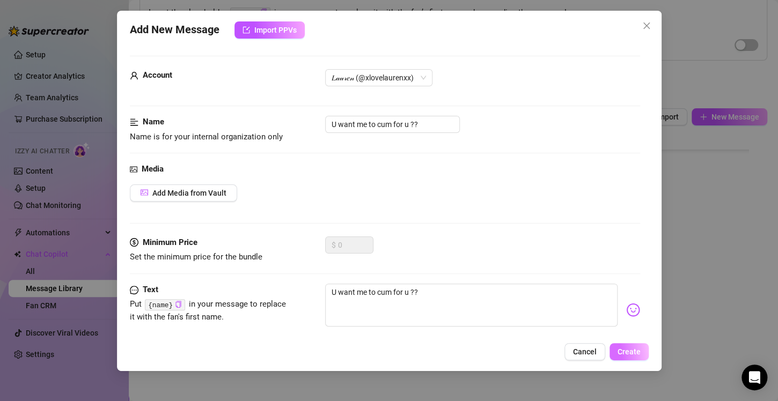
click at [623, 350] on span "Create" at bounding box center [628, 352] width 23 height 9
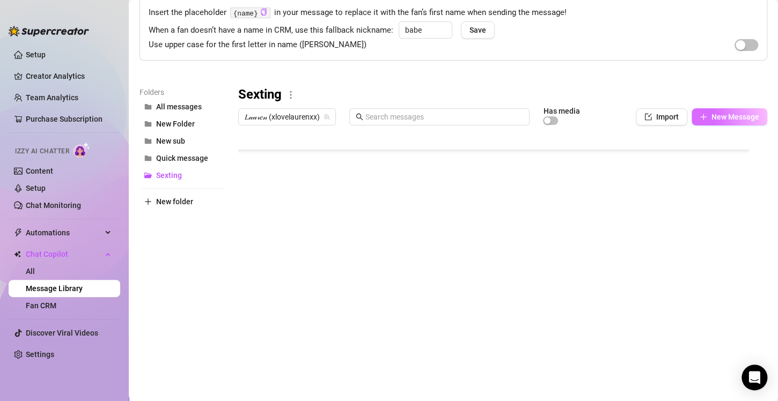
click at [712, 119] on span "New Message" at bounding box center [735, 117] width 48 height 9
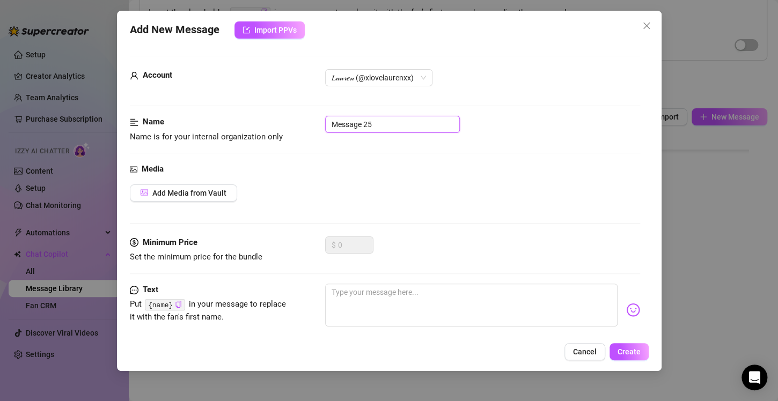
drag, startPoint x: 381, startPoint y: 126, endPoint x: 314, endPoint y: 124, distance: 67.1
click at [314, 124] on div "Name Name is for your internal organization only Message 25" at bounding box center [385, 129] width 510 height 27
drag, startPoint x: 409, startPoint y: 121, endPoint x: 330, endPoint y: 117, distance: 79.5
click at [330, 117] on input "Can I cum for u babe" at bounding box center [392, 124] width 135 height 17
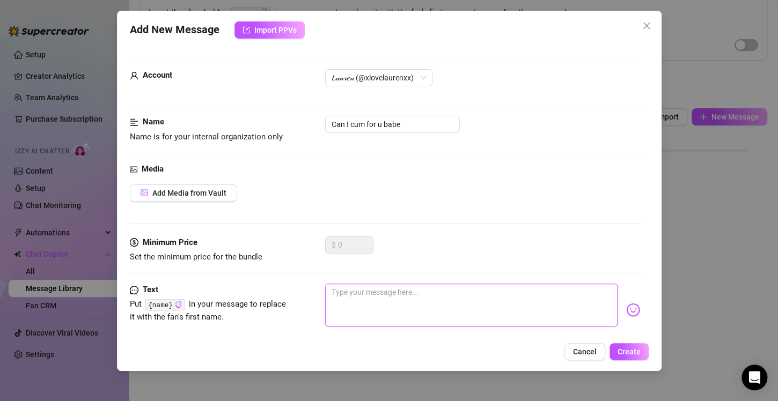
click at [408, 293] on textarea at bounding box center [471, 305] width 292 height 43
paste textarea "Can I cum for u babe"
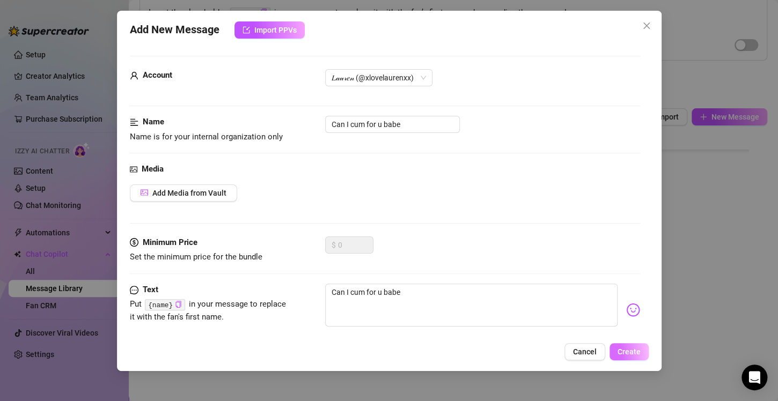
click at [622, 351] on span "Create" at bounding box center [628, 352] width 23 height 9
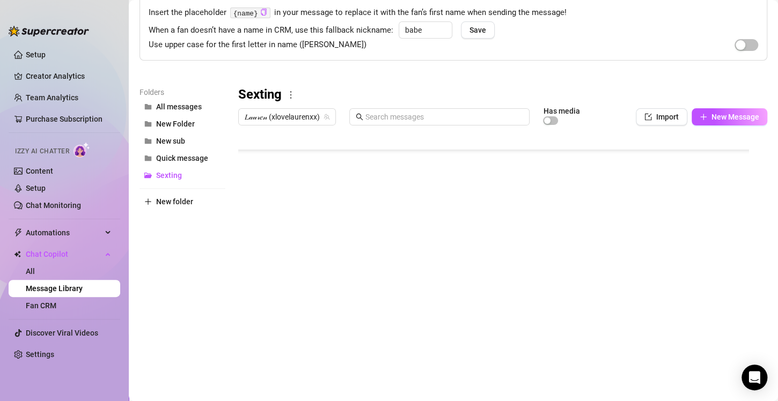
scroll to position [137, 0]
click at [720, 114] on span "New Message" at bounding box center [735, 117] width 48 height 9
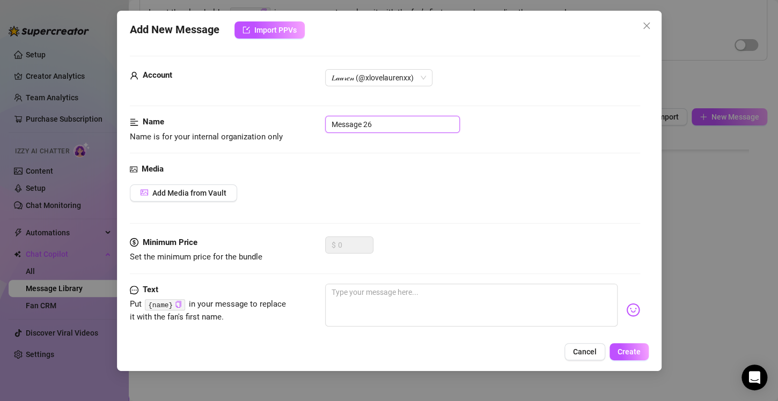
drag, startPoint x: 402, startPoint y: 117, endPoint x: 264, endPoint y: 112, distance: 138.5
click at [264, 112] on form "Account 𝐿𝒶𝓊𝓇𝑒𝓃 (@xlovelaurenxx) Name Name is for your internal organization onl…" at bounding box center [385, 229] width 510 height 347
drag, startPoint x: 397, startPoint y: 121, endPoint x: 308, endPoint y: 113, distance: 89.5
click at [308, 113] on form "Account 𝐿𝒶𝓊𝓇𝑒𝓃 (@xlovelaurenxx) Name Name is for your internal organization onl…" at bounding box center [385, 229] width 510 height 347
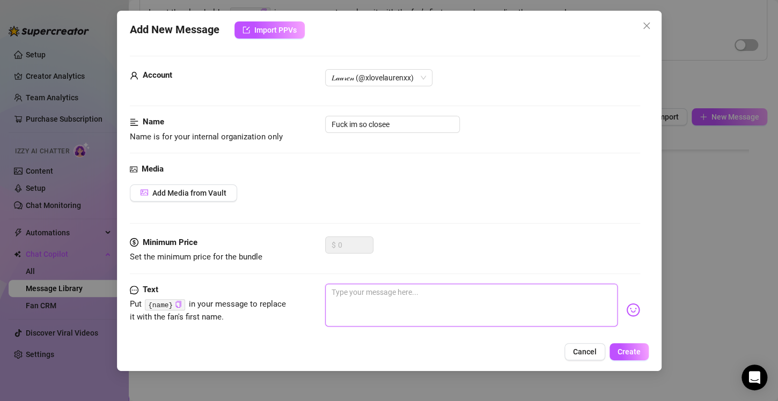
click at [385, 301] on textarea at bounding box center [471, 305] width 292 height 43
paste textarea "Fuck im so closee"
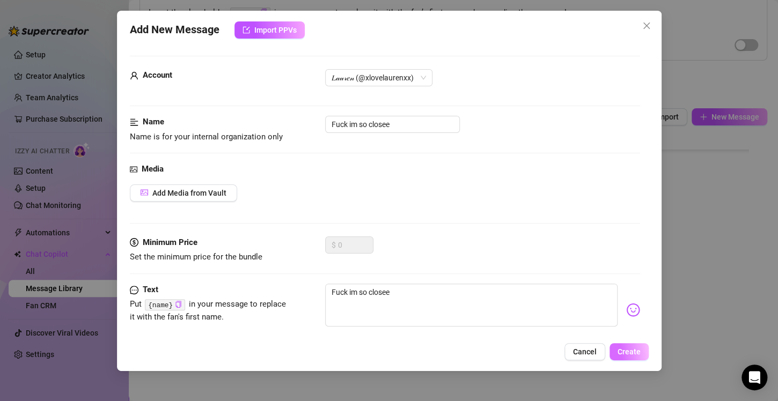
click at [627, 352] on span "Create" at bounding box center [628, 352] width 23 height 9
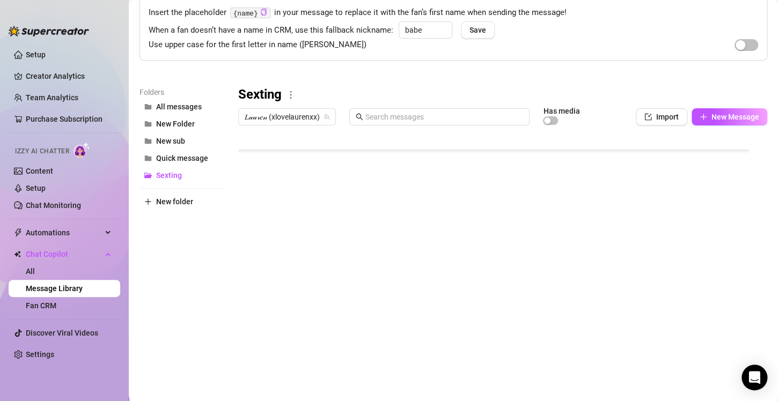
scroll to position [159, 0]
click at [586, 123] on div "Has media" at bounding box center [569, 117] width 52 height 18
click at [698, 113] on button "New Message" at bounding box center [729, 116] width 76 height 17
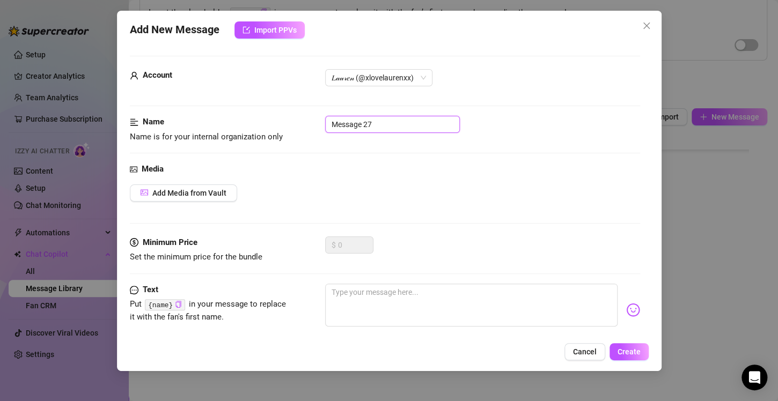
drag, startPoint x: 412, startPoint y: 123, endPoint x: 303, endPoint y: 129, distance: 109.6
click at [303, 129] on div "Name Name is for your internal organization only Message 27" at bounding box center [385, 129] width 510 height 27
drag, startPoint x: 432, startPoint y: 122, endPoint x: 291, endPoint y: 132, distance: 142.0
click at [291, 132] on div "Name Name is for your internal organization only u make me feel so good omfg" at bounding box center [385, 129] width 510 height 27
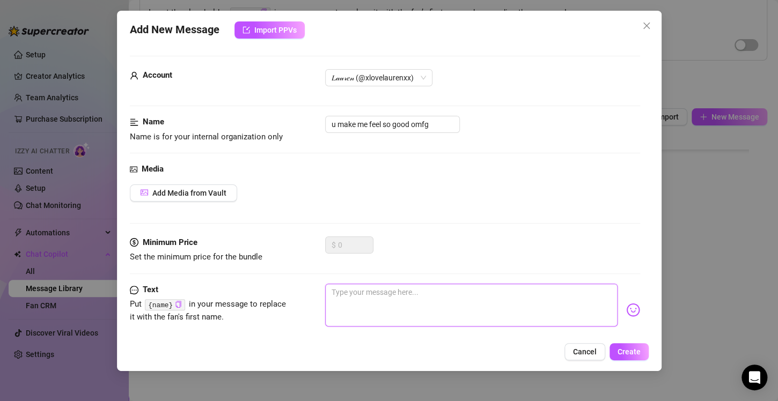
click at [371, 285] on textarea at bounding box center [471, 305] width 292 height 43
paste textarea "u make me feel so good omfg"
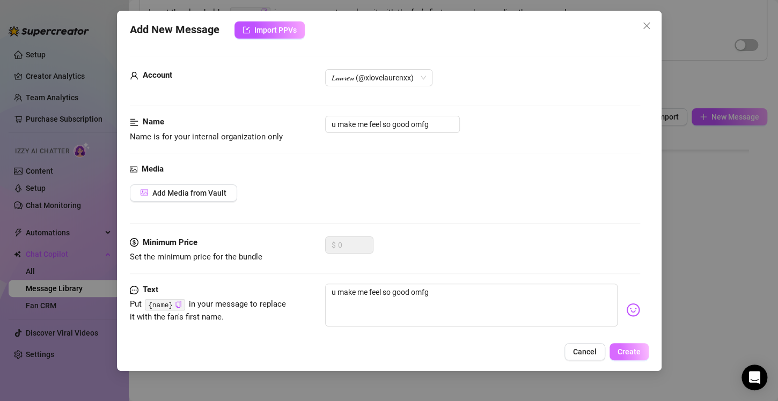
click at [613, 348] on button "Create" at bounding box center [628, 351] width 39 height 17
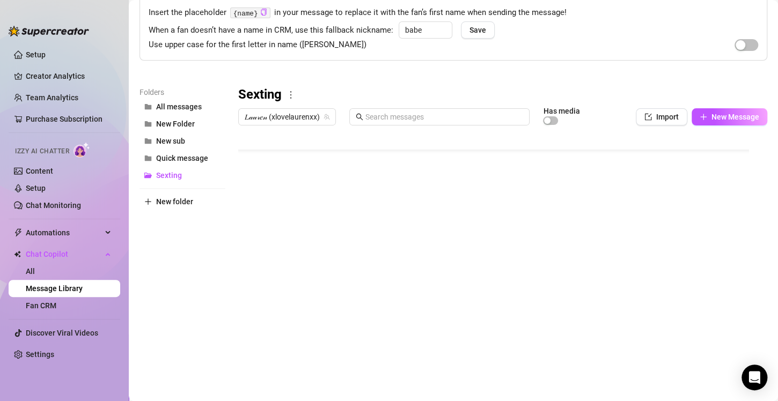
scroll to position [40, 0]
click at [436, 208] on div at bounding box center [498, 249] width 520 height 239
click at [699, 114] on icon "plus" at bounding box center [703, 117] width 8 height 8
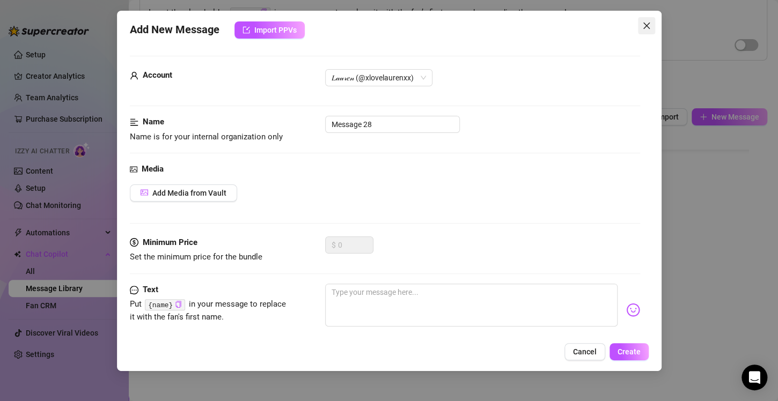
click at [645, 25] on icon "close" at bounding box center [646, 26] width 6 height 6
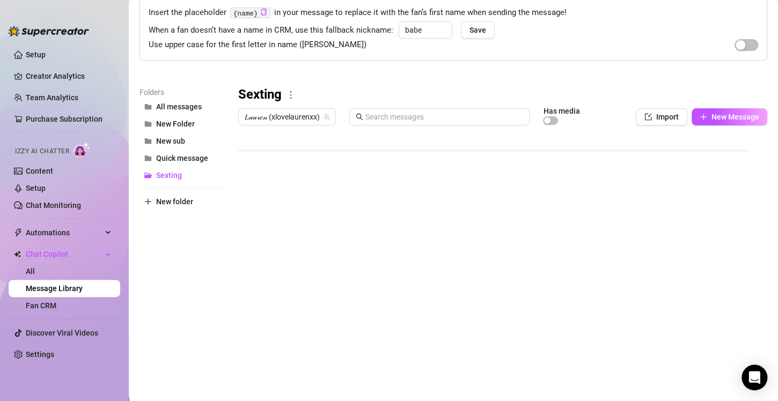
scroll to position [180, 0]
click at [188, 261] on div "Folders All messages New Folder New sub Quick message Sexting New folder" at bounding box center [182, 227] width 86 height 283
click at [196, 161] on span "Quick message" at bounding box center [182, 158] width 52 height 9
click at [26, 50] on link "Setup" at bounding box center [36, 54] width 20 height 9
